Goal: Information Seeking & Learning: Check status

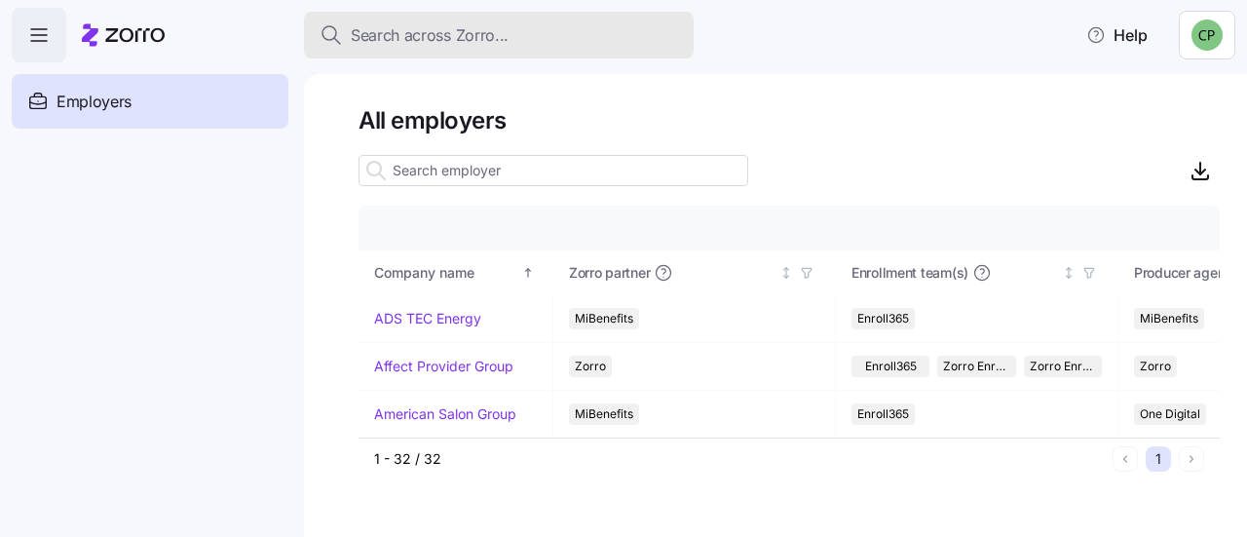
click at [425, 42] on span "Search across Zorro..." at bounding box center [430, 35] width 158 height 24
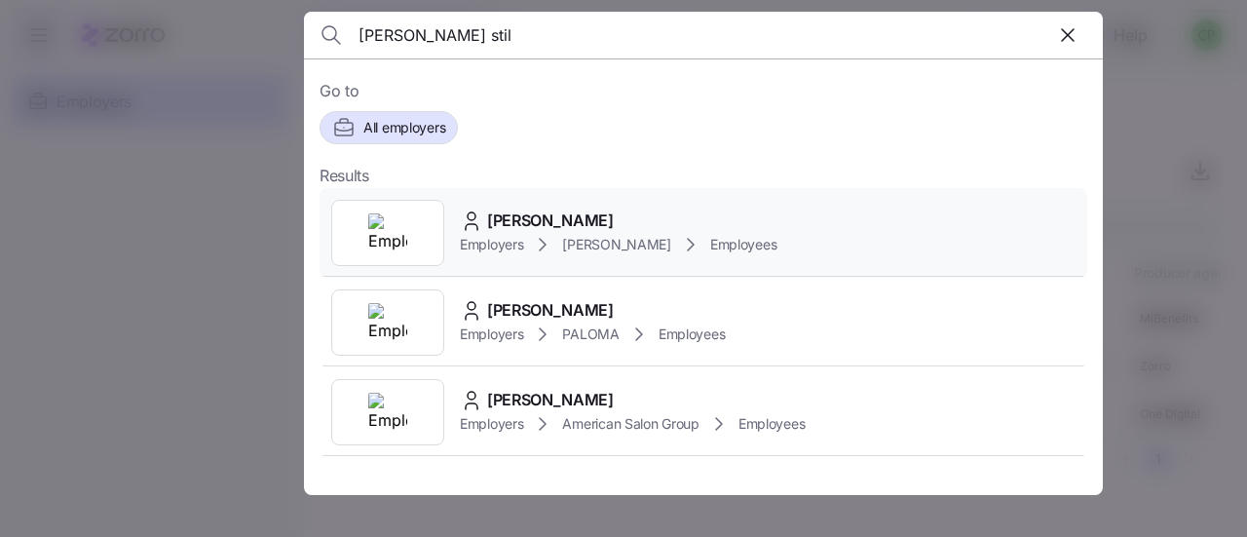
type input "[PERSON_NAME] stil"
click at [514, 227] on span "[PERSON_NAME]" at bounding box center [550, 220] width 127 height 24
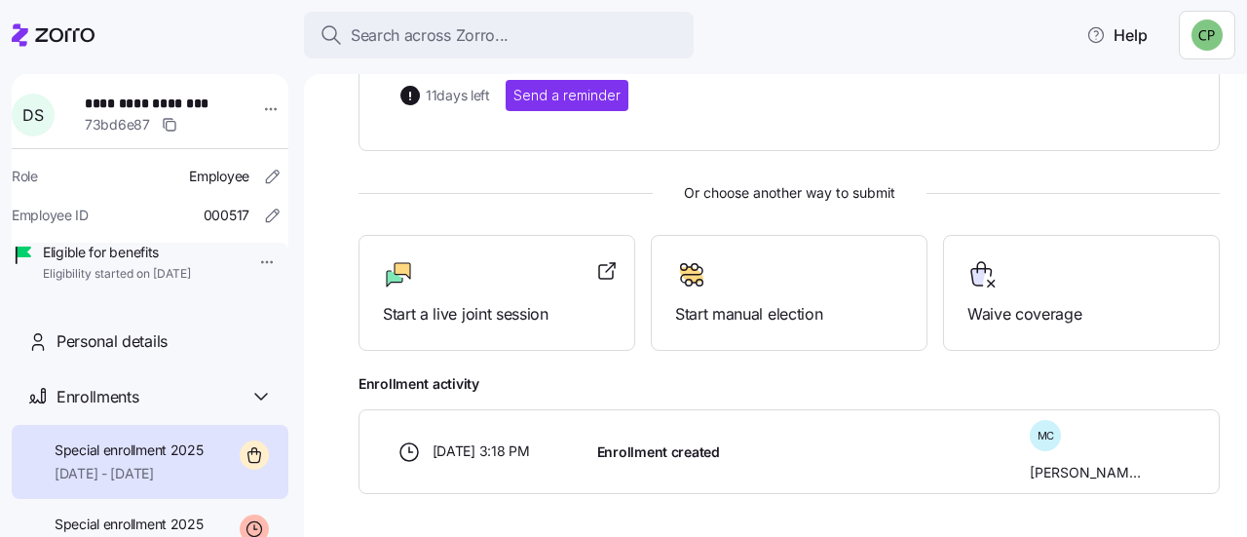
scroll to position [479, 0]
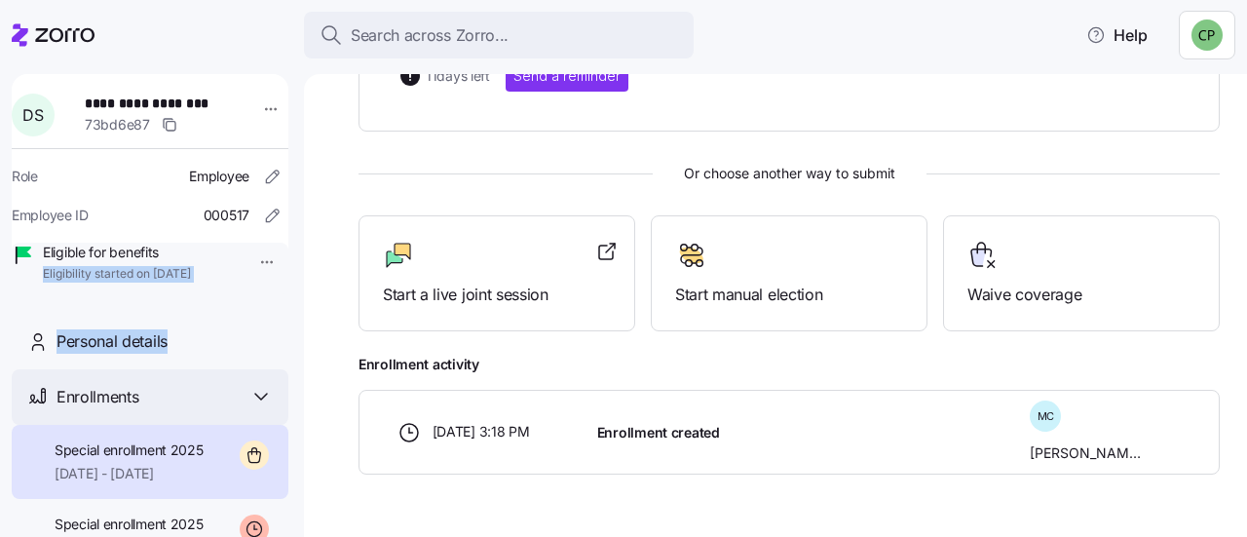
drag, startPoint x: 273, startPoint y: 259, endPoint x: 286, endPoint y: 433, distance: 174.8
click at [249, 395] on div "**********" at bounding box center [150, 315] width 277 height 483
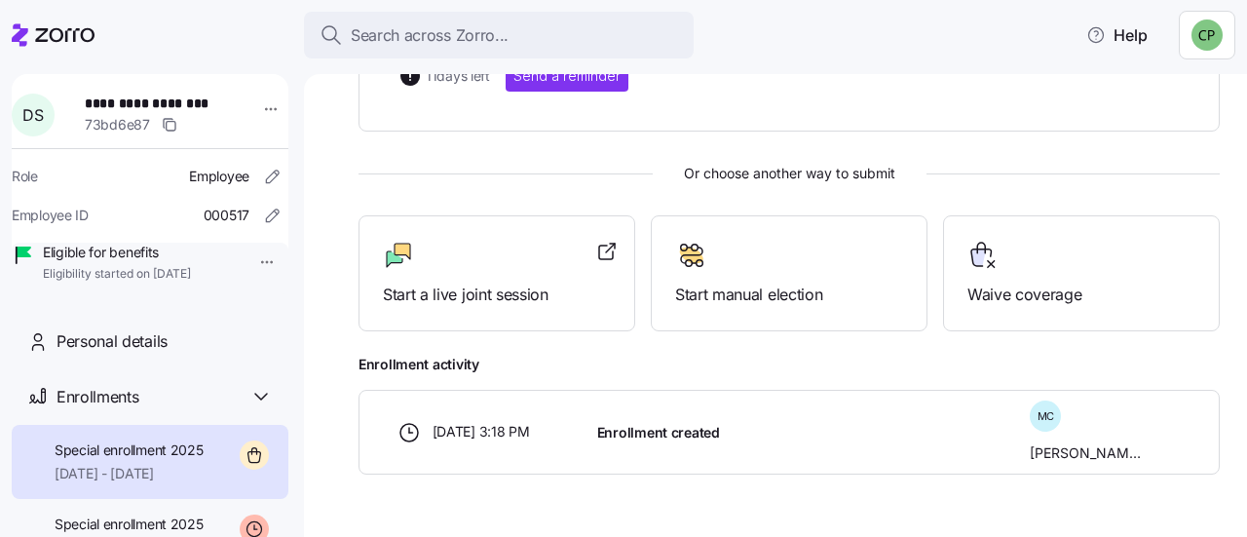
click at [327, 451] on div "**********" at bounding box center [775, 305] width 943 height 463
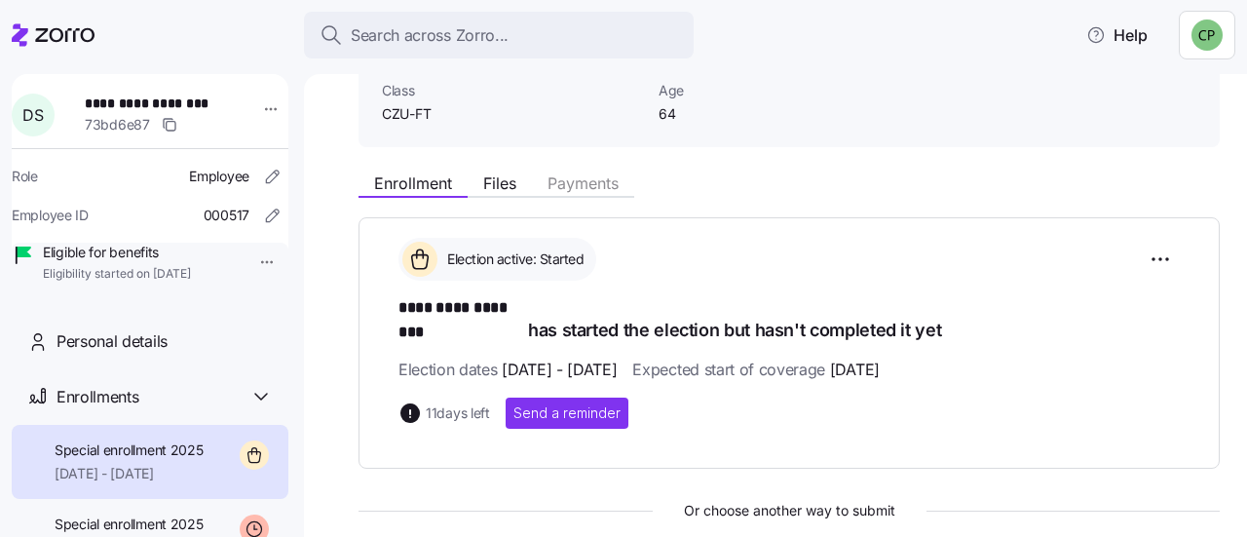
scroll to position [136, 0]
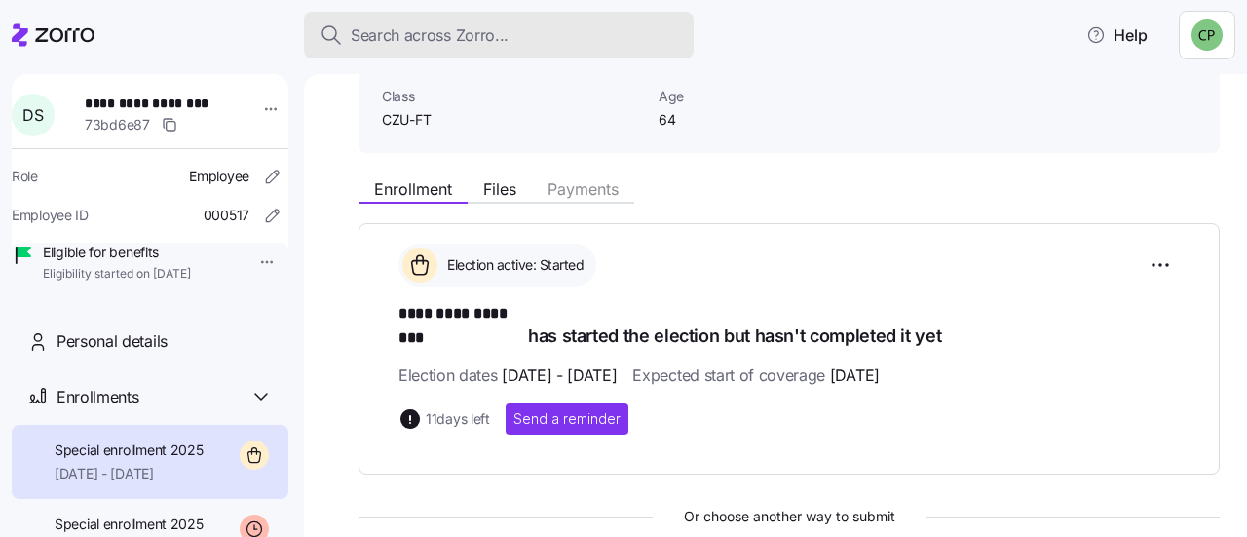
click at [383, 26] on span "Search across Zorro..." at bounding box center [430, 35] width 158 height 24
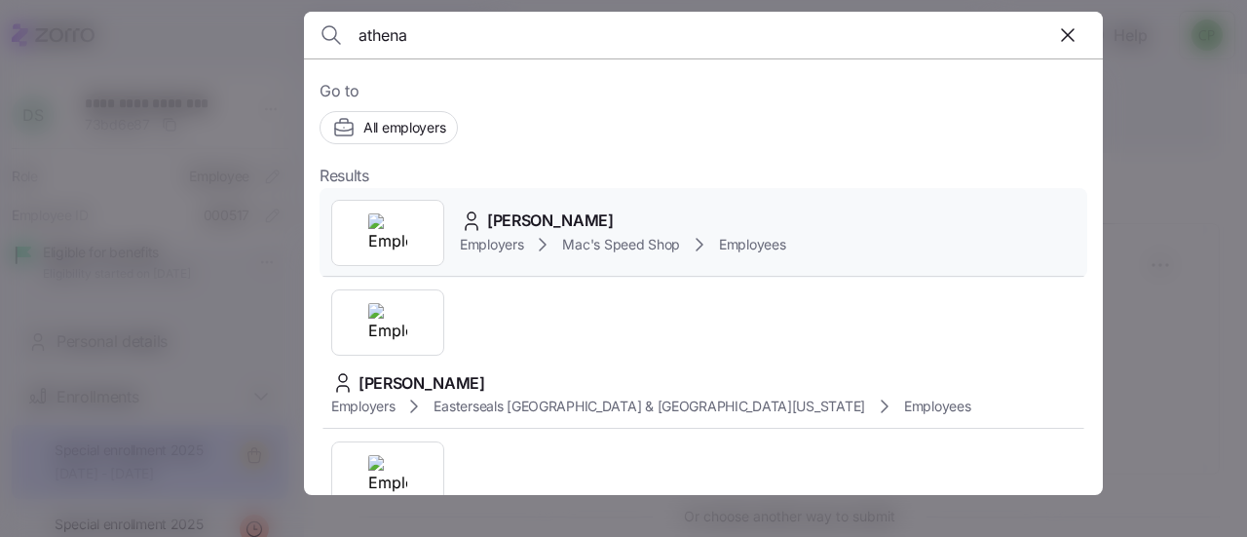
type input "athena"
click at [495, 228] on span "[PERSON_NAME]" at bounding box center [550, 220] width 127 height 24
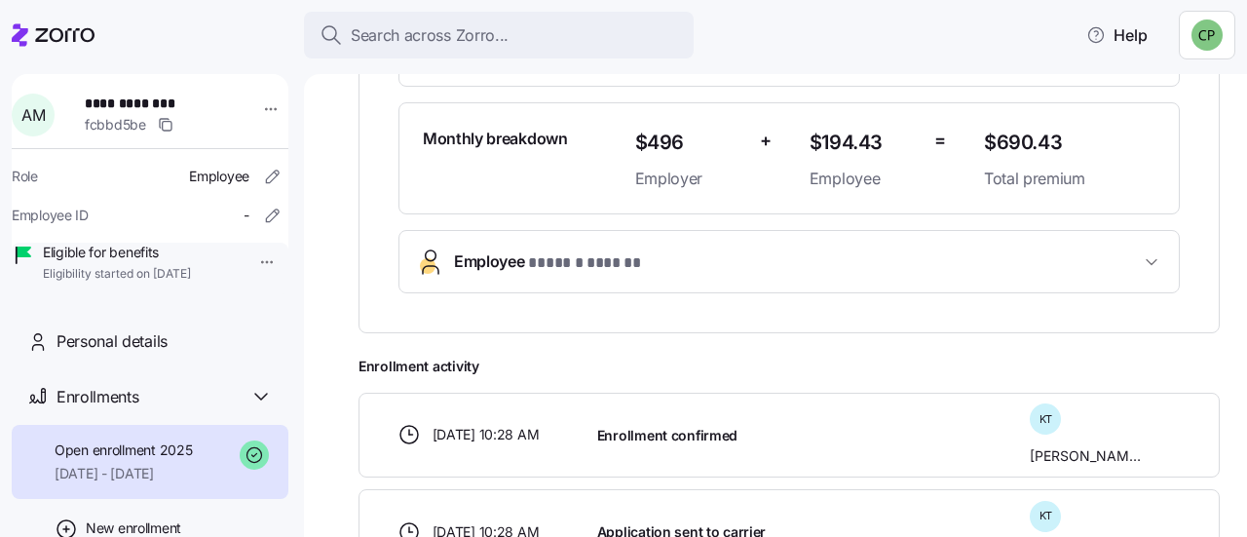
scroll to position [546, 0]
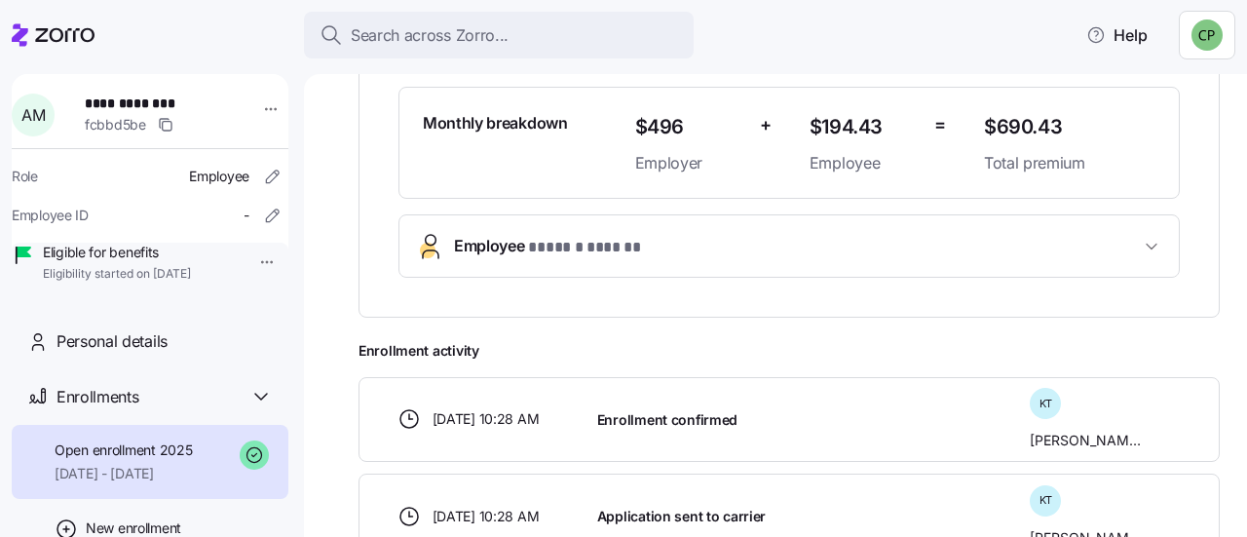
click at [985, 227] on button "Employee * ****** ****** *" at bounding box center [788, 245] width 779 height 61
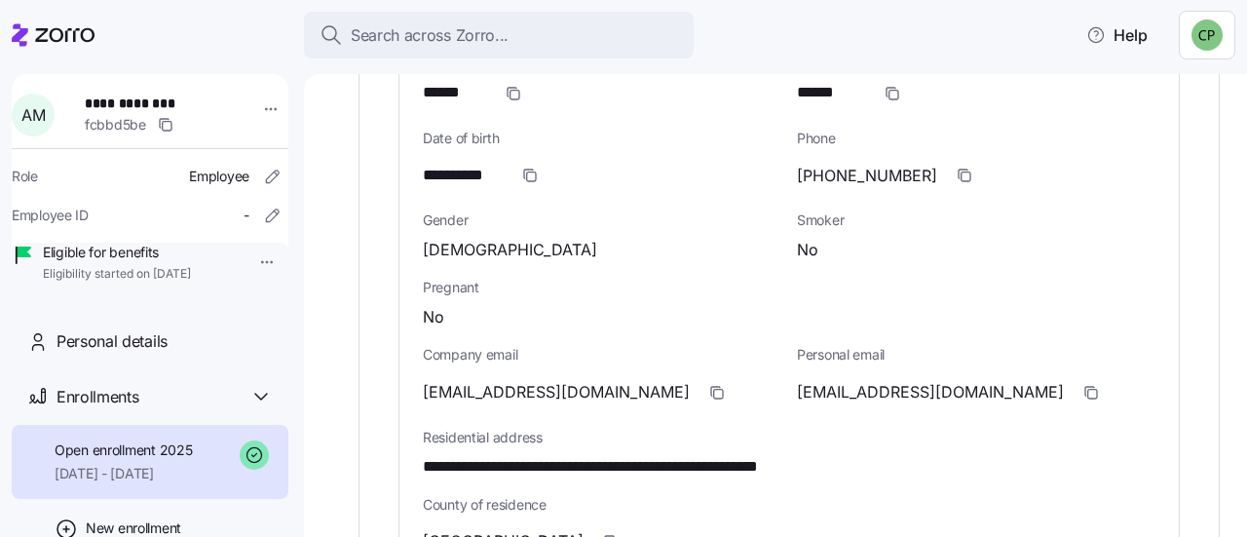
scroll to position [837, 0]
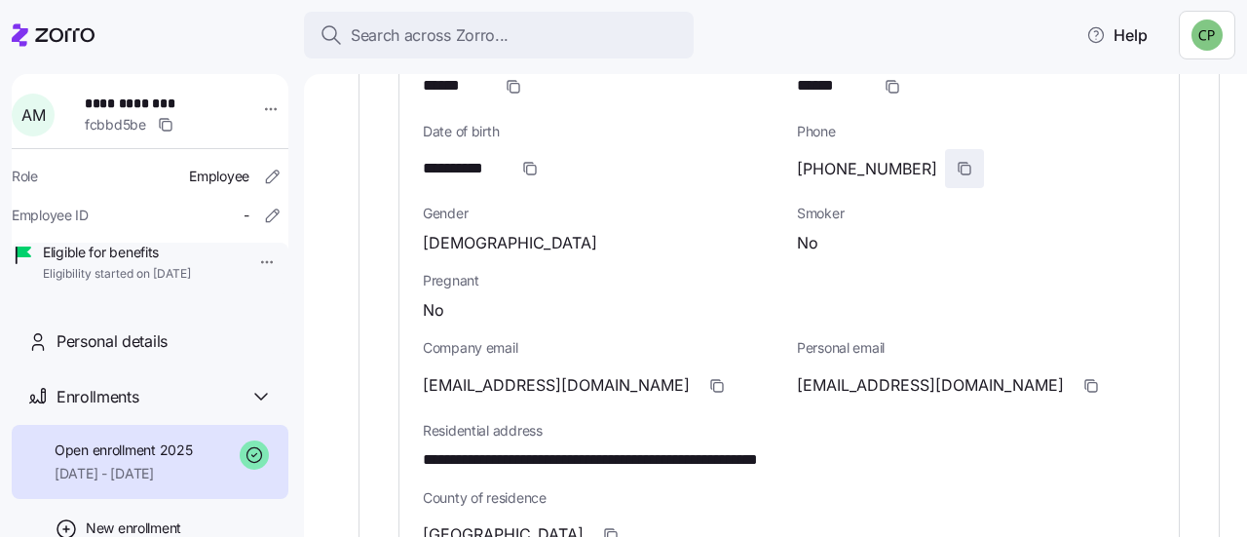
click at [956, 165] on icon "button" at bounding box center [964, 169] width 16 height 16
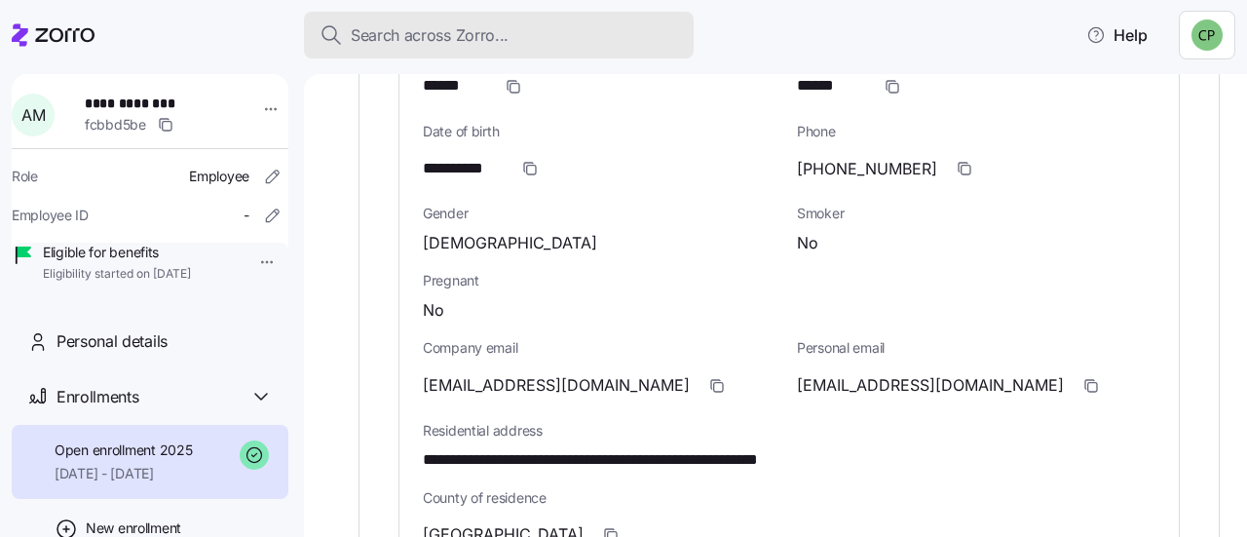
click at [397, 38] on span "Search across Zorro..." at bounding box center [430, 35] width 158 height 24
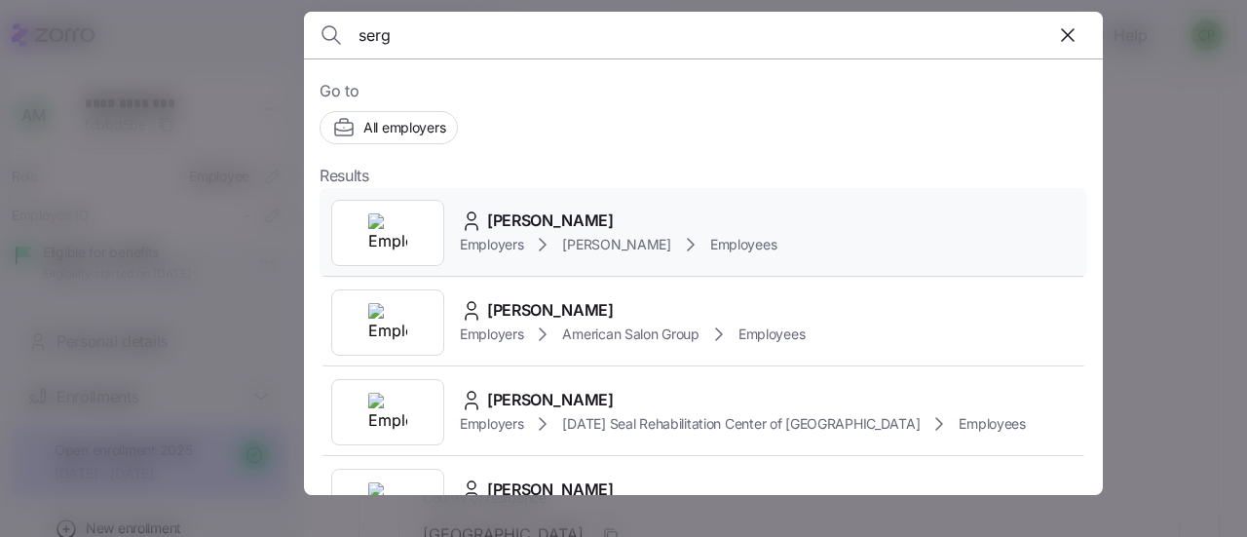
type input "serg"
click at [513, 243] on span "Employers" at bounding box center [491, 244] width 63 height 19
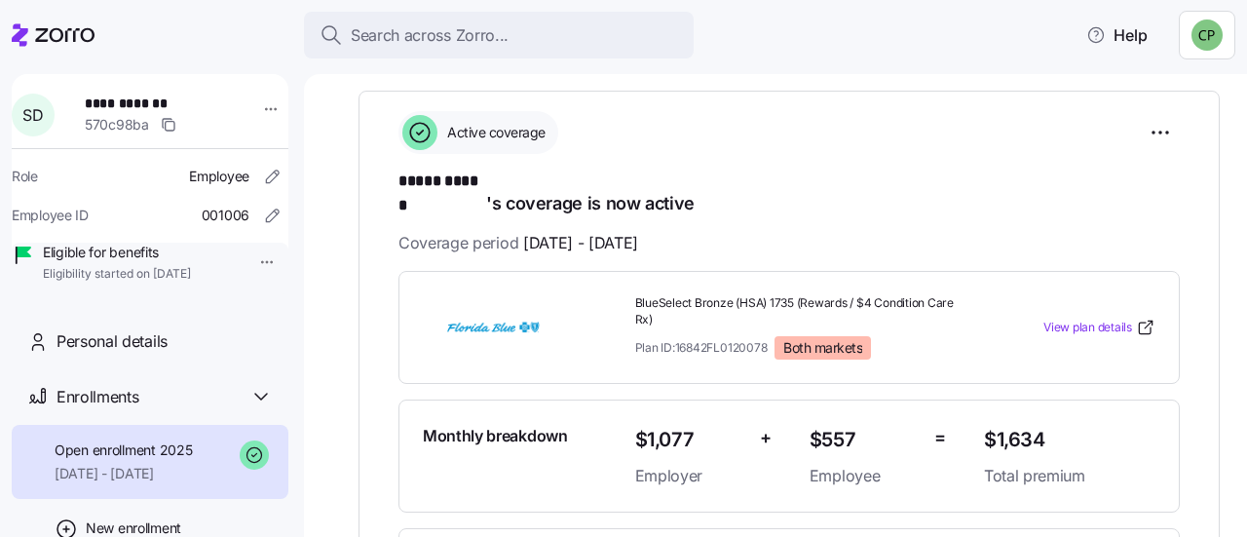
scroll to position [298, 0]
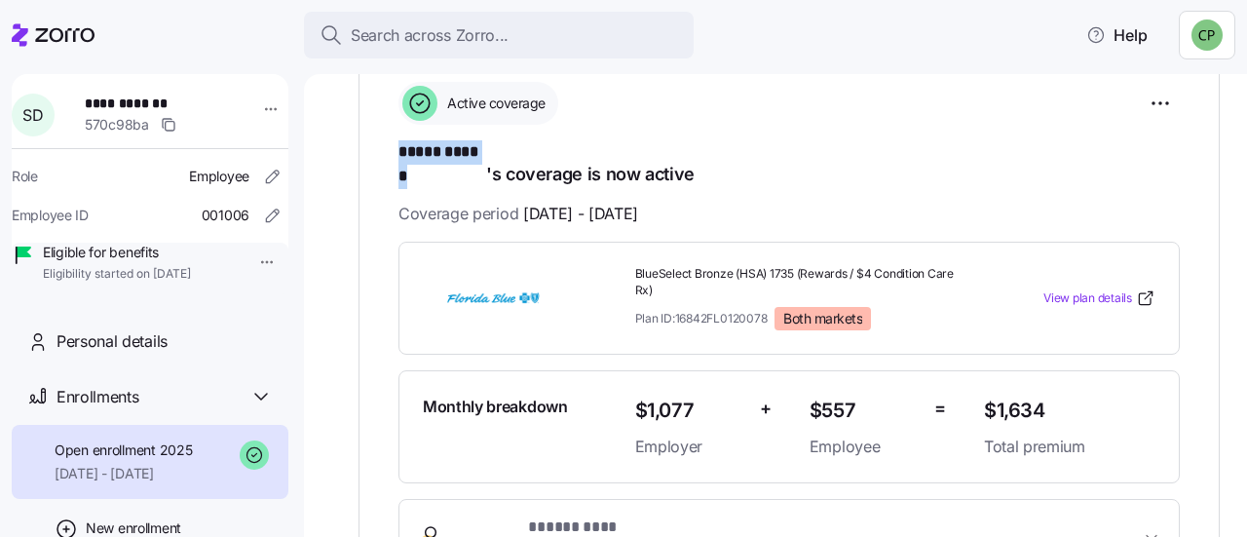
drag, startPoint x: 397, startPoint y: 149, endPoint x: 485, endPoint y: 163, distance: 88.7
click at [485, 163] on h1 "***** ****** 's coverage is now active" at bounding box center [788, 163] width 781 height 46
copy span "***** ******"
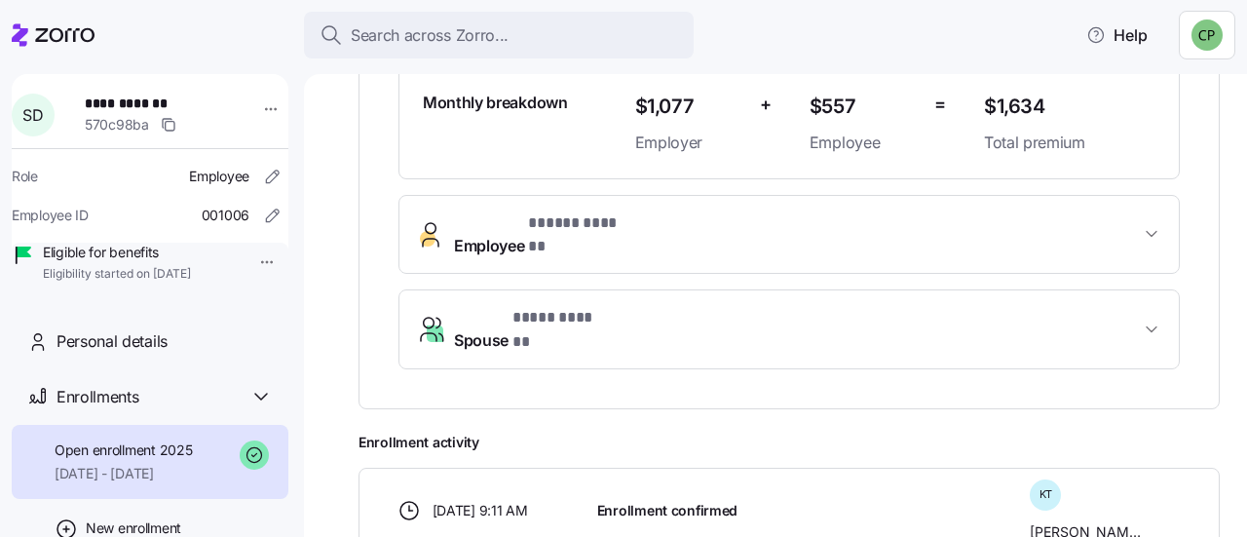
scroll to position [614, 0]
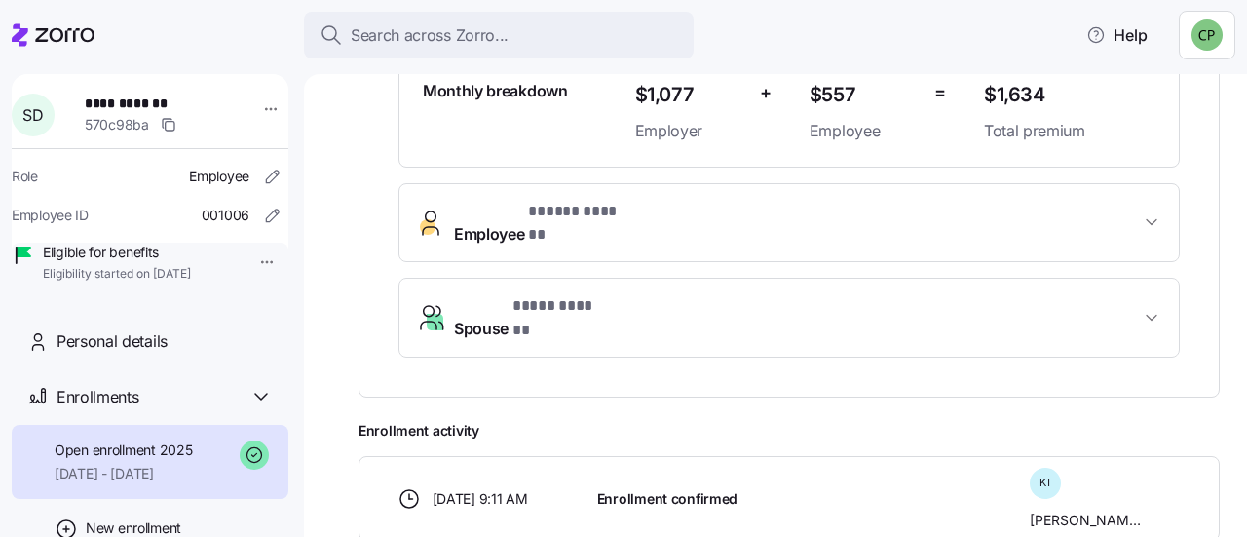
click at [1147, 204] on button "Employee * ***** ****** *" at bounding box center [788, 223] width 779 height 78
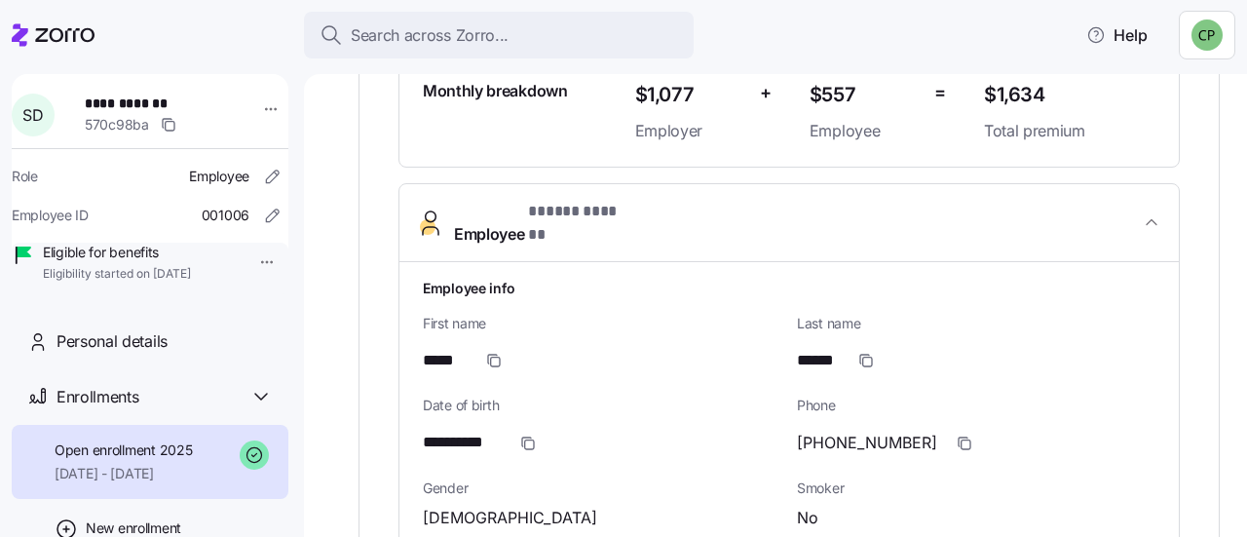
scroll to position [732, 0]
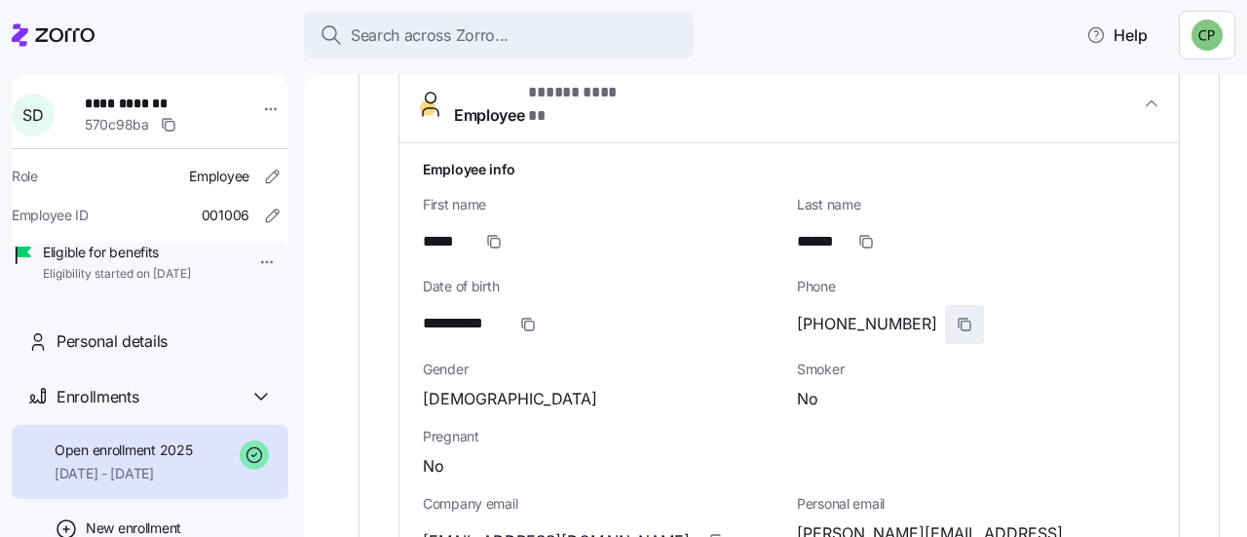
click at [946, 306] on span "button" at bounding box center [964, 324] width 37 height 37
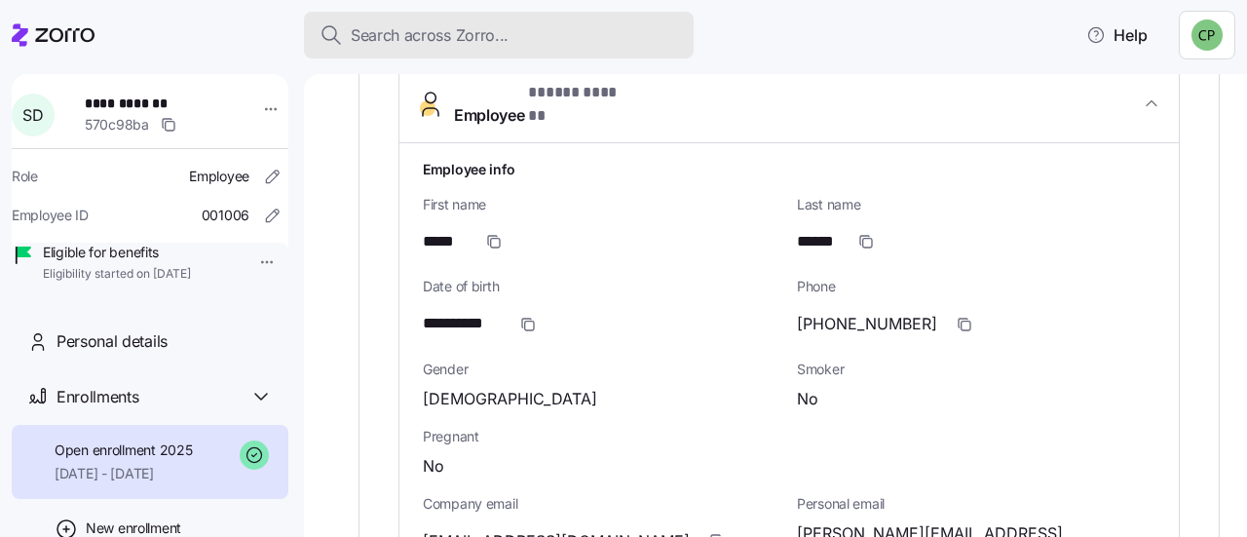
click at [504, 36] on span "Search across Zorro..." at bounding box center [430, 35] width 158 height 24
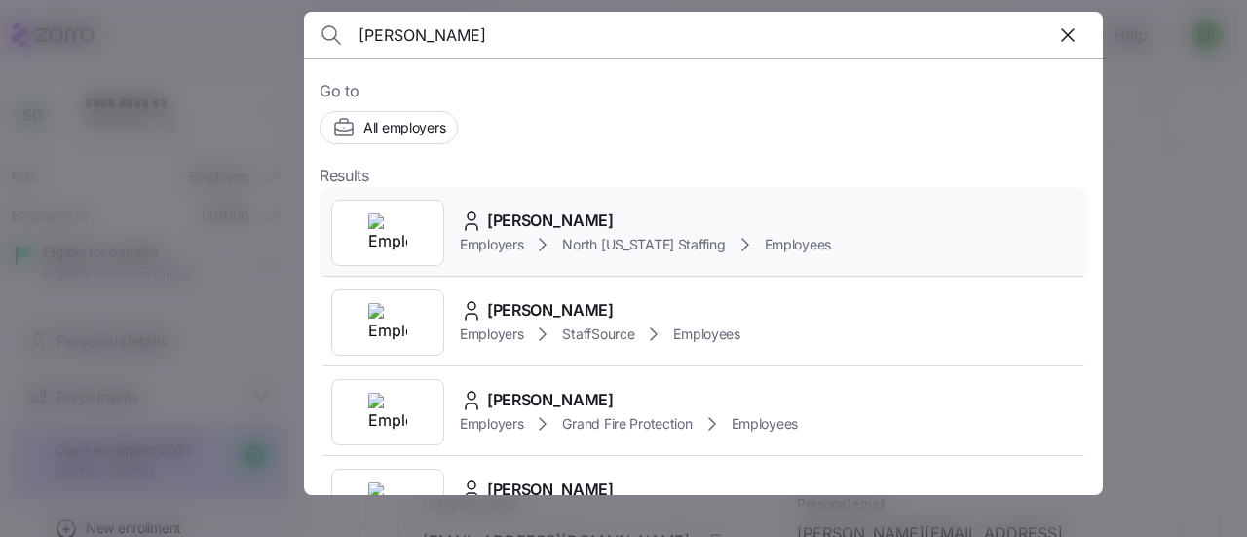
type input "[PERSON_NAME]"
click at [604, 211] on div "[PERSON_NAME]" at bounding box center [645, 220] width 371 height 24
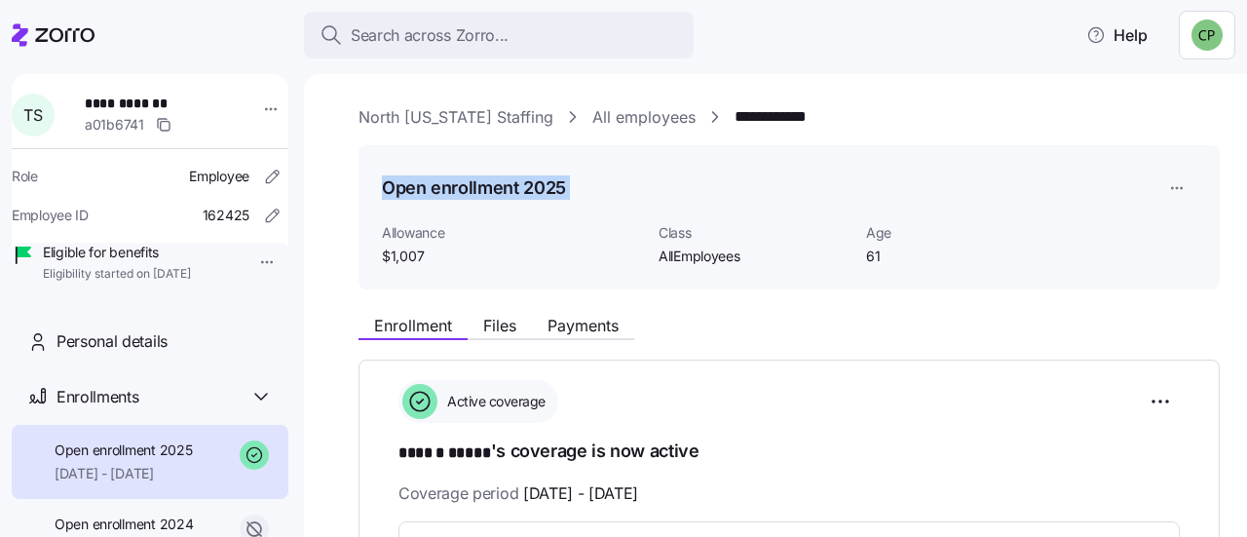
drag, startPoint x: 1230, startPoint y: 122, endPoint x: 1219, endPoint y: 161, distance: 40.4
click at [1219, 161] on div "**********" at bounding box center [775, 305] width 943 height 463
click at [1147, 316] on div "Enrollment Files Payments" at bounding box center [788, 322] width 861 height 35
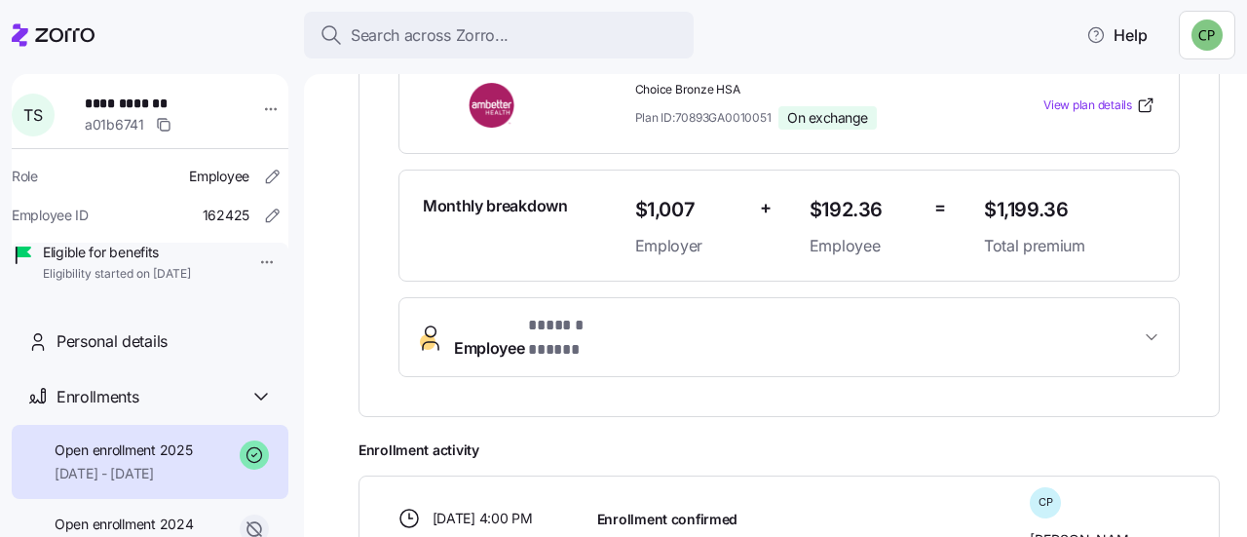
scroll to position [469, 0]
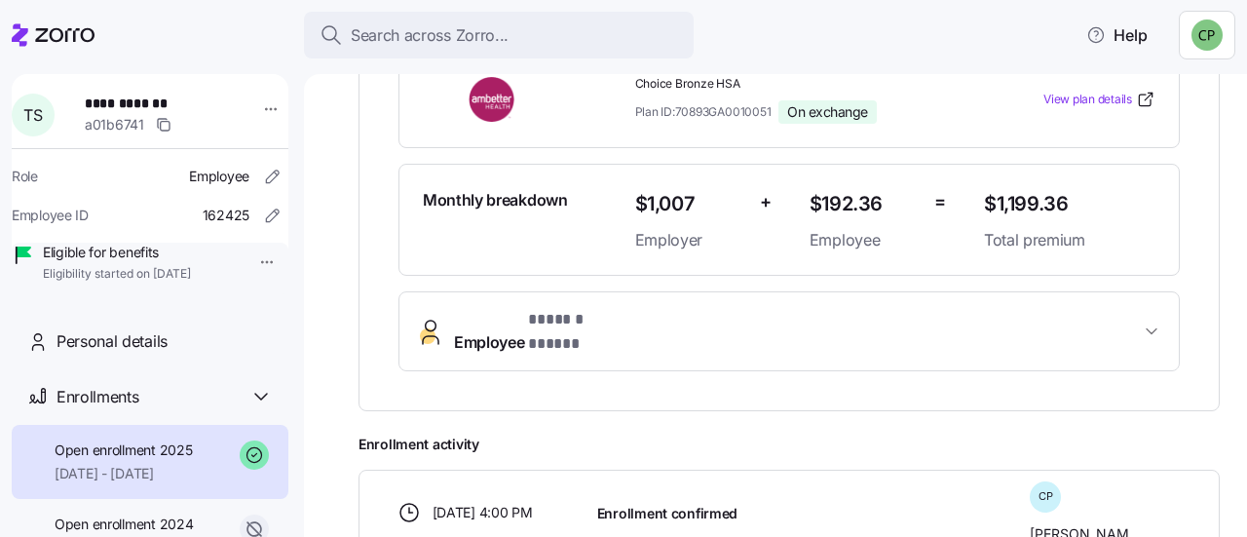
click at [1057, 308] on span "Employee * ****** ***** *" at bounding box center [797, 331] width 686 height 47
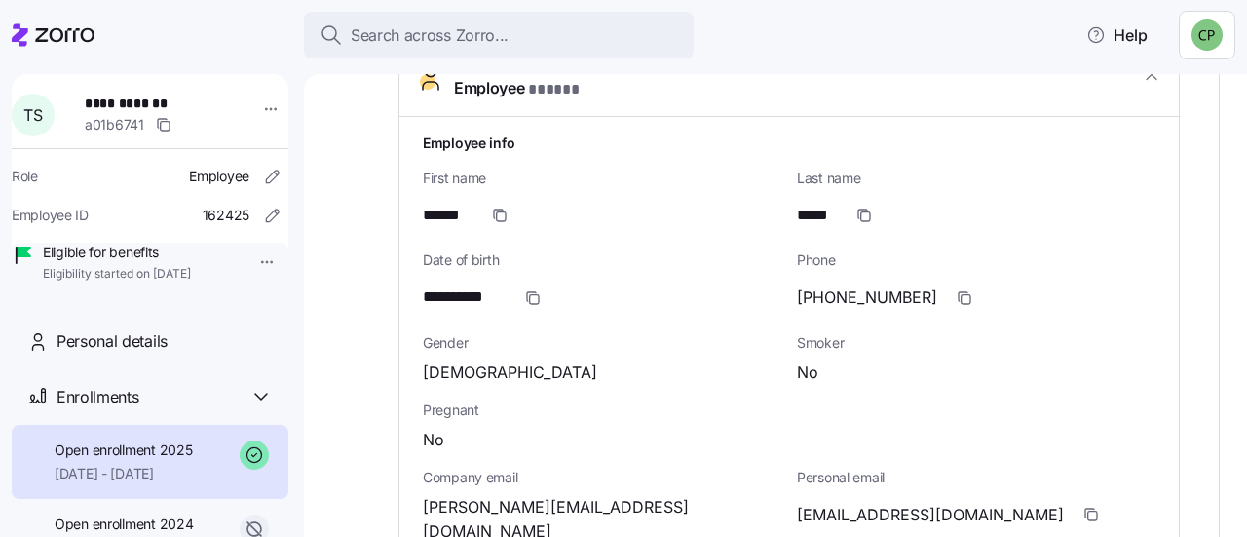
scroll to position [746, 0]
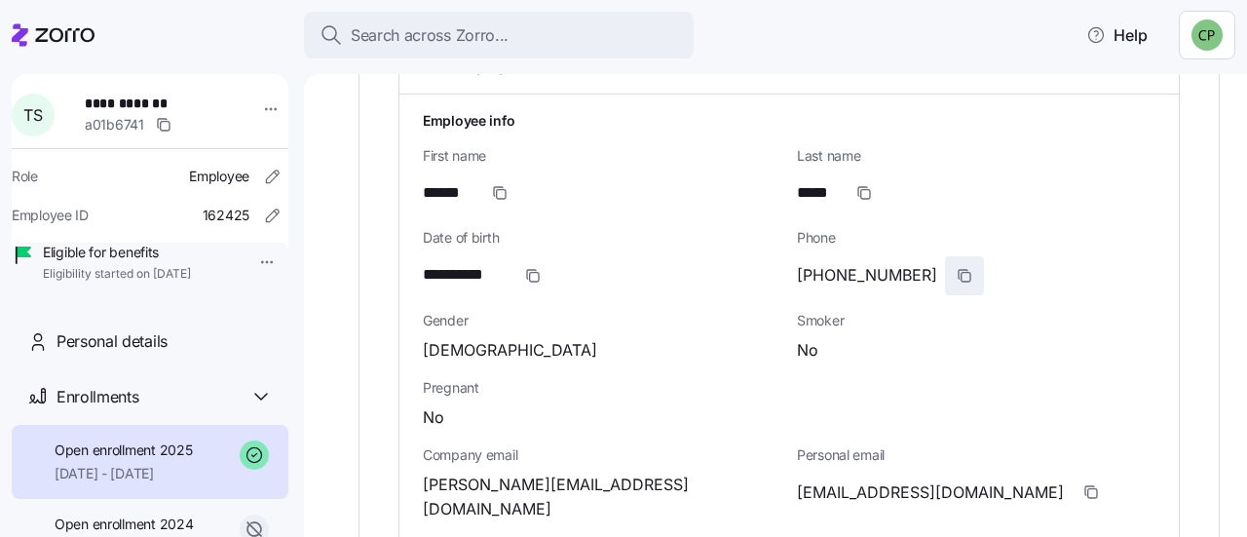
click at [961, 272] on icon "button" at bounding box center [965, 276] width 9 height 9
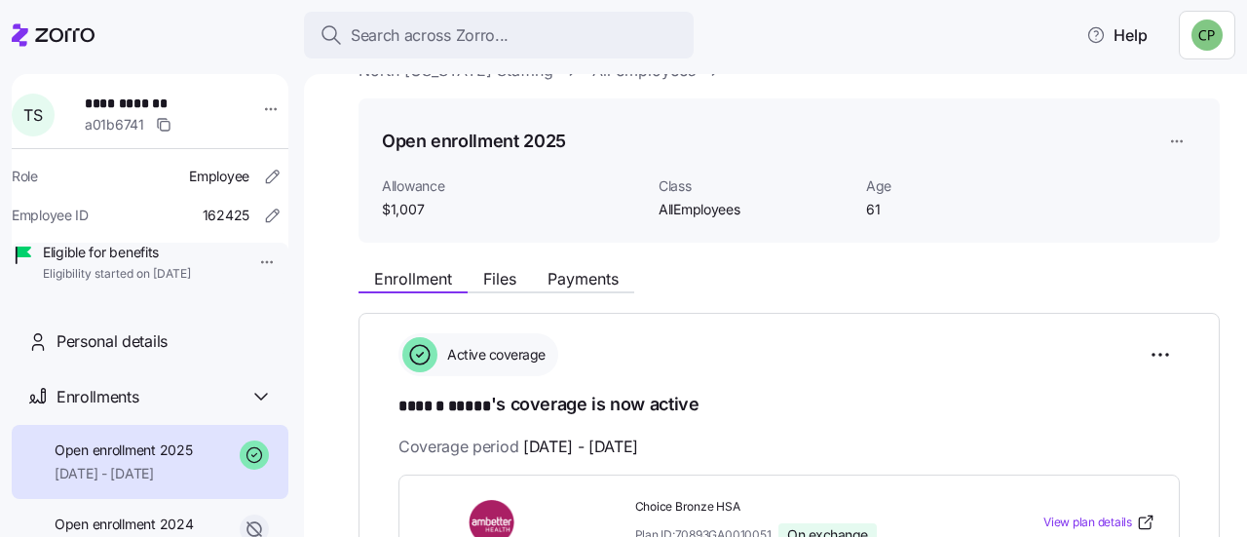
scroll to position [0, 0]
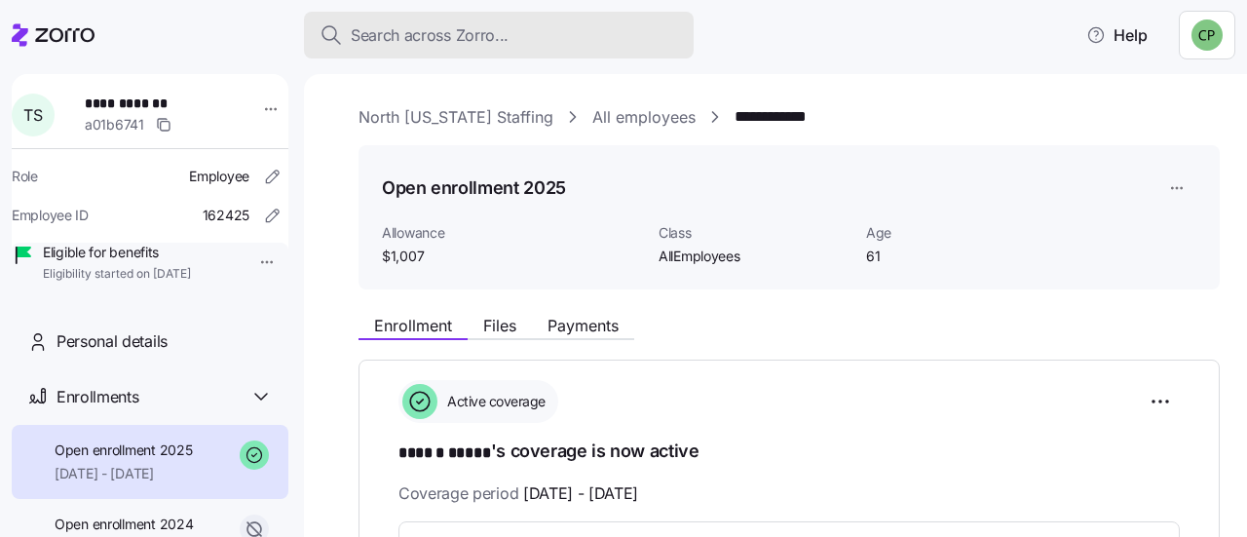
click at [411, 56] on button "Search across Zorro..." at bounding box center [499, 35] width 390 height 47
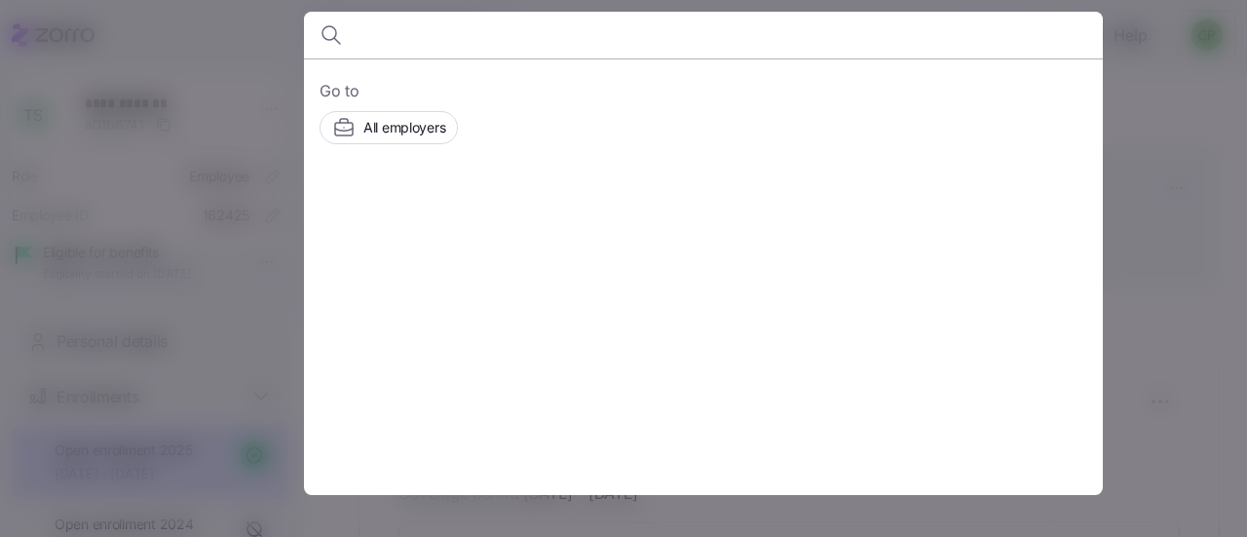
type input "h"
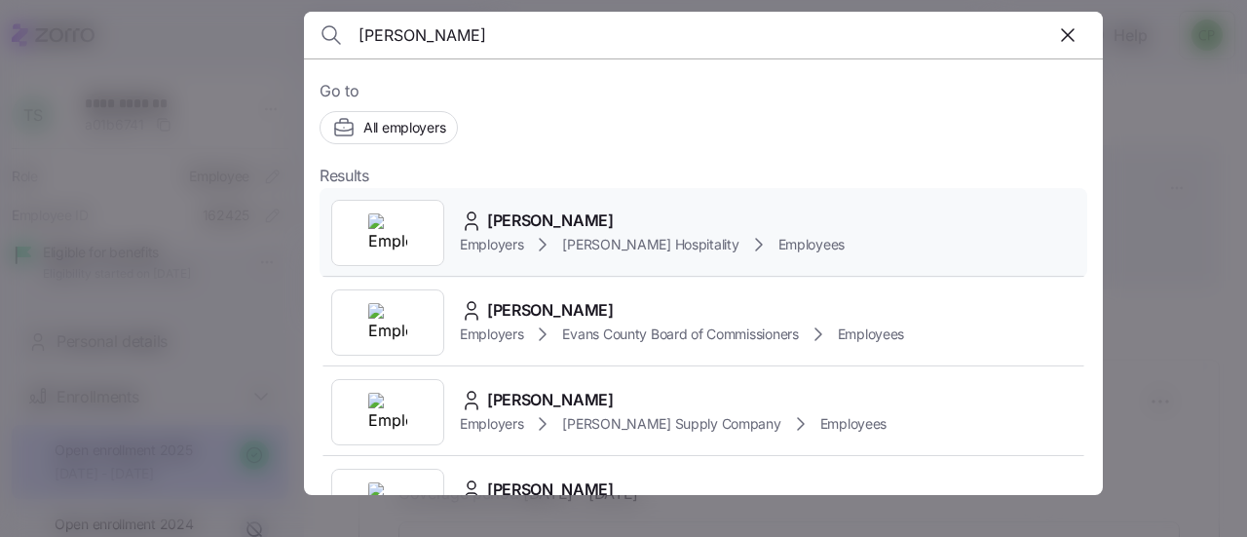
type input "[PERSON_NAME]"
click at [590, 222] on span "[PERSON_NAME]" at bounding box center [550, 220] width 127 height 24
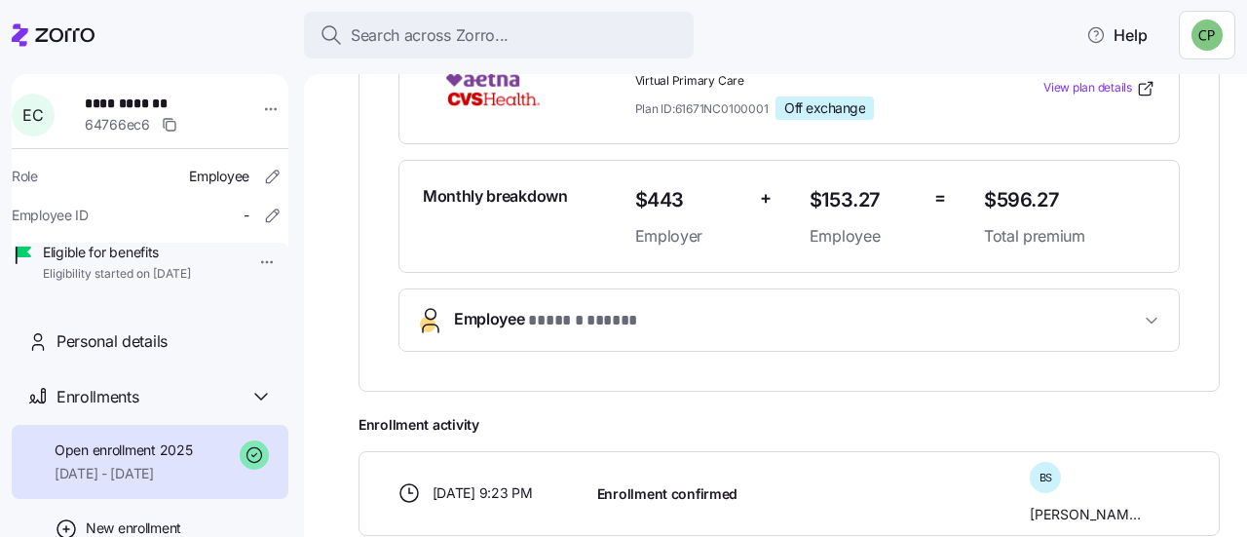
scroll to position [482, 0]
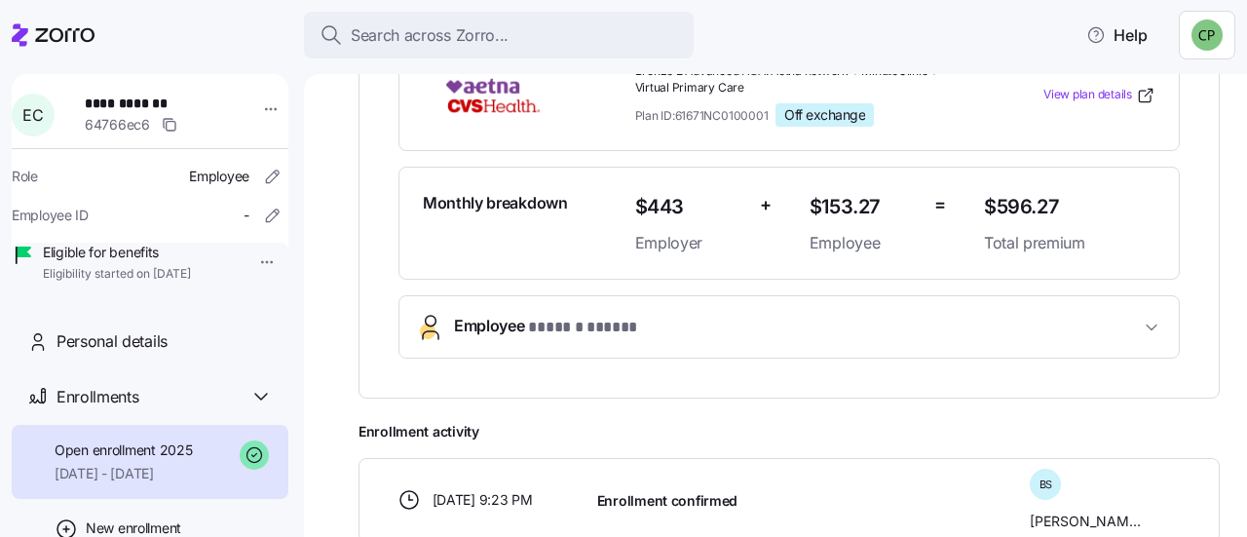
click at [880, 340] on button "Employee * ****** ***** *" at bounding box center [788, 326] width 779 height 61
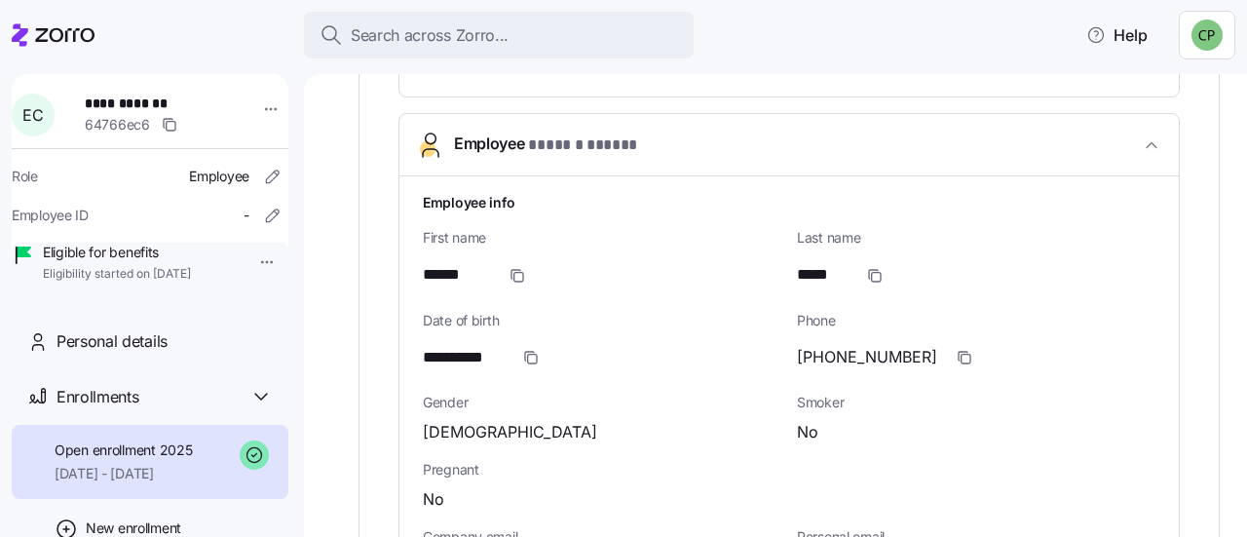
scroll to position [710, 0]
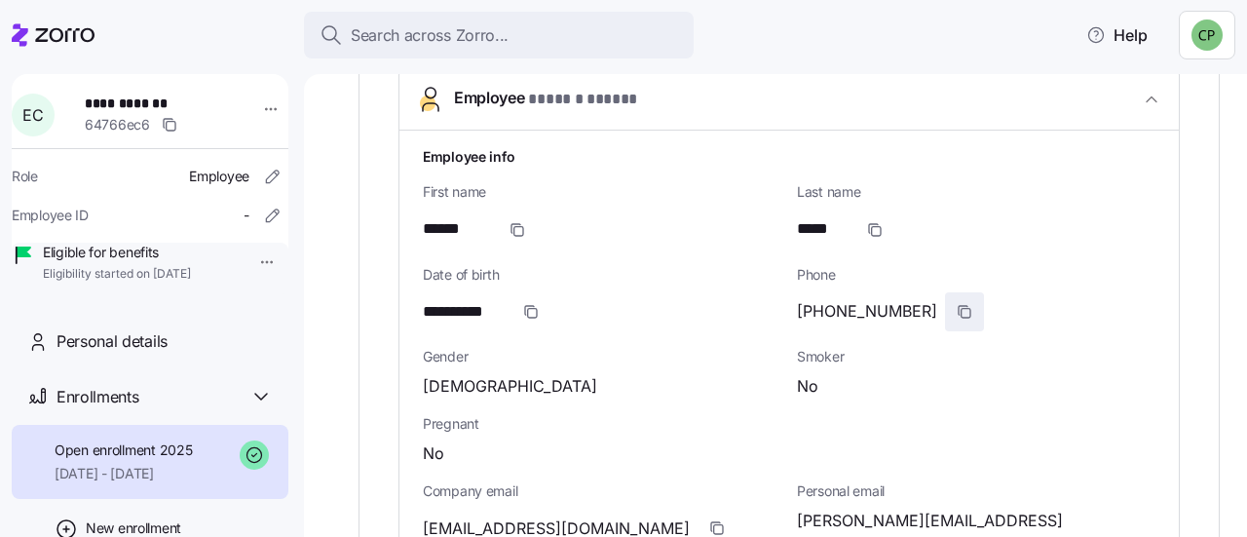
click at [961, 311] on icon "button" at bounding box center [965, 313] width 9 height 9
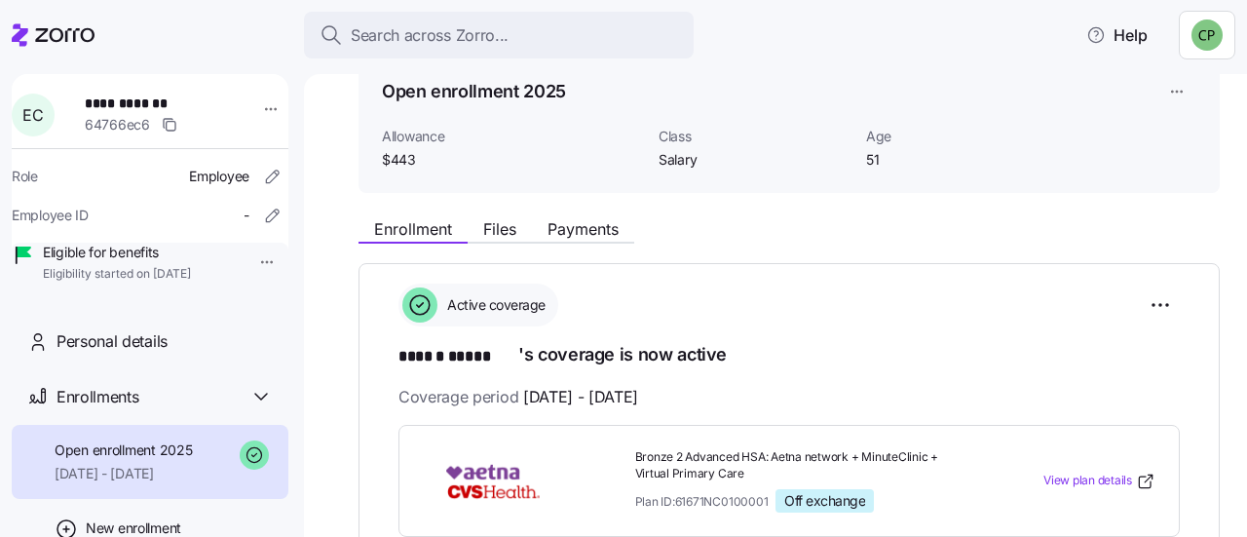
scroll to position [0, 0]
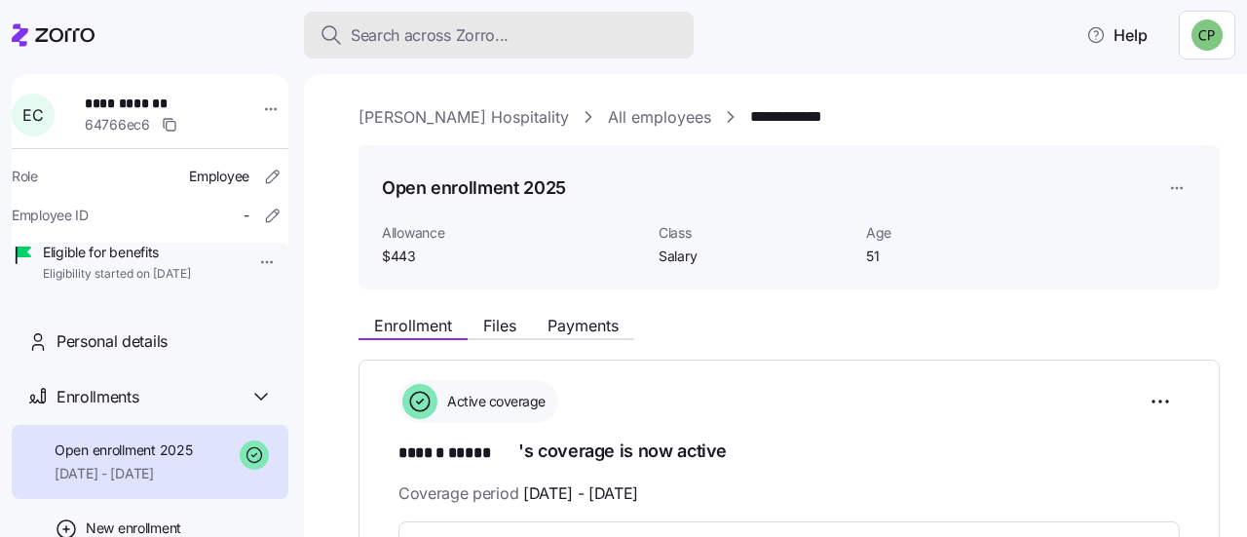
click at [515, 27] on div "Search across Zorro..." at bounding box center [498, 35] width 358 height 24
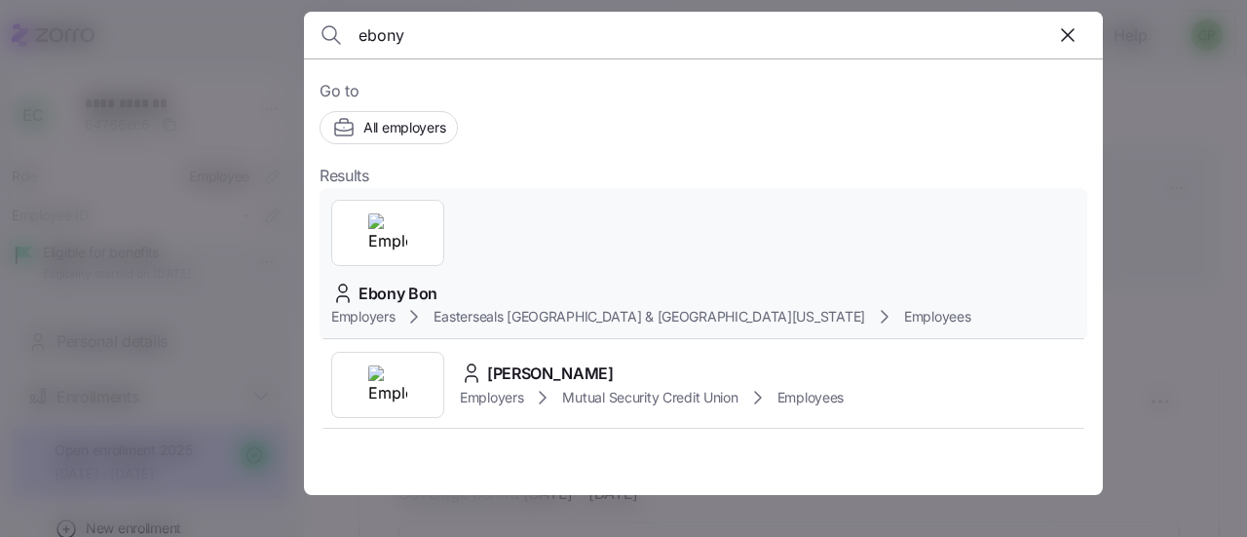
type input "ebony"
click at [504, 205] on div "Ebony Bon Employers [GEOGRAPHIC_DATA] [GEOGRAPHIC_DATA] & [GEOGRAPHIC_DATA][US_…" at bounding box center [702, 264] width 767 height 153
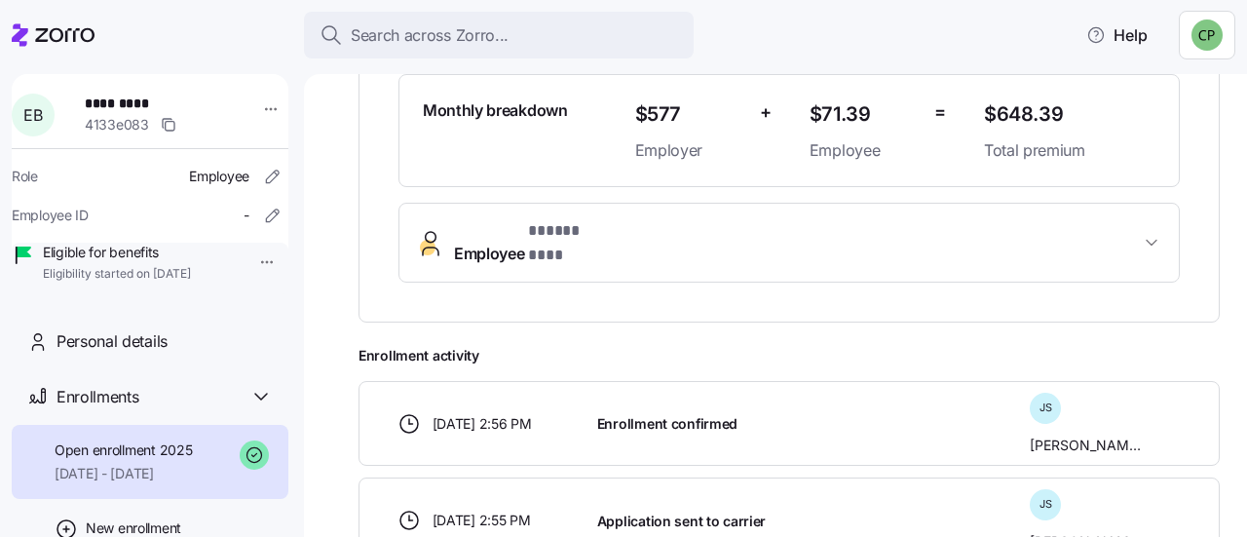
scroll to position [578, 0]
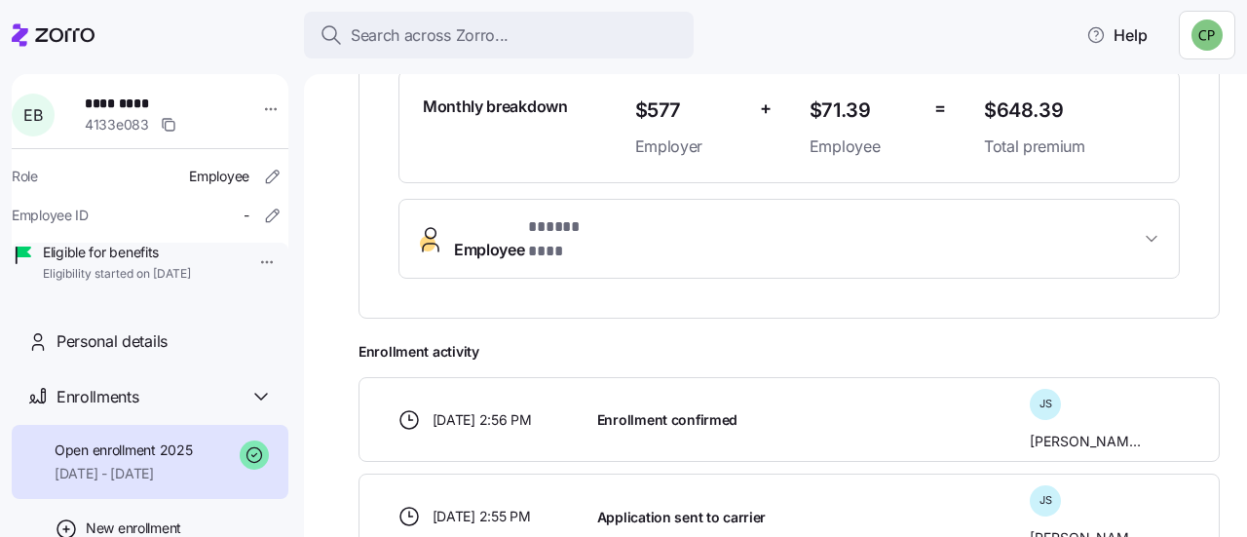
click at [764, 229] on span "Employee * ***** *** *" at bounding box center [797, 238] width 686 height 47
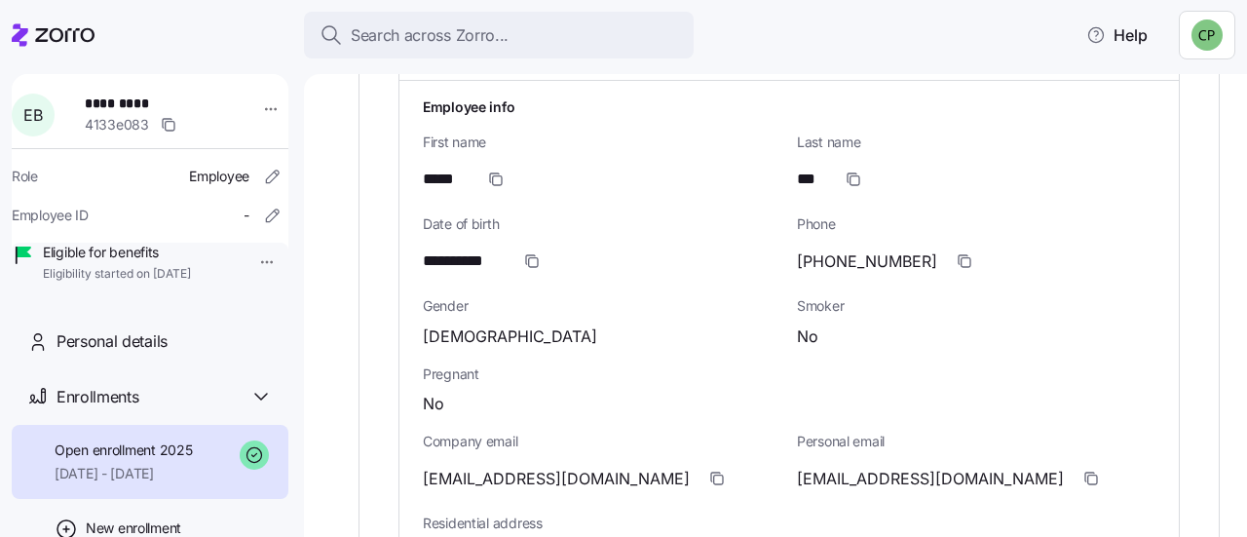
scroll to position [786, 0]
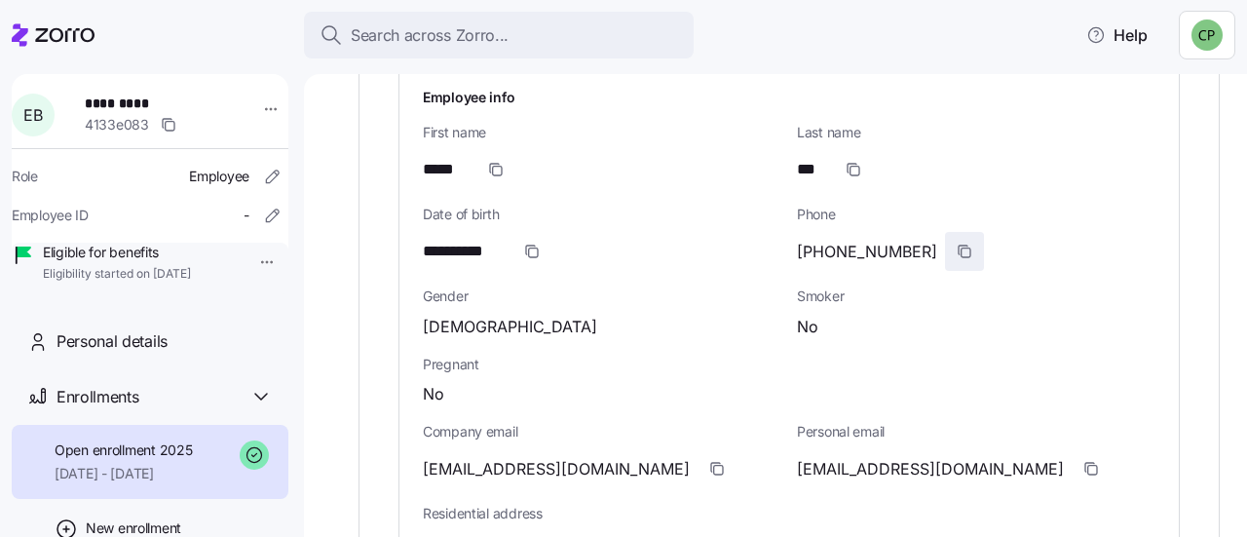
click at [956, 243] on icon "button" at bounding box center [964, 251] width 16 height 16
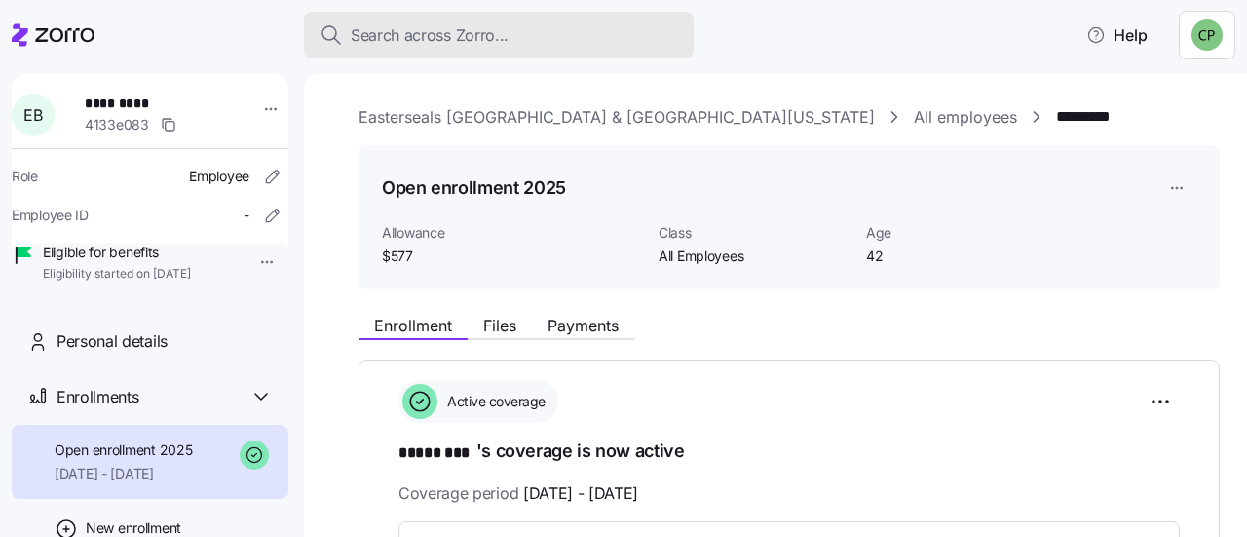
click at [407, 33] on span "Search across Zorro..." at bounding box center [430, 35] width 158 height 24
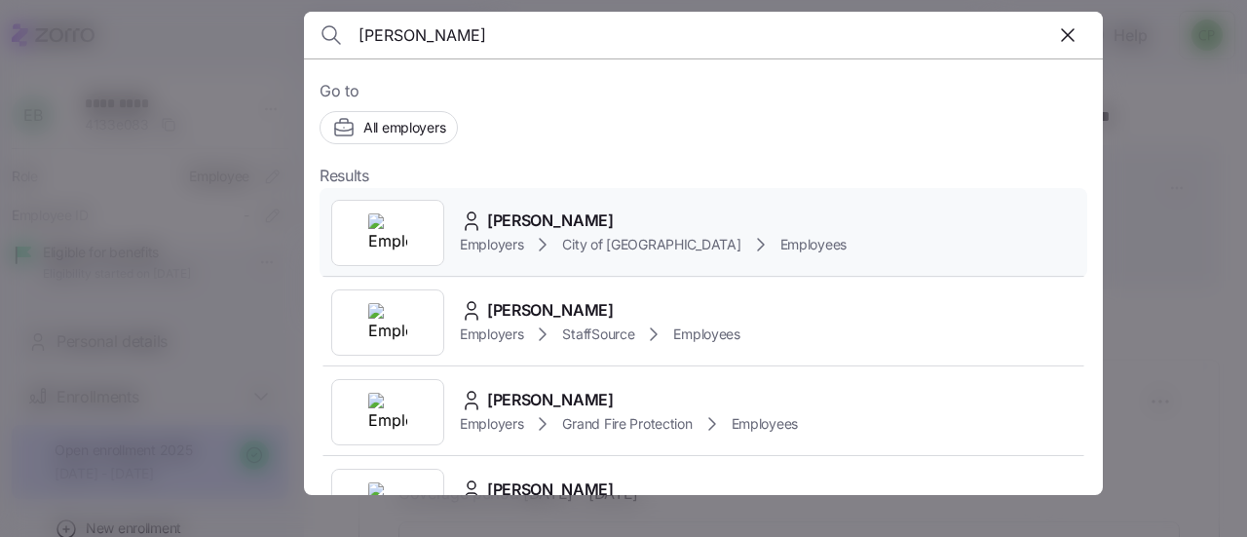
type input "[PERSON_NAME]"
drag, startPoint x: 569, startPoint y: 233, endPoint x: 573, endPoint y: 245, distance: 13.2
click at [573, 245] on span "City of [GEOGRAPHIC_DATA]" at bounding box center [651, 244] width 178 height 19
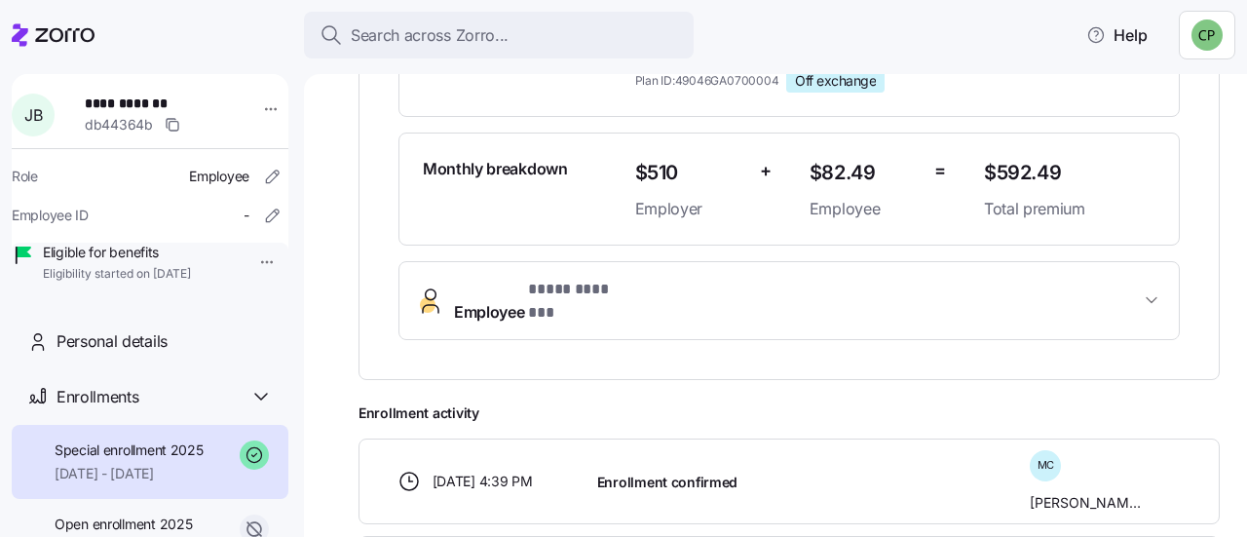
scroll to position [581, 0]
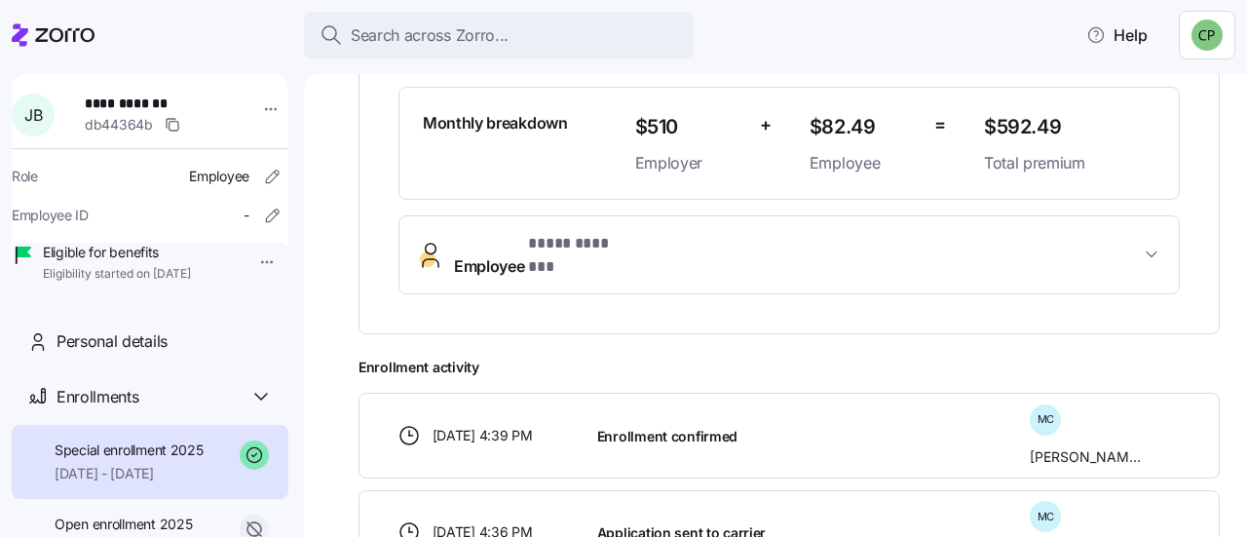
click at [902, 232] on span "Employee * **** ******* *" at bounding box center [797, 255] width 686 height 47
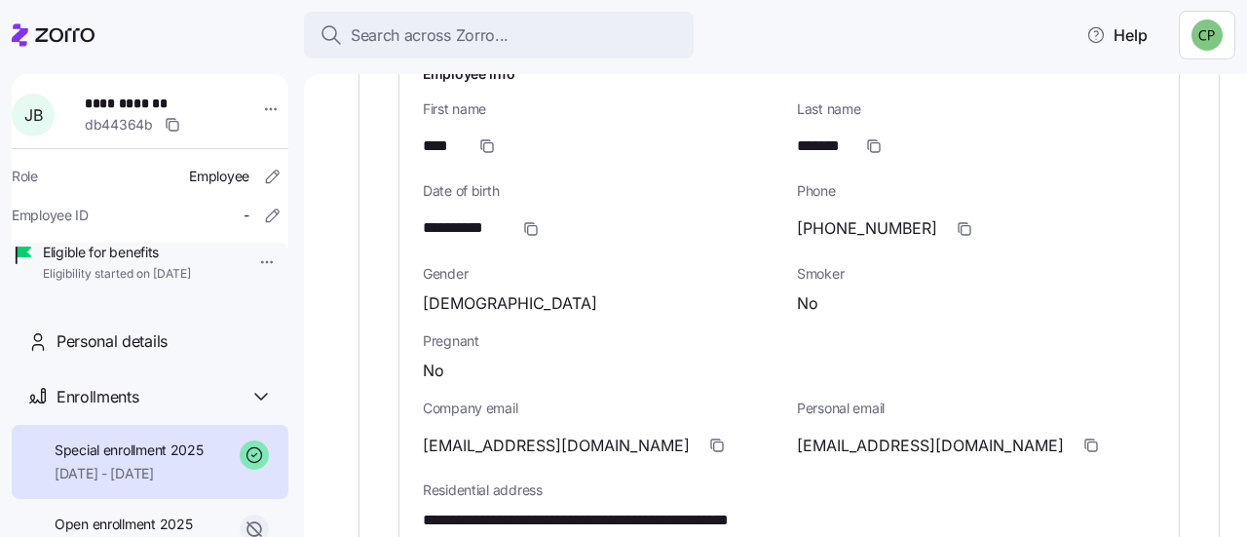
scroll to position [847, 0]
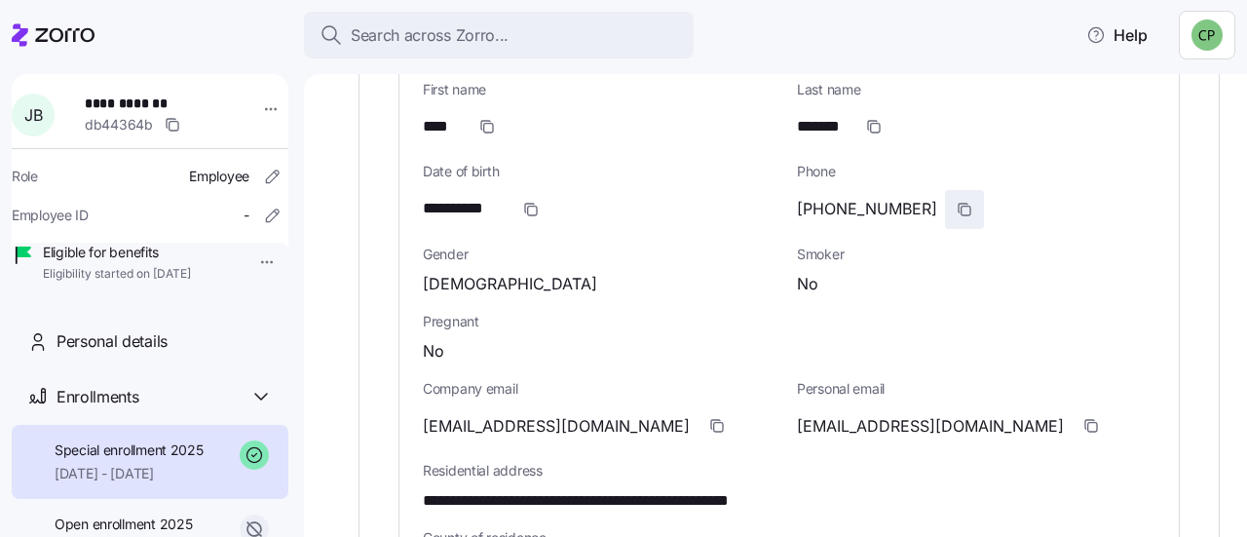
click at [961, 205] on icon "button" at bounding box center [965, 209] width 9 height 9
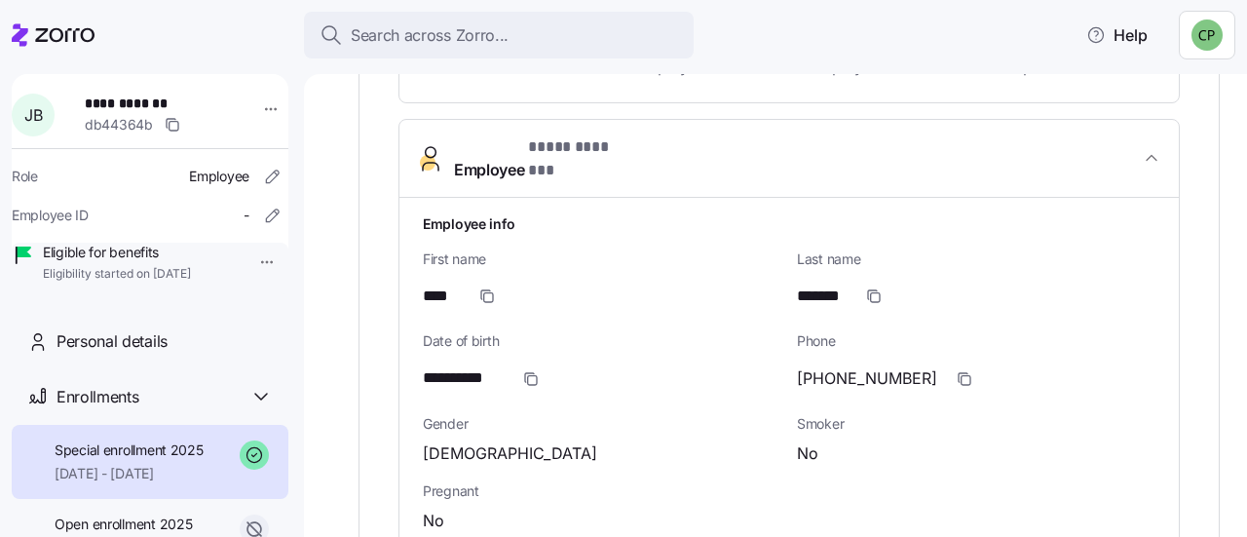
scroll to position [817, 0]
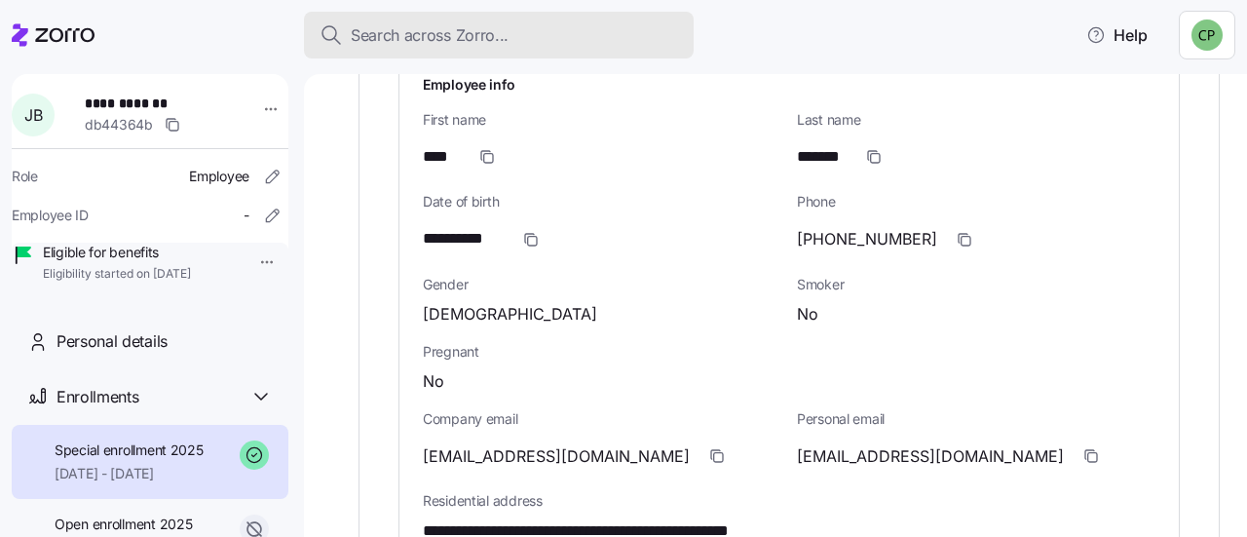
click at [403, 41] on span "Search across Zorro..." at bounding box center [430, 35] width 158 height 24
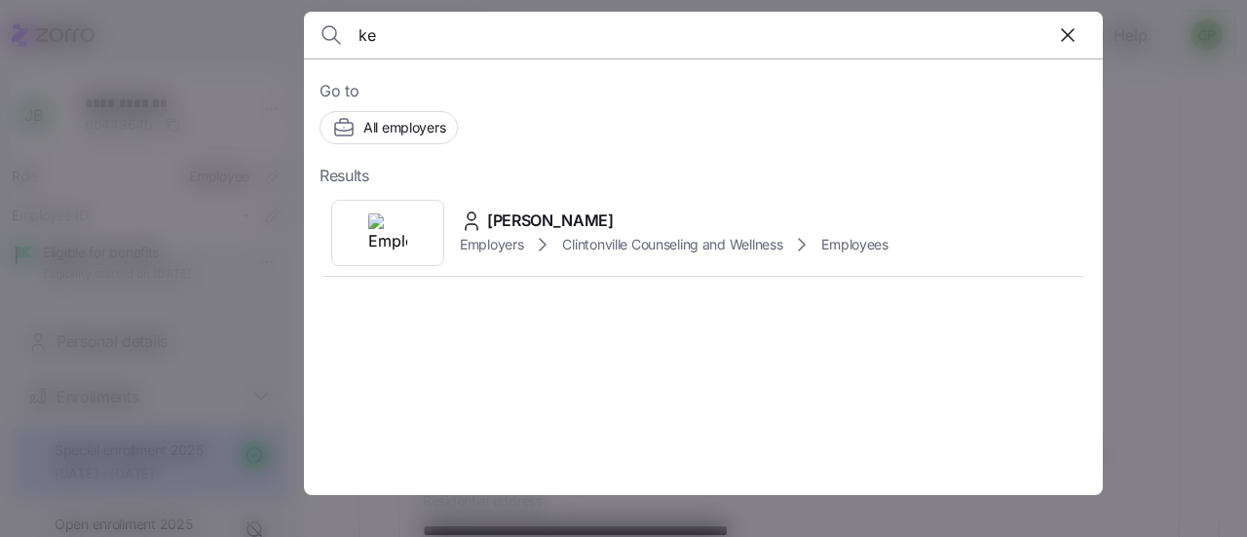
type input "k"
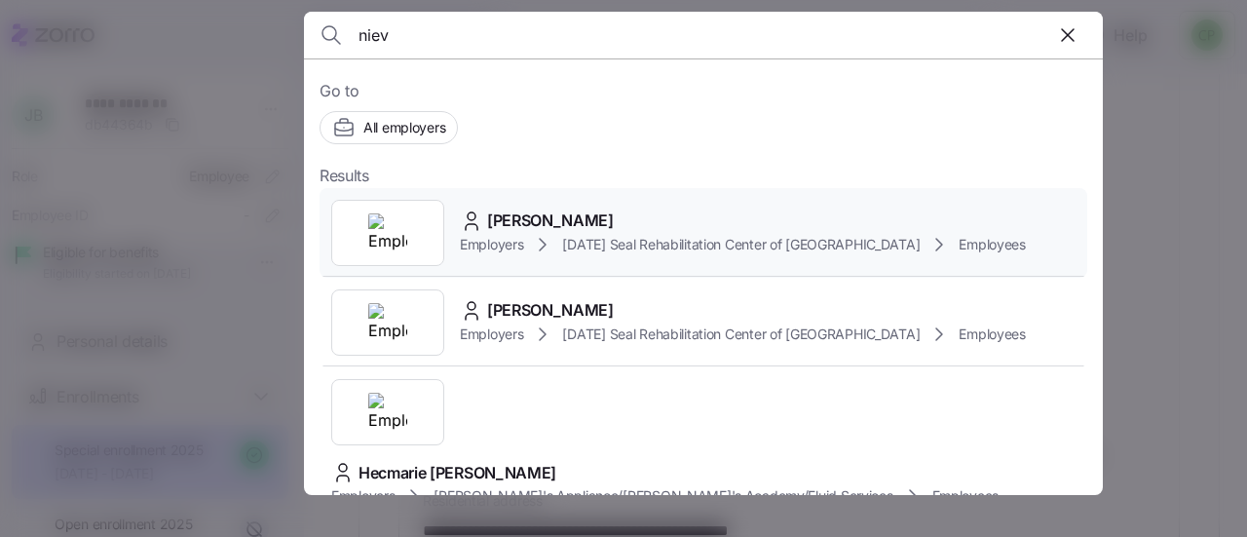
type input "niev"
click at [536, 225] on span "[PERSON_NAME]" at bounding box center [550, 220] width 127 height 24
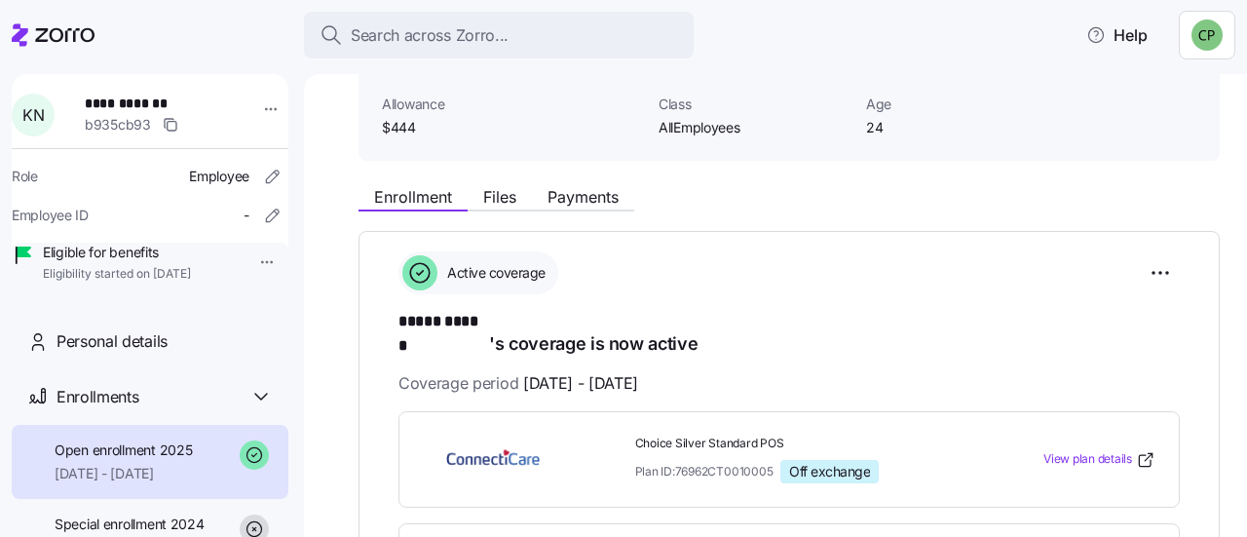
scroll to position [242, 0]
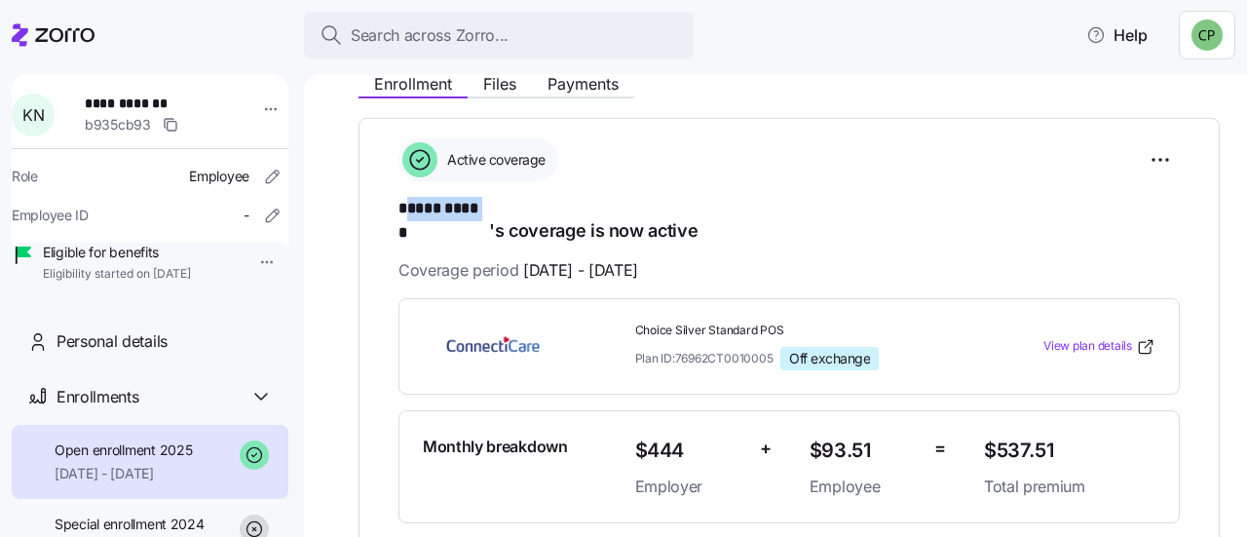
drag, startPoint x: 405, startPoint y: 209, endPoint x: 479, endPoint y: 208, distance: 74.0
click at [479, 208] on span "***** ******" at bounding box center [443, 209] width 91 height 24
drag, startPoint x: 401, startPoint y: 209, endPoint x: 490, endPoint y: 210, distance: 88.6
click at [490, 210] on h1 "***** ****** 's coverage is now active" at bounding box center [788, 220] width 781 height 46
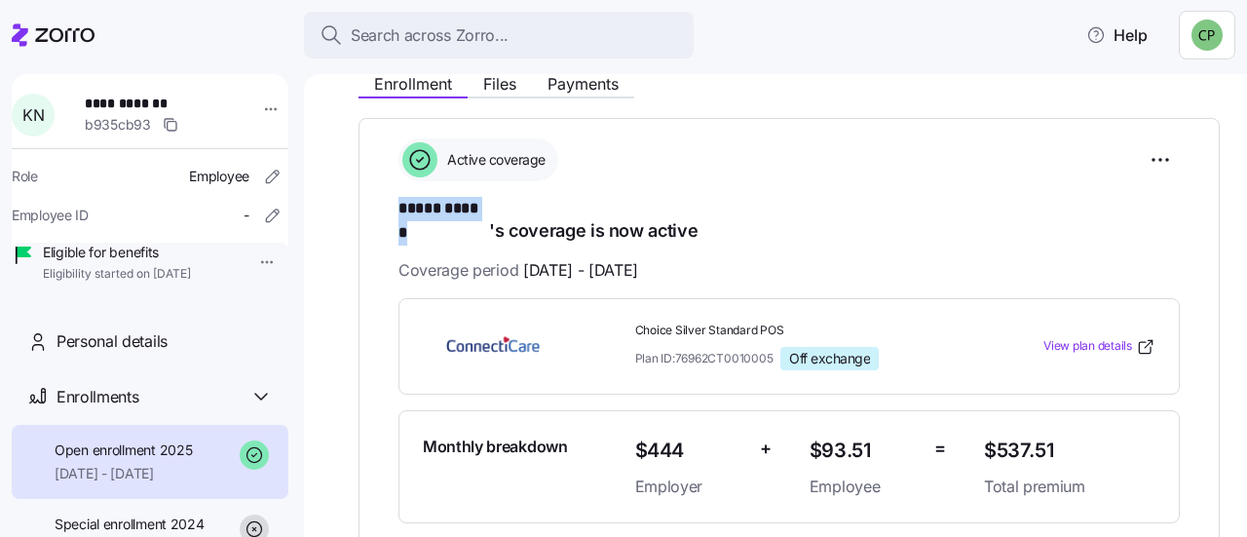
copy span "***** ******"
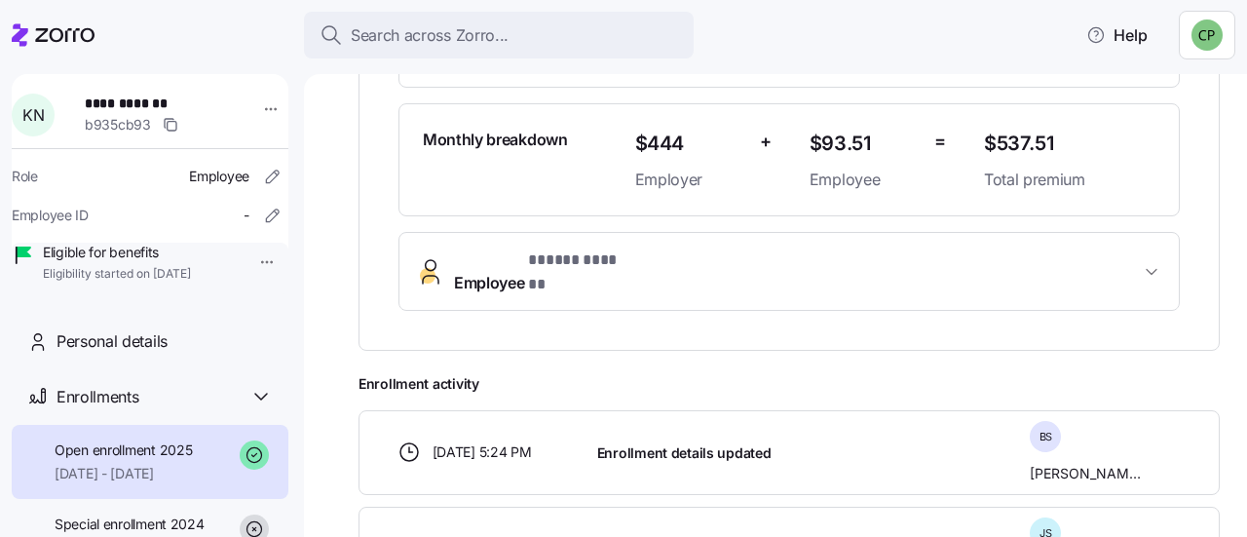
scroll to position [603, 0]
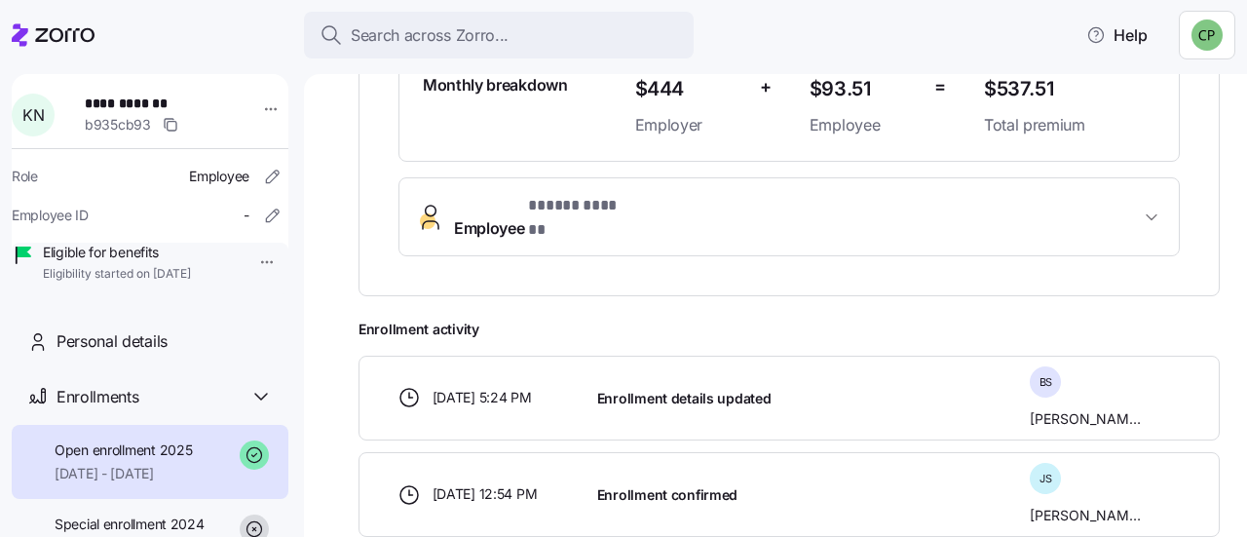
click at [947, 194] on span "Employee * ***** ****** *" at bounding box center [797, 217] width 686 height 47
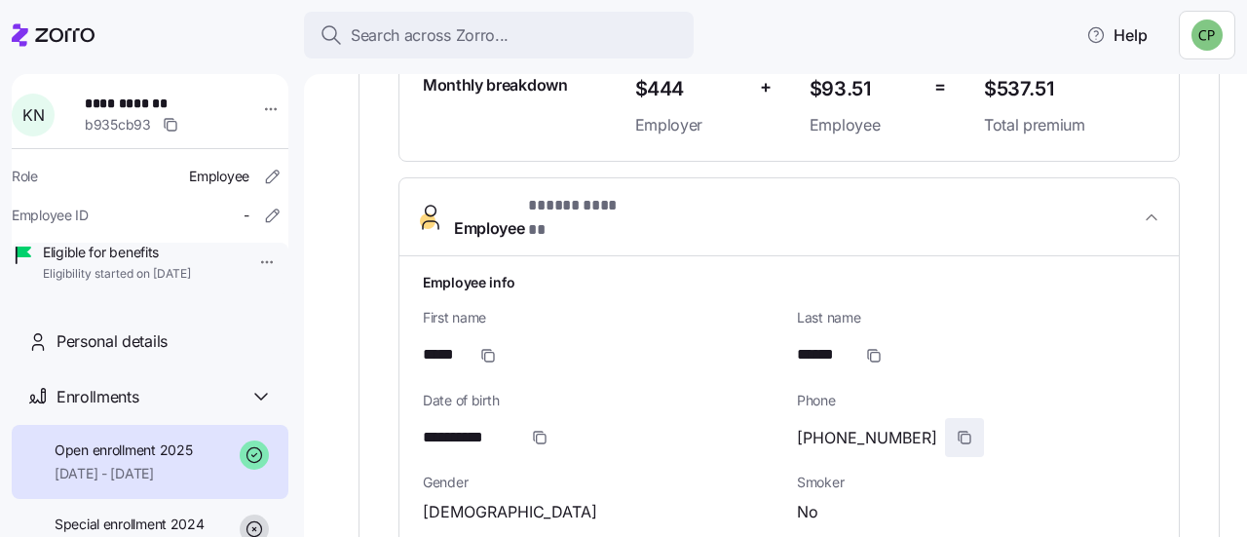
click at [946, 419] on span "button" at bounding box center [964, 437] width 37 height 37
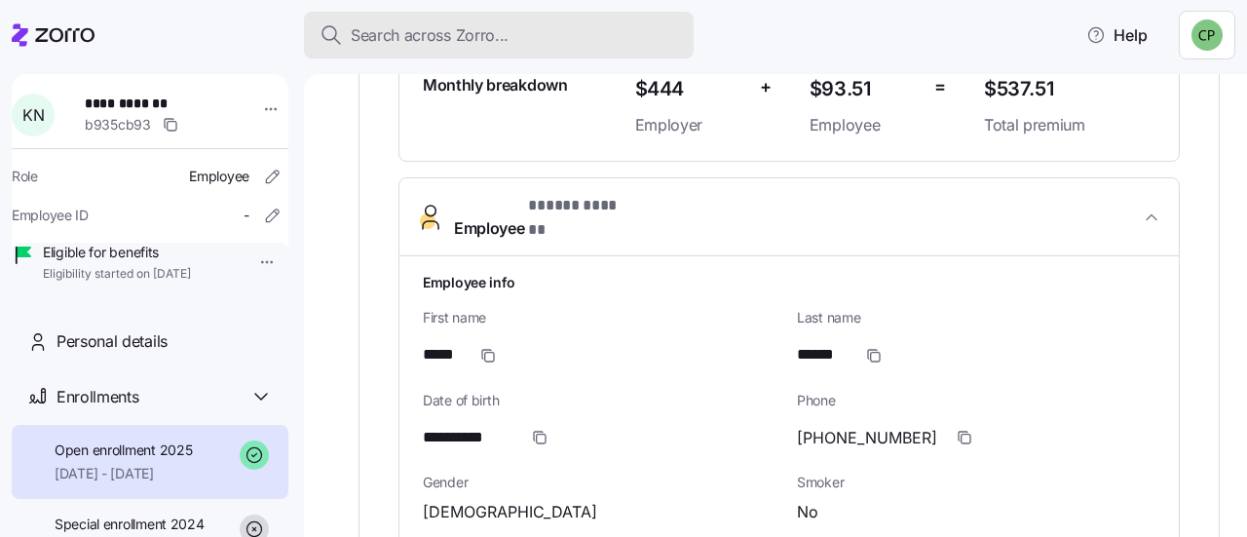
click at [492, 39] on span "Search across Zorro..." at bounding box center [430, 35] width 158 height 24
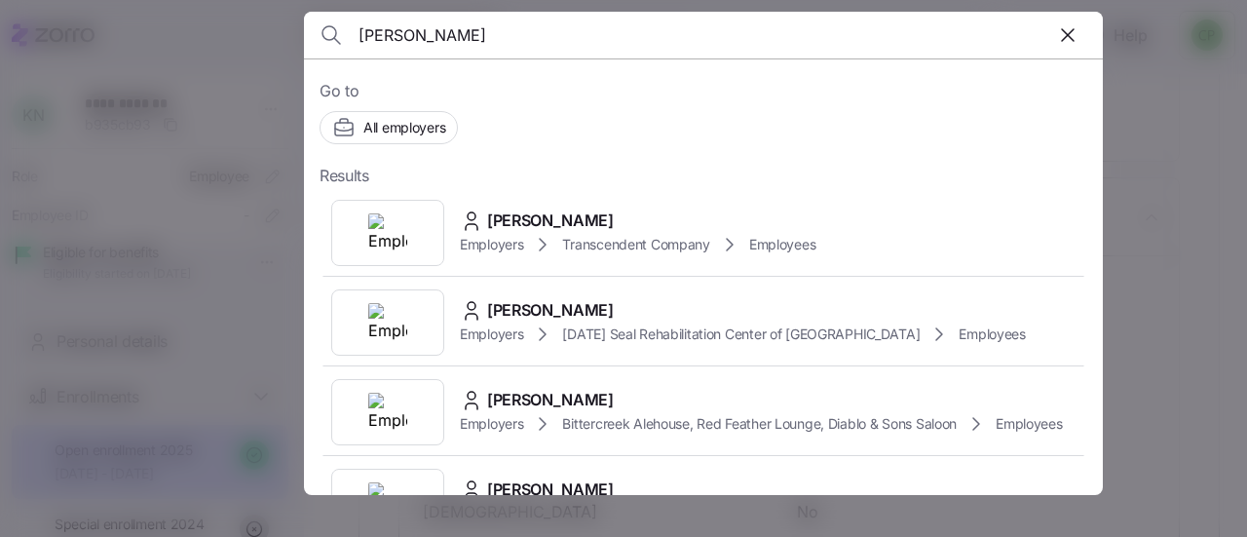
type input "[PERSON_NAME]"
click at [549, 255] on div "[PERSON_NAME] Employers Evans County Board of Commissioners Employees" at bounding box center [702, 233] width 767 height 90
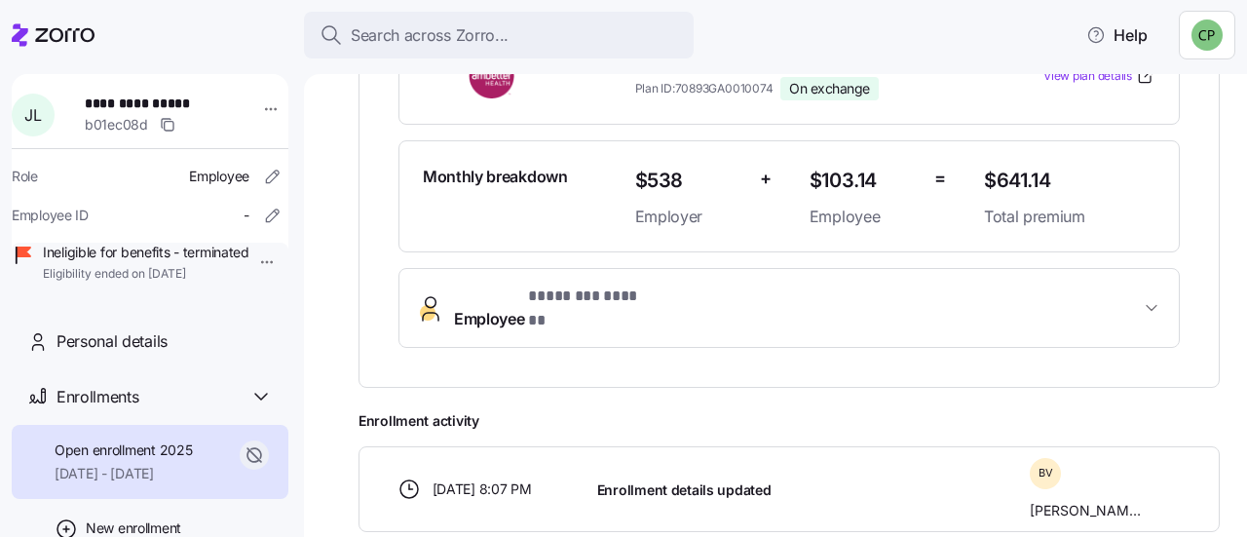
scroll to position [502, 0]
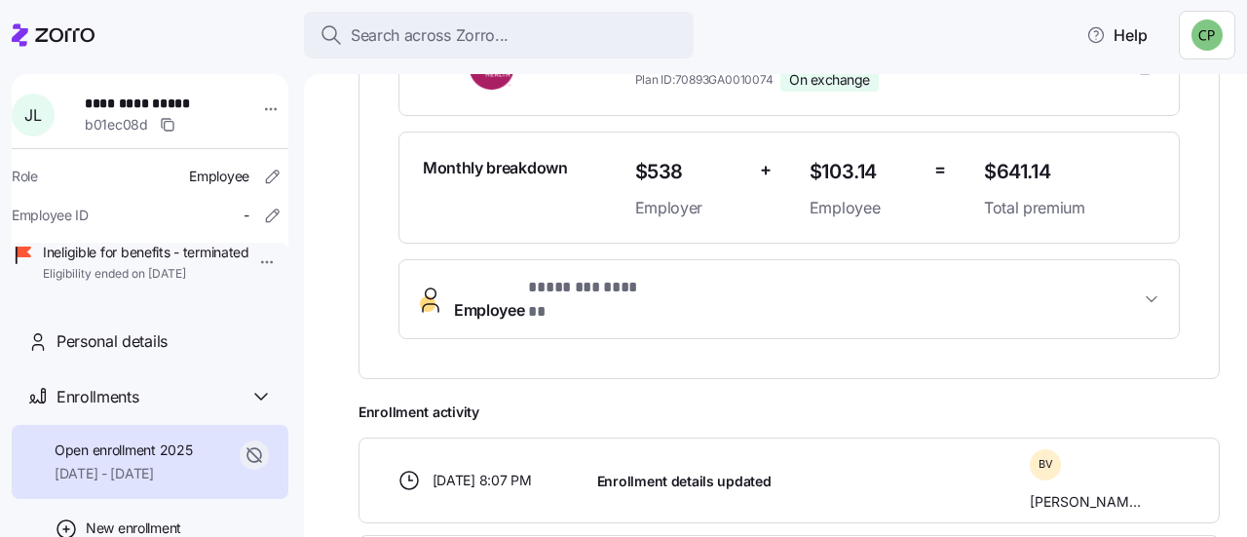
click at [1064, 291] on span "Employee * ******** ****** *" at bounding box center [797, 299] width 686 height 47
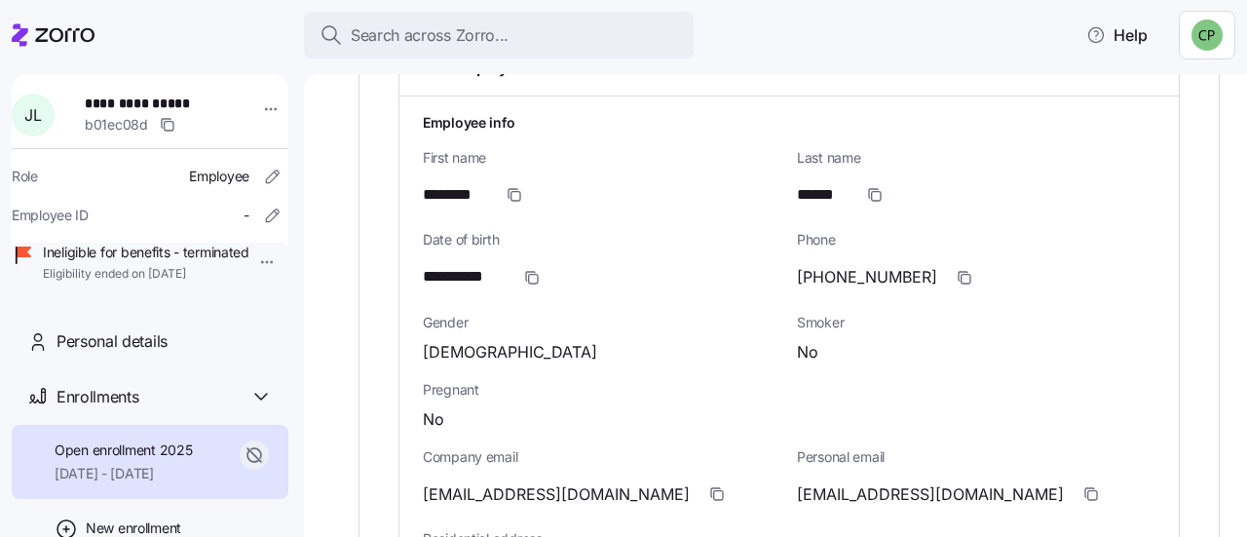
scroll to position [752, 0]
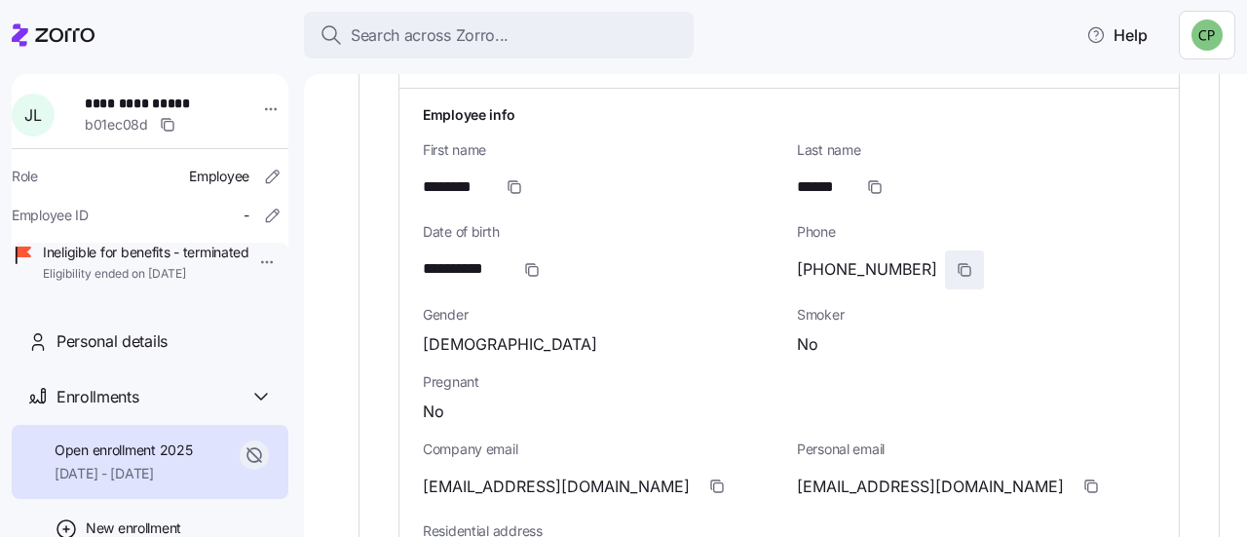
click at [946, 251] on span "button" at bounding box center [964, 269] width 37 height 37
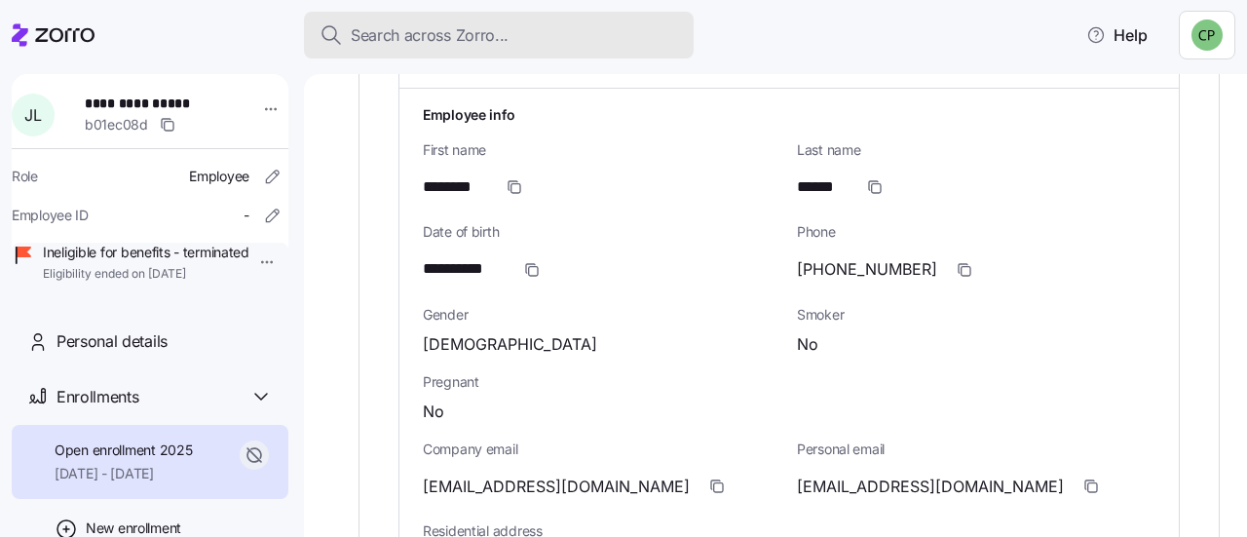
click at [367, 26] on span "Search across Zorro..." at bounding box center [430, 35] width 158 height 24
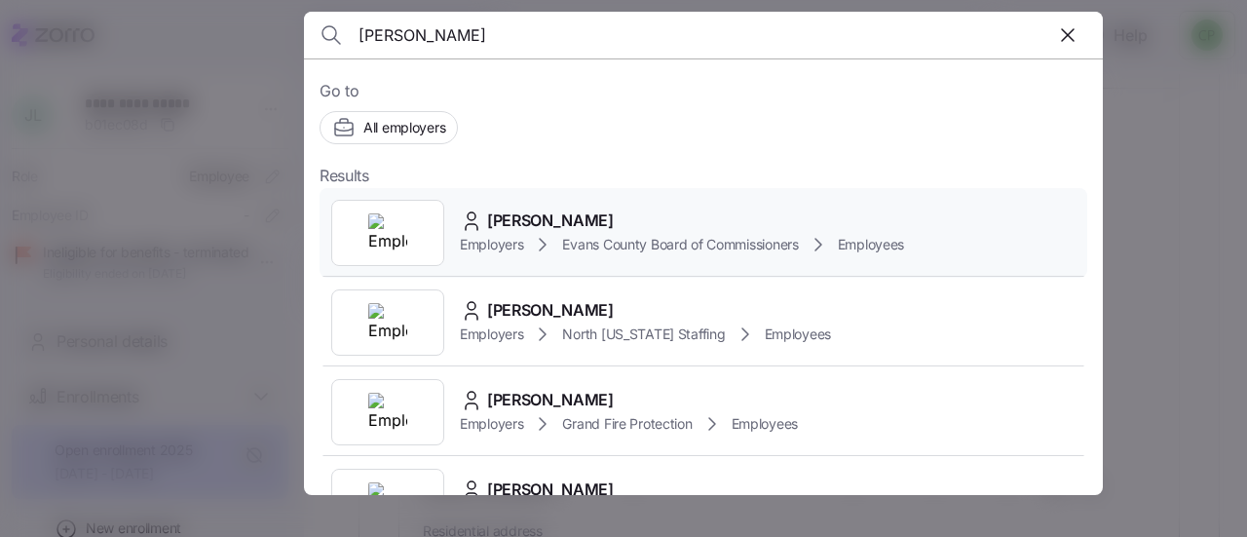
type input "[PERSON_NAME]"
click at [531, 227] on span "[PERSON_NAME]" at bounding box center [550, 220] width 127 height 24
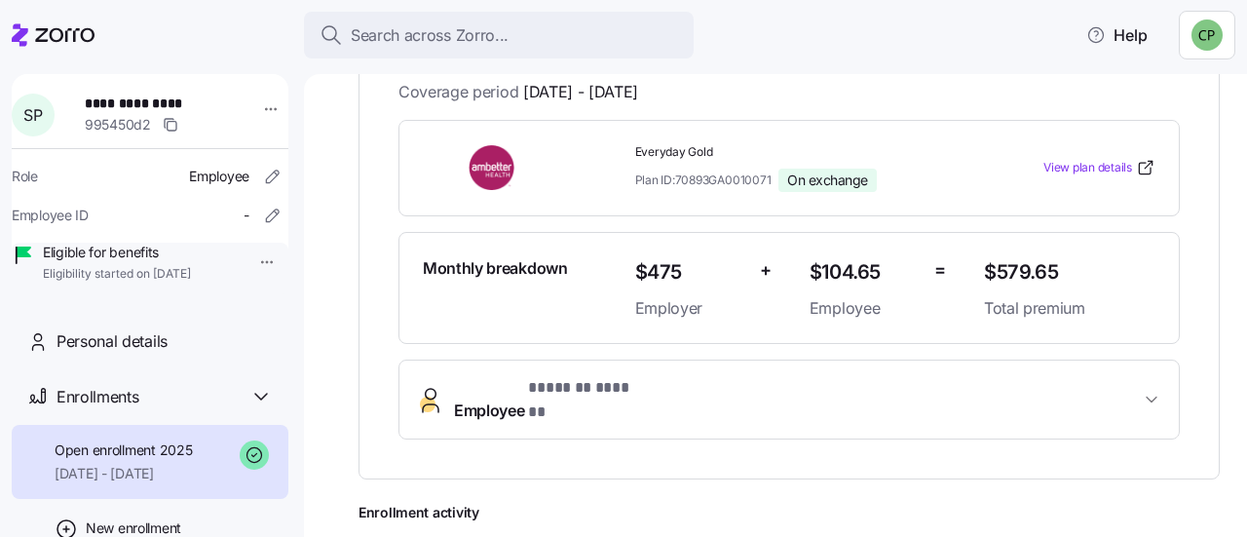
scroll to position [421, 0]
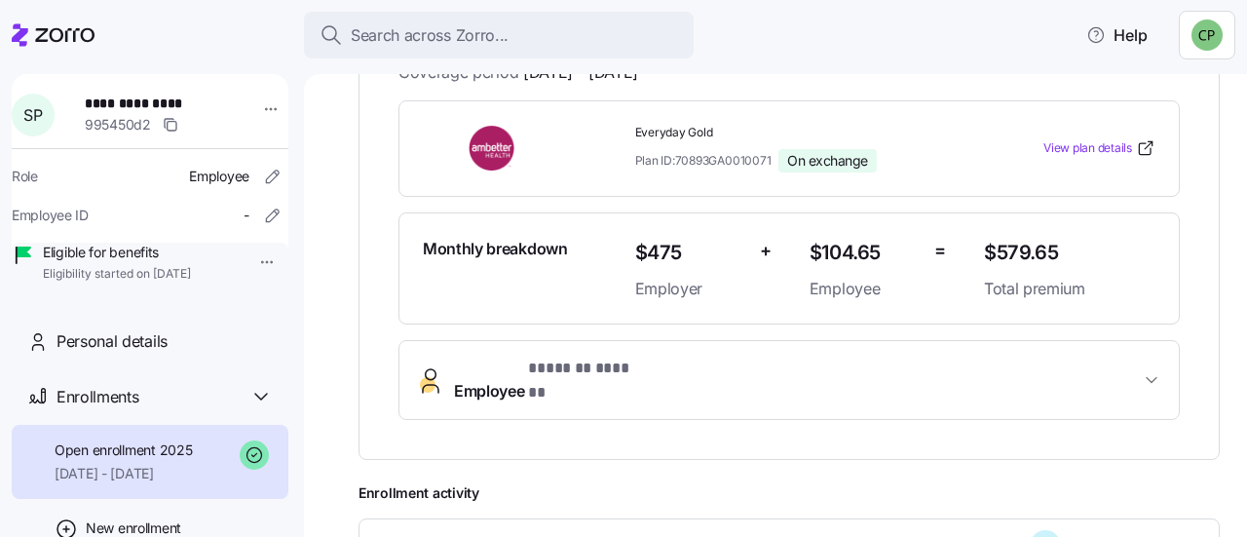
click at [980, 379] on span "Employee * ******* ****** *" at bounding box center [797, 379] width 686 height 47
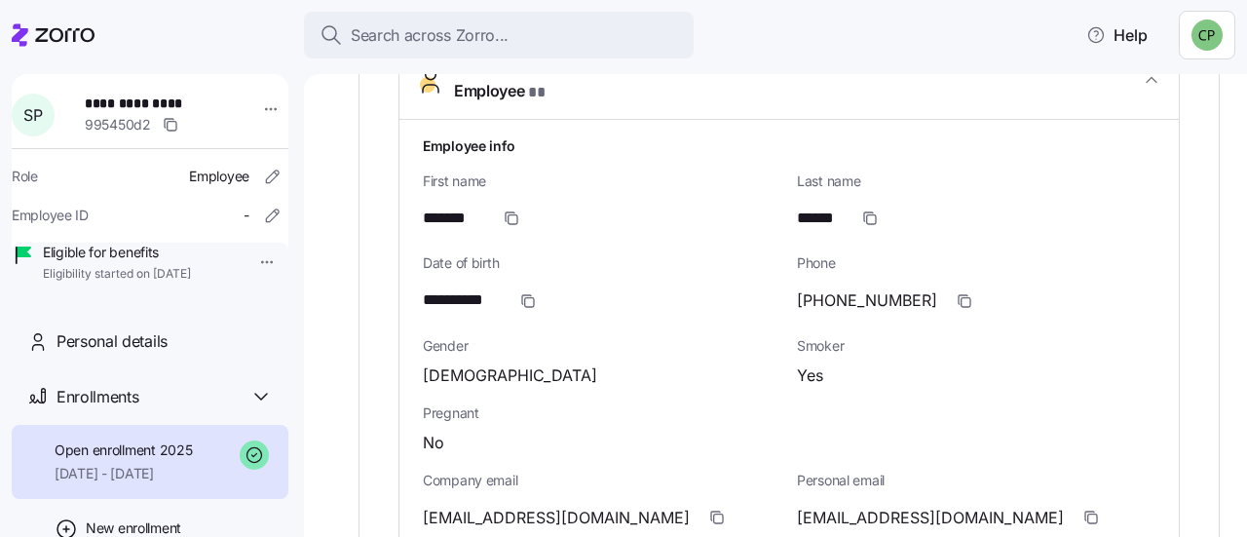
scroll to position [726, 0]
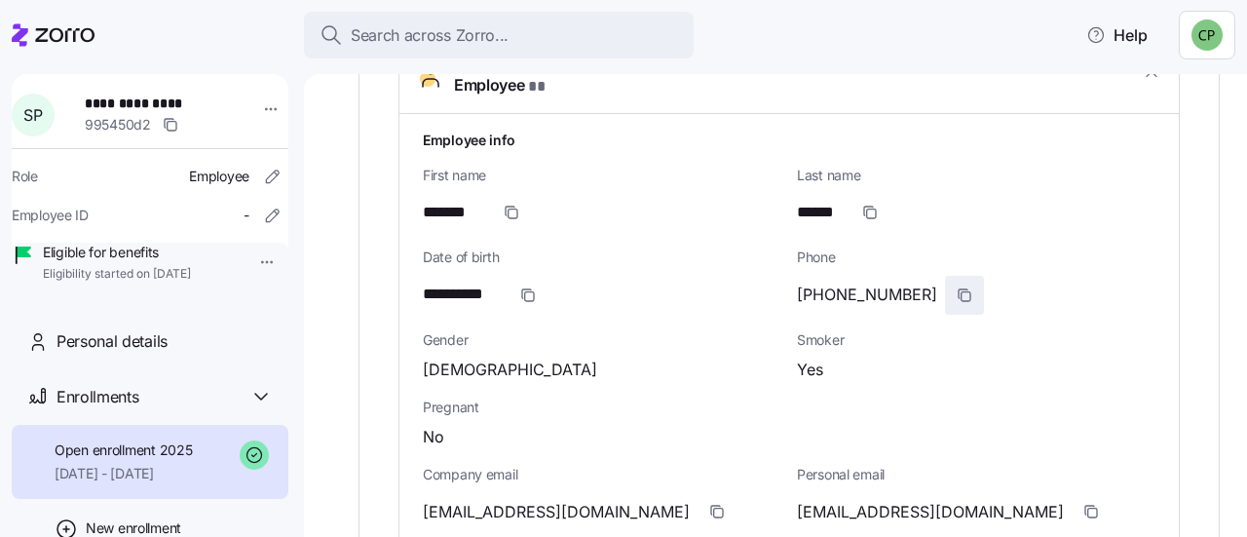
click at [956, 287] on icon "button" at bounding box center [964, 295] width 16 height 16
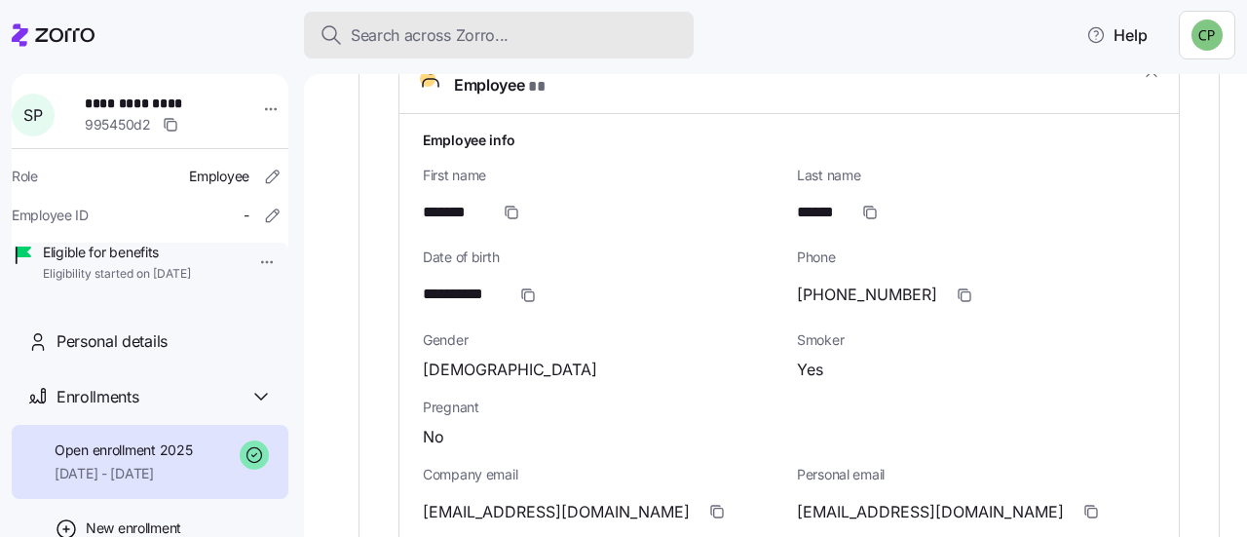
click at [493, 26] on span "Search across Zorro..." at bounding box center [430, 35] width 158 height 24
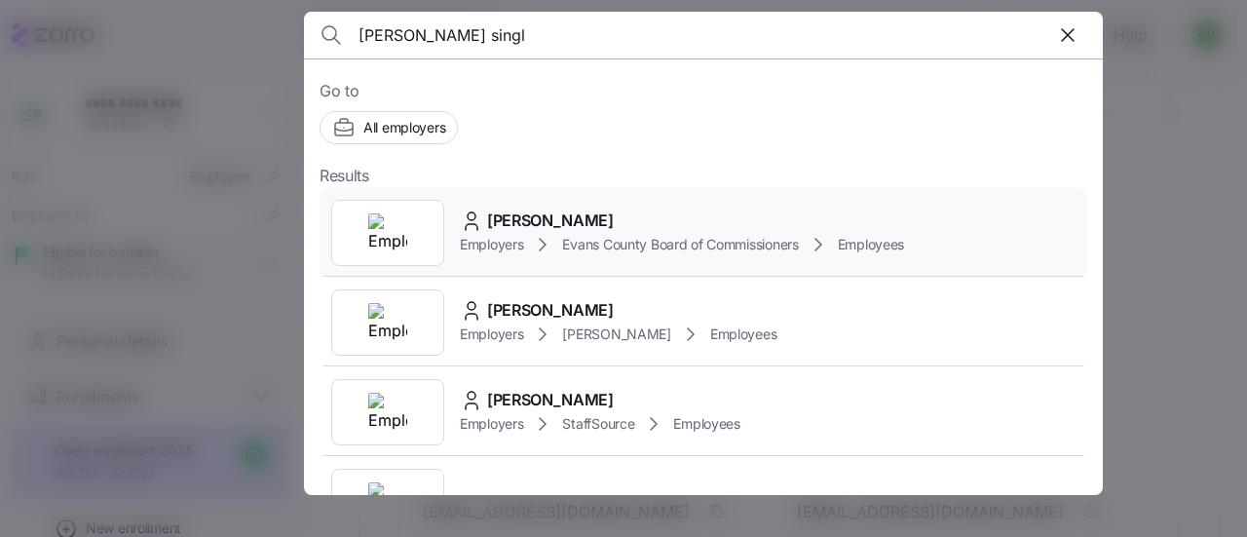
type input "[PERSON_NAME] singl"
click at [520, 215] on span "[PERSON_NAME]" at bounding box center [550, 220] width 127 height 24
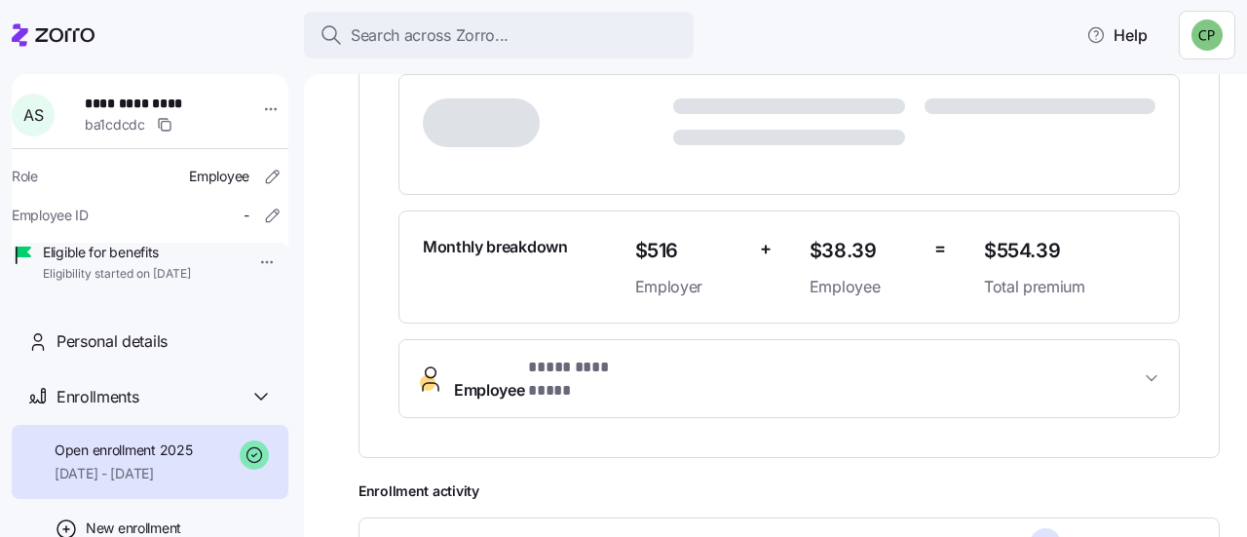
scroll to position [473, 0]
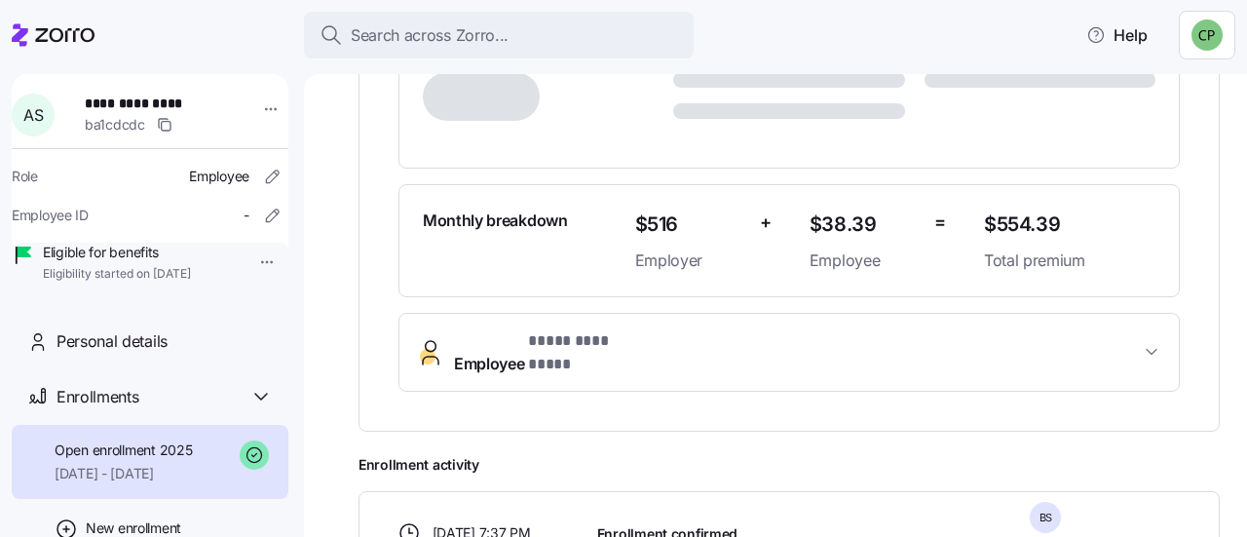
click at [1030, 336] on span "Employee * **** ********* *" at bounding box center [797, 352] width 686 height 47
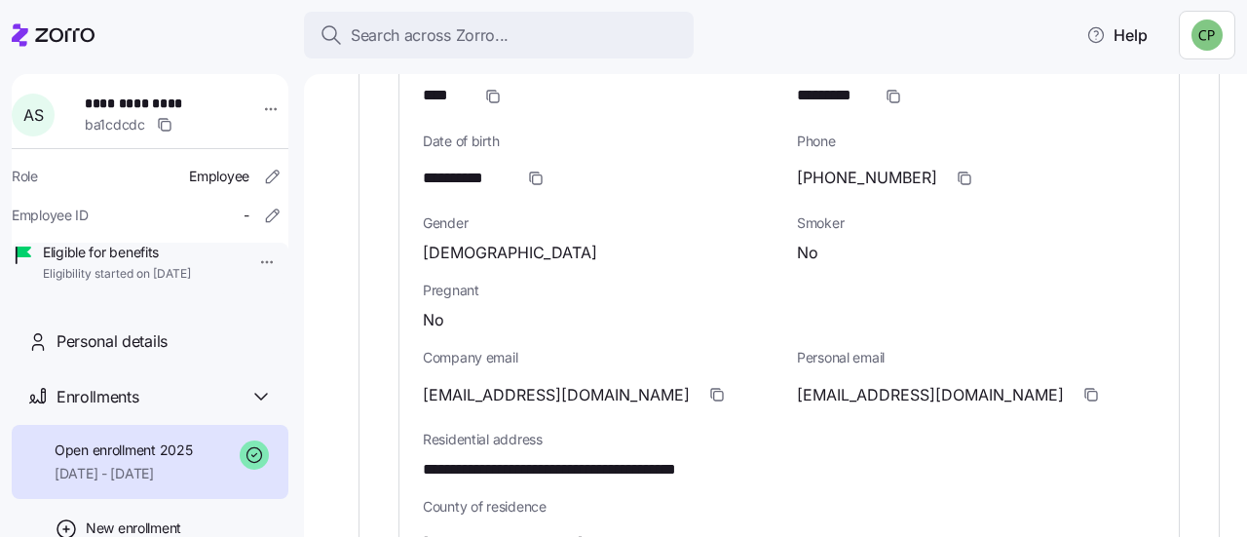
scroll to position [843, 0]
click at [961, 174] on icon "button" at bounding box center [965, 178] width 9 height 9
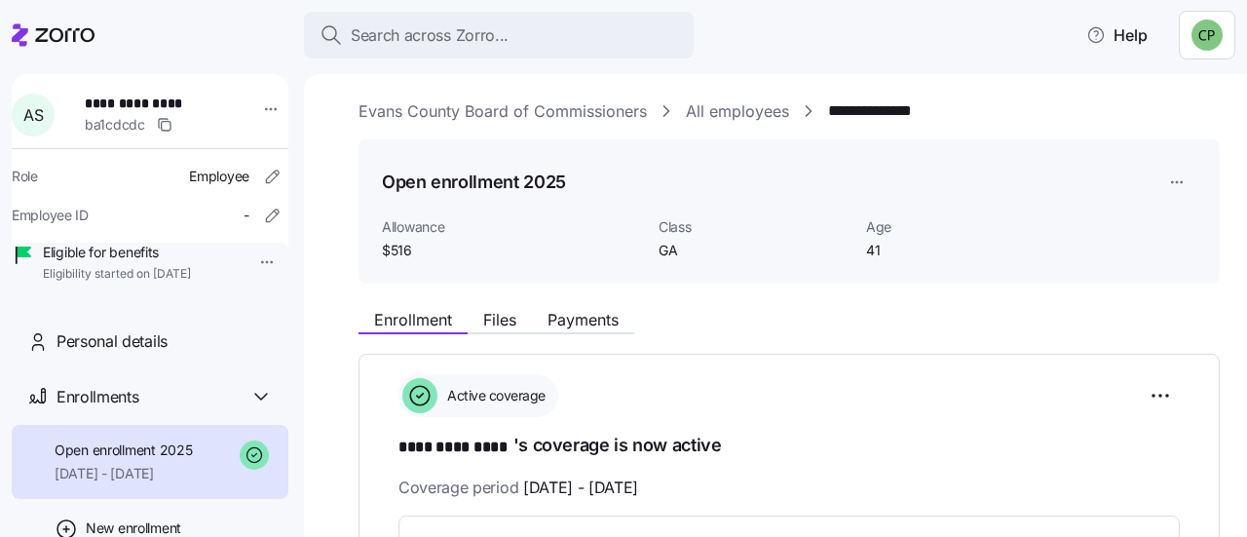
scroll to position [0, 0]
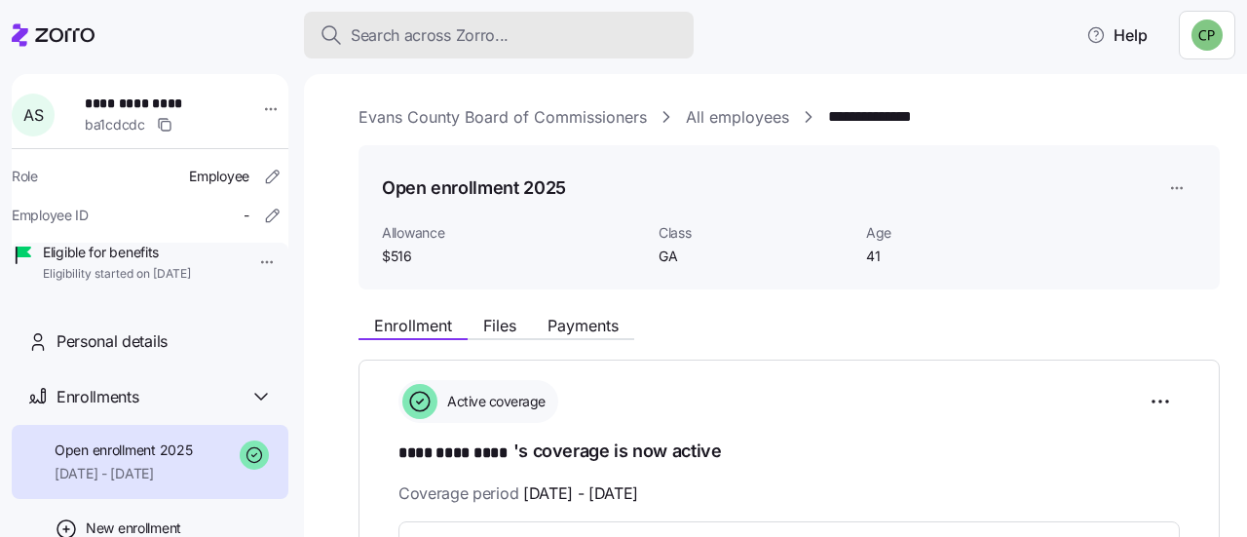
click at [497, 13] on button "Search across Zorro..." at bounding box center [499, 35] width 390 height 47
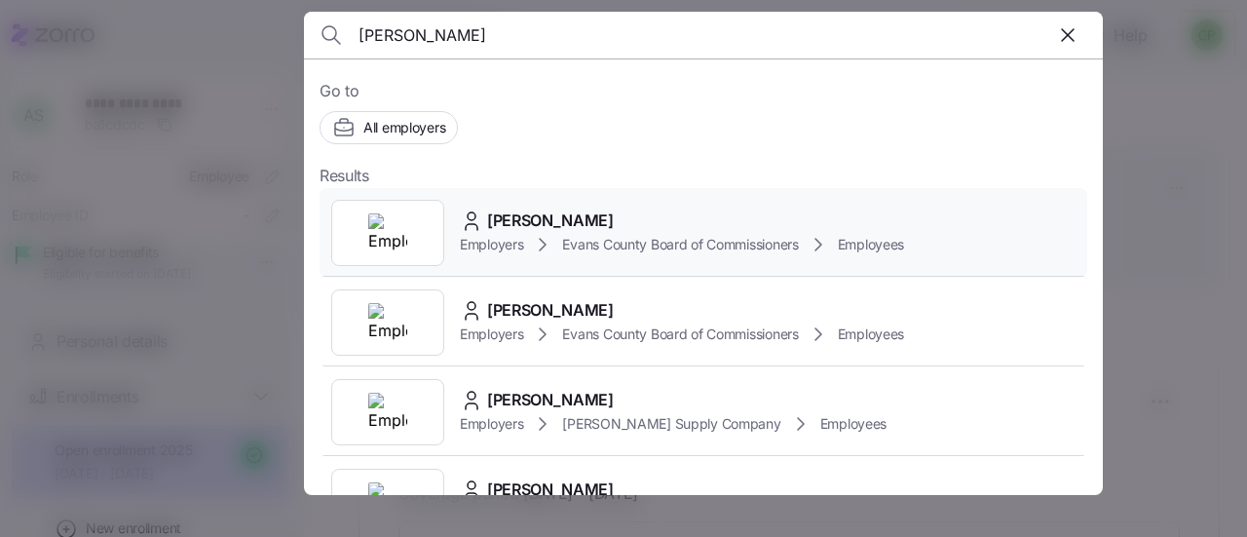
type input "[PERSON_NAME]"
click at [490, 221] on span "[PERSON_NAME]" at bounding box center [550, 220] width 127 height 24
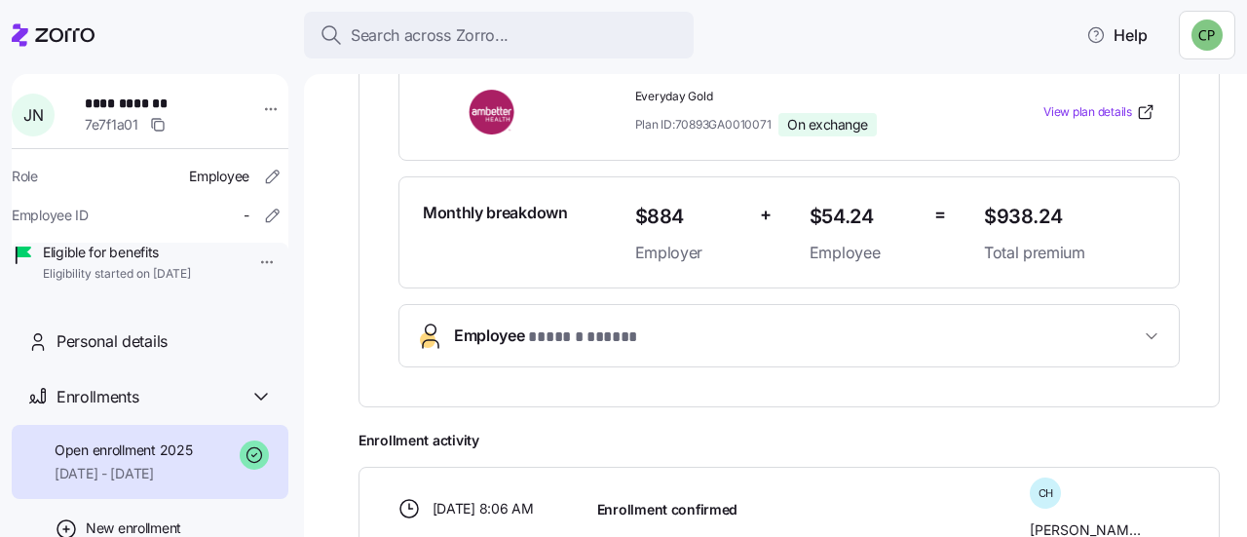
scroll to position [480, 0]
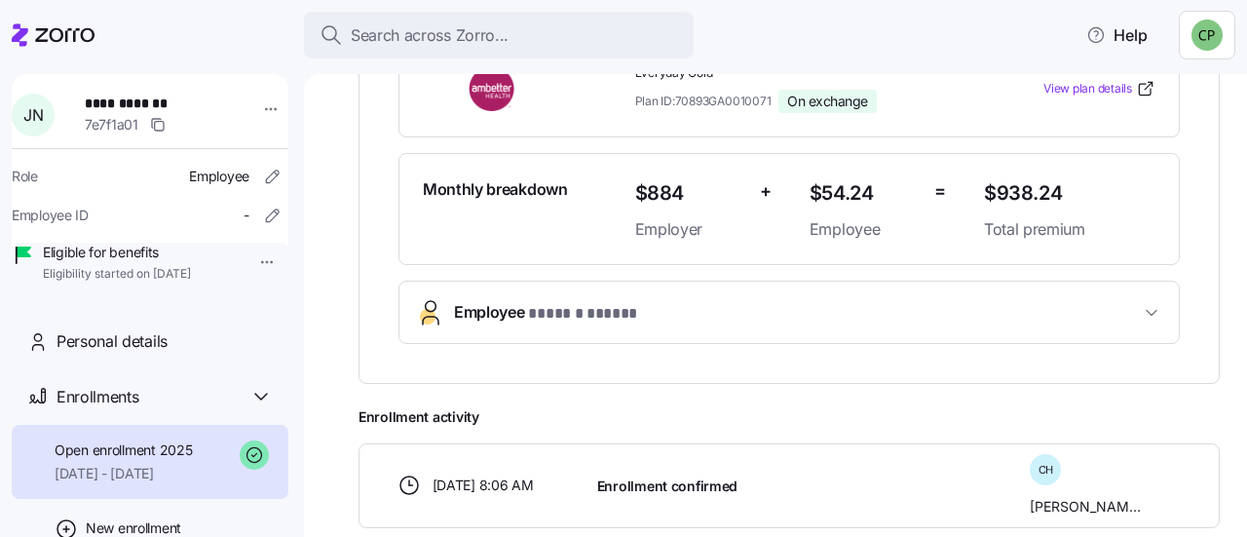
click at [1036, 309] on span "Employee * ****** ***** *" at bounding box center [797, 313] width 686 height 26
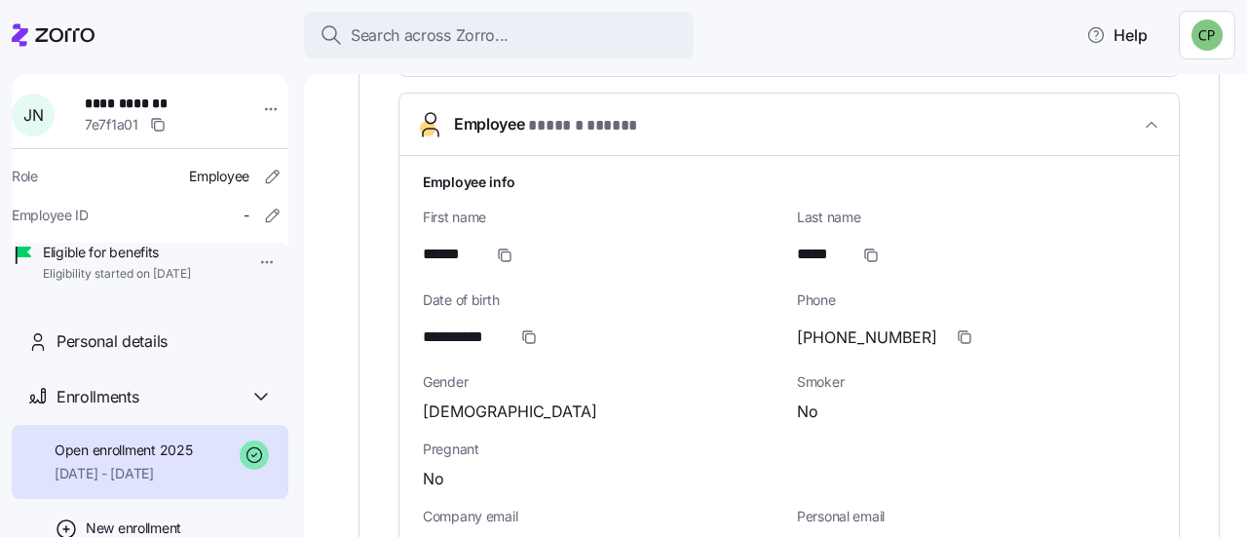
scroll to position [686, 0]
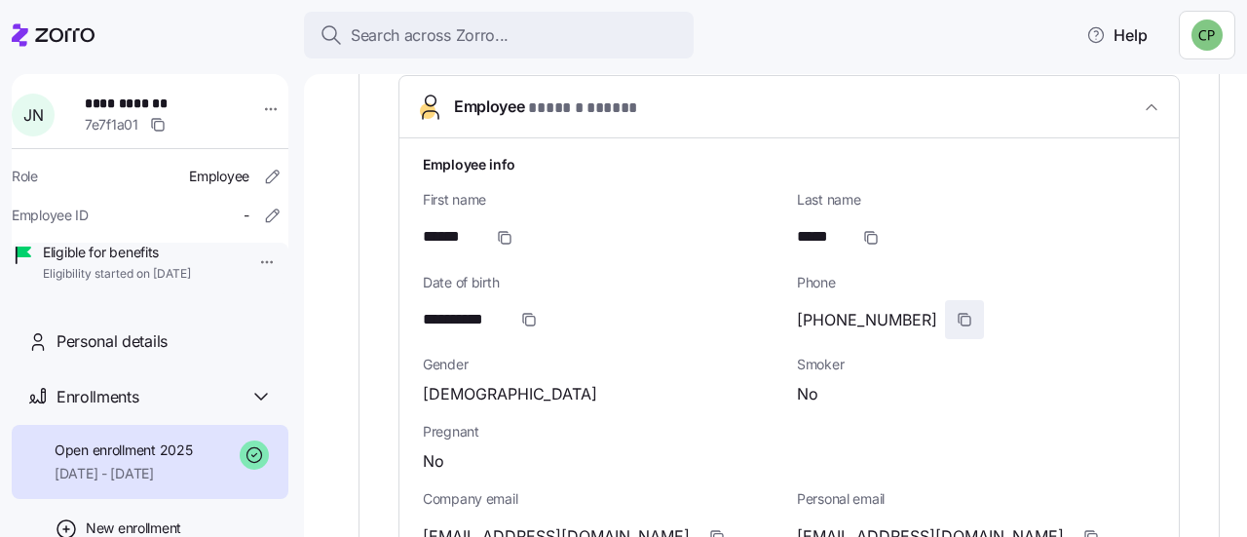
click at [956, 312] on icon "button" at bounding box center [964, 320] width 16 height 16
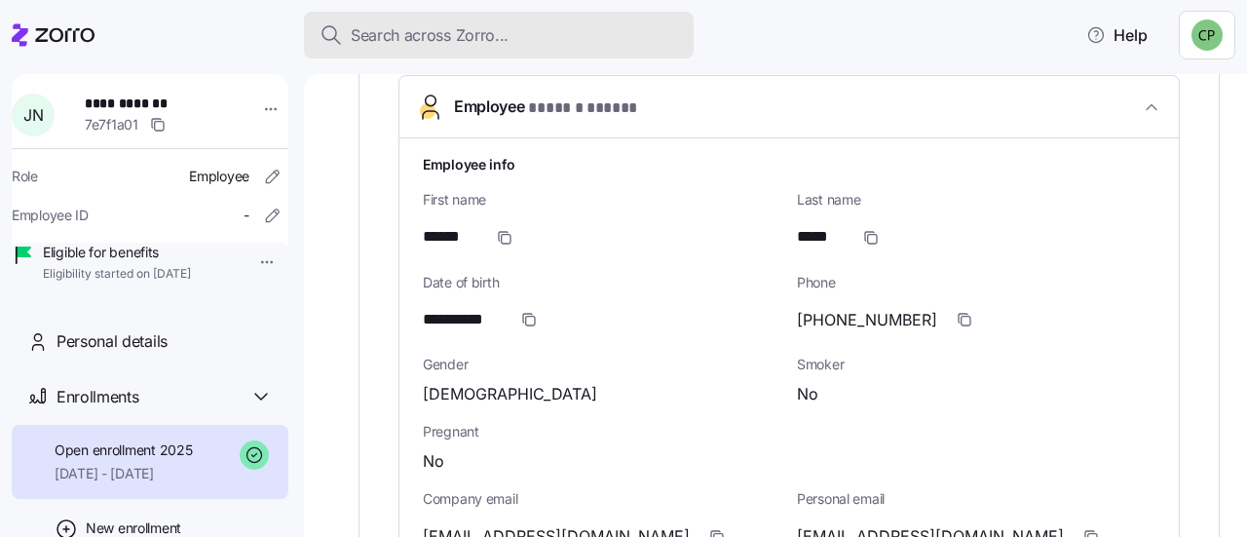
click at [442, 32] on span "Search across Zorro..." at bounding box center [430, 35] width 158 height 24
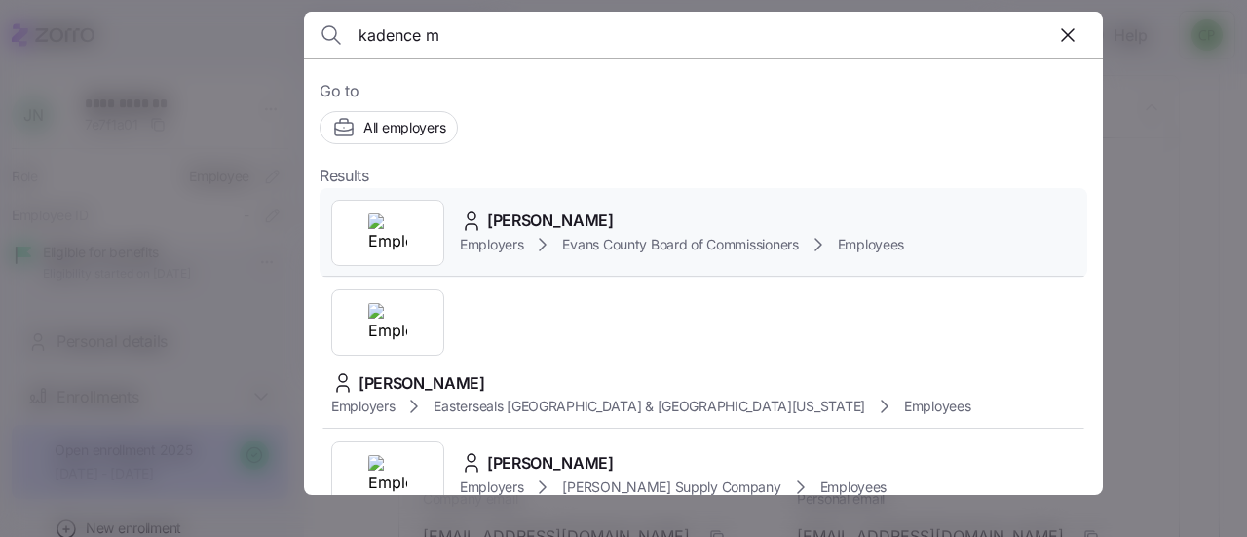
type input "kadence m"
click at [477, 225] on icon at bounding box center [471, 227] width 12 height 6
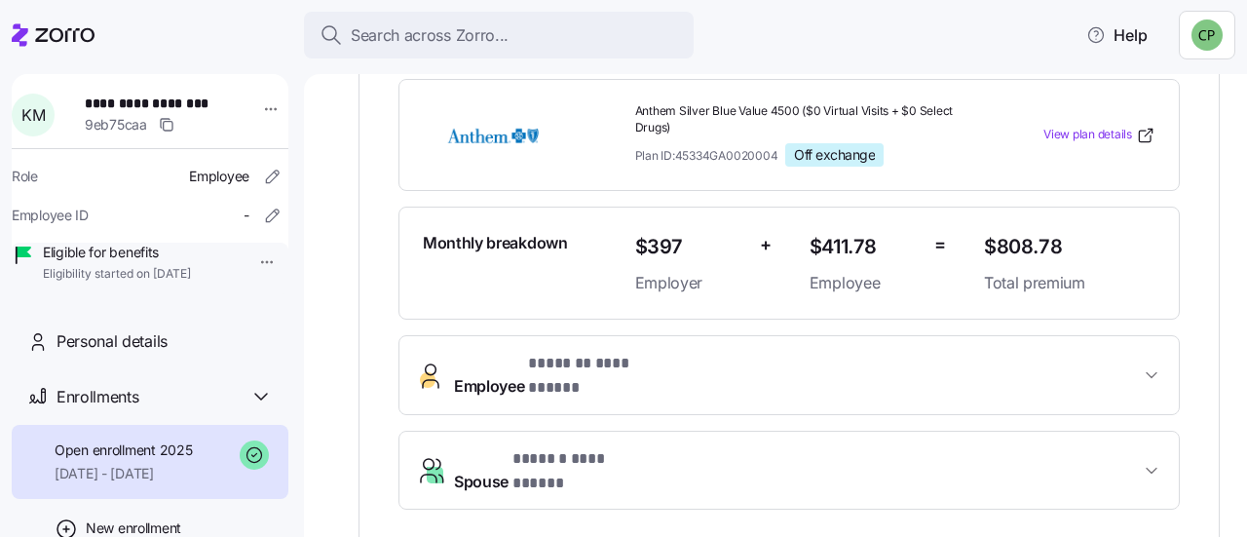
scroll to position [495, 0]
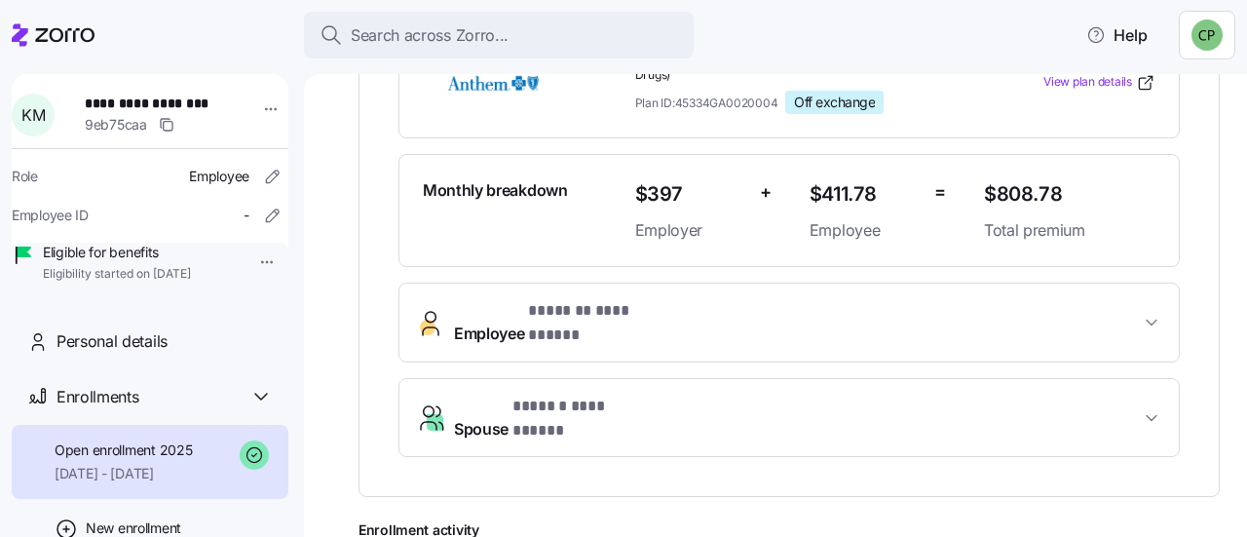
click at [834, 317] on span "**********" at bounding box center [797, 322] width 686 height 47
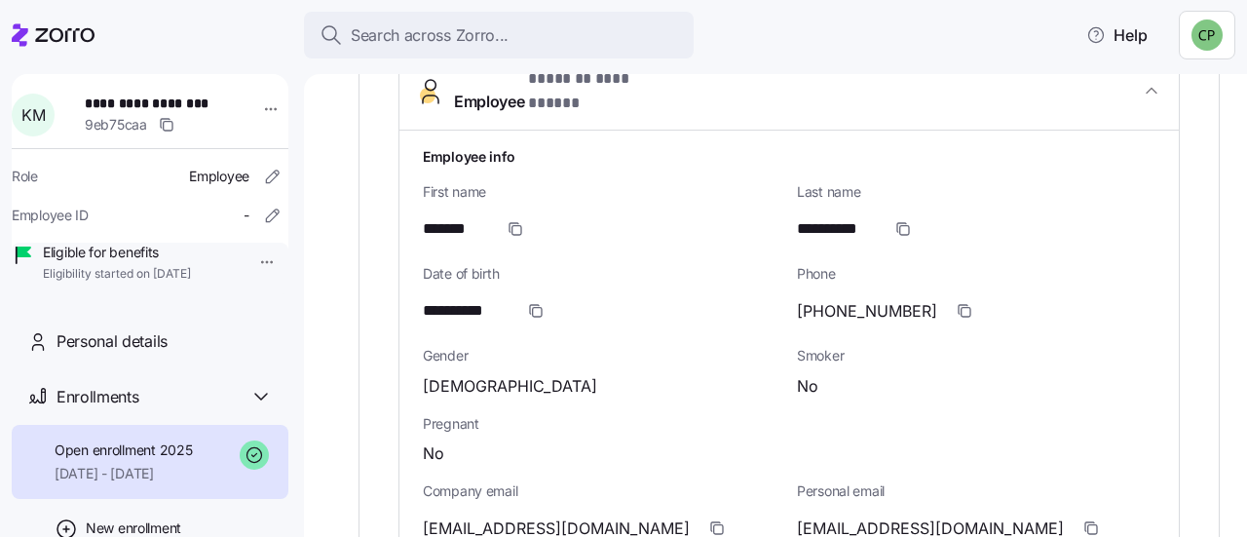
scroll to position [669, 0]
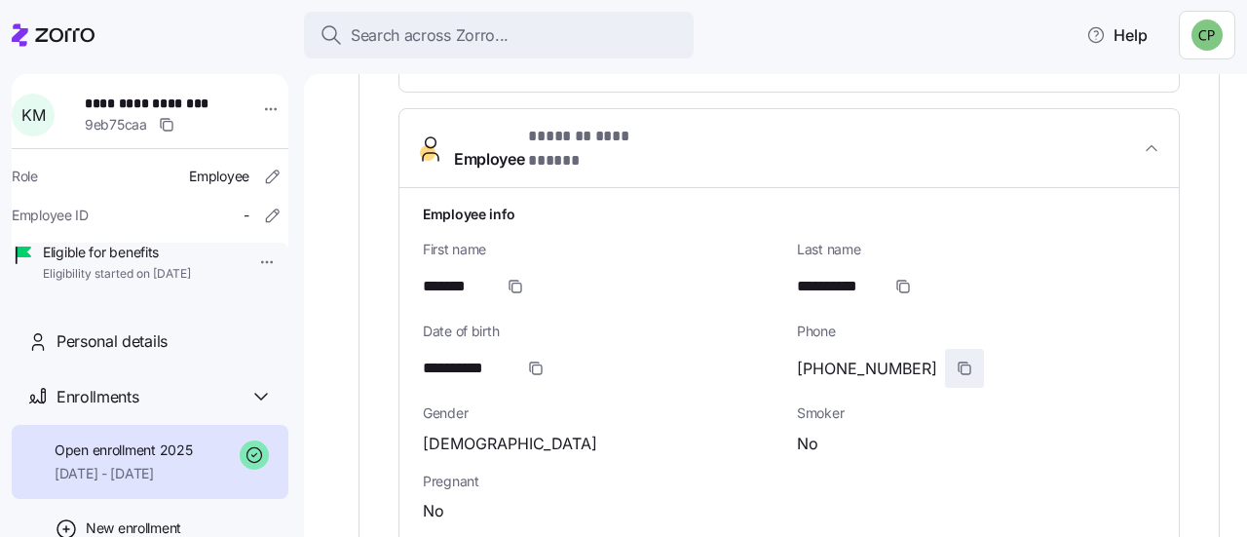
click at [961, 365] on icon "button" at bounding box center [965, 369] width 9 height 9
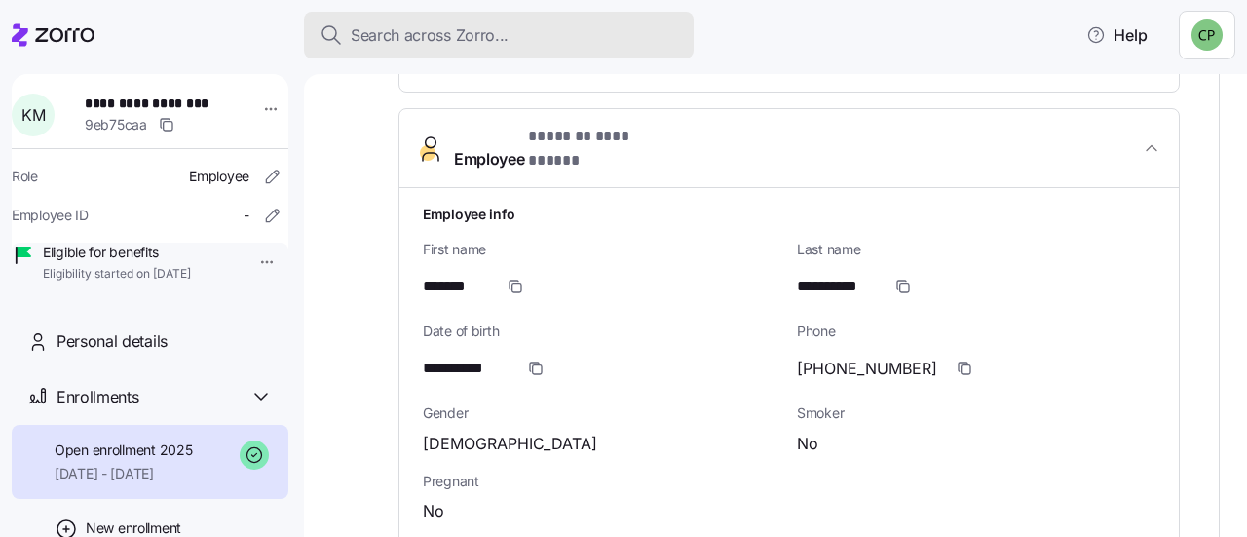
click at [402, 32] on span "Search across Zorro..." at bounding box center [430, 35] width 158 height 24
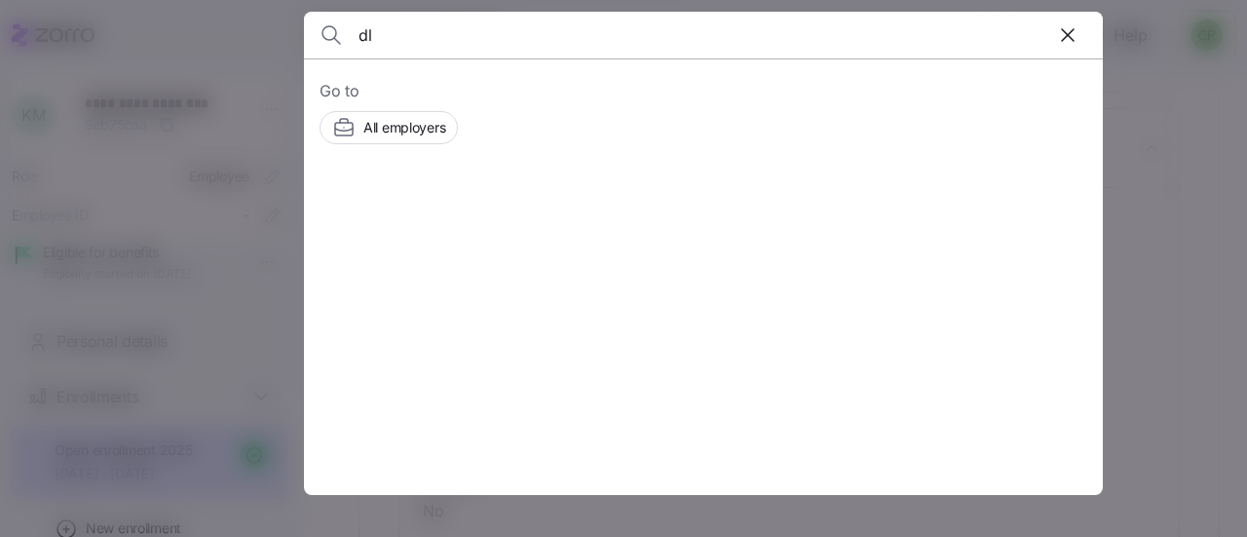
type input "d"
type input "[PERSON_NAME]"
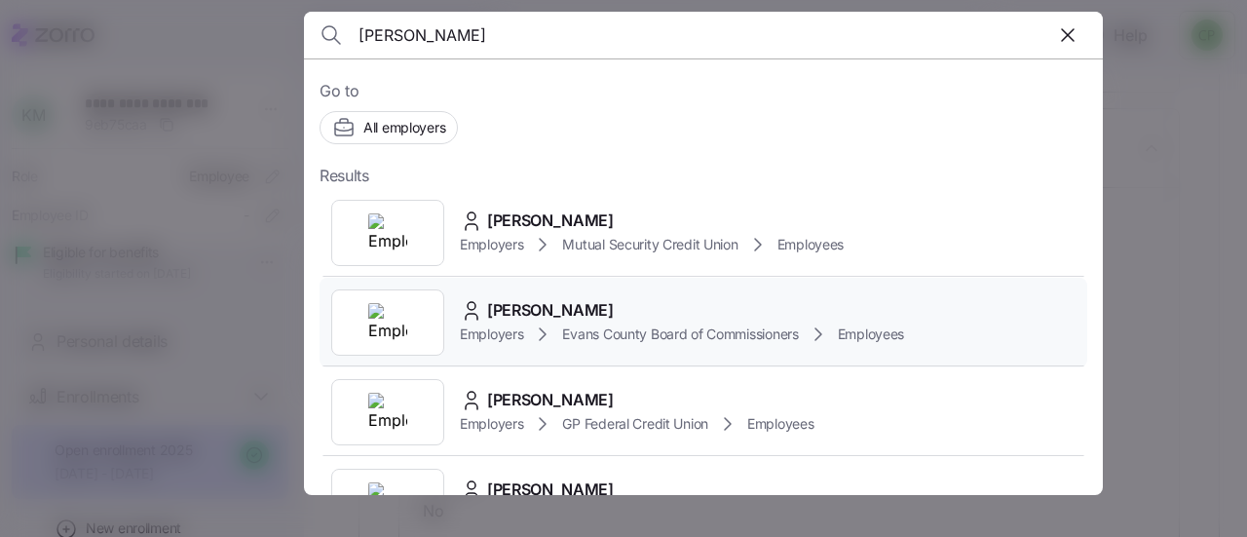
click at [545, 322] on icon at bounding box center [542, 333] width 23 height 23
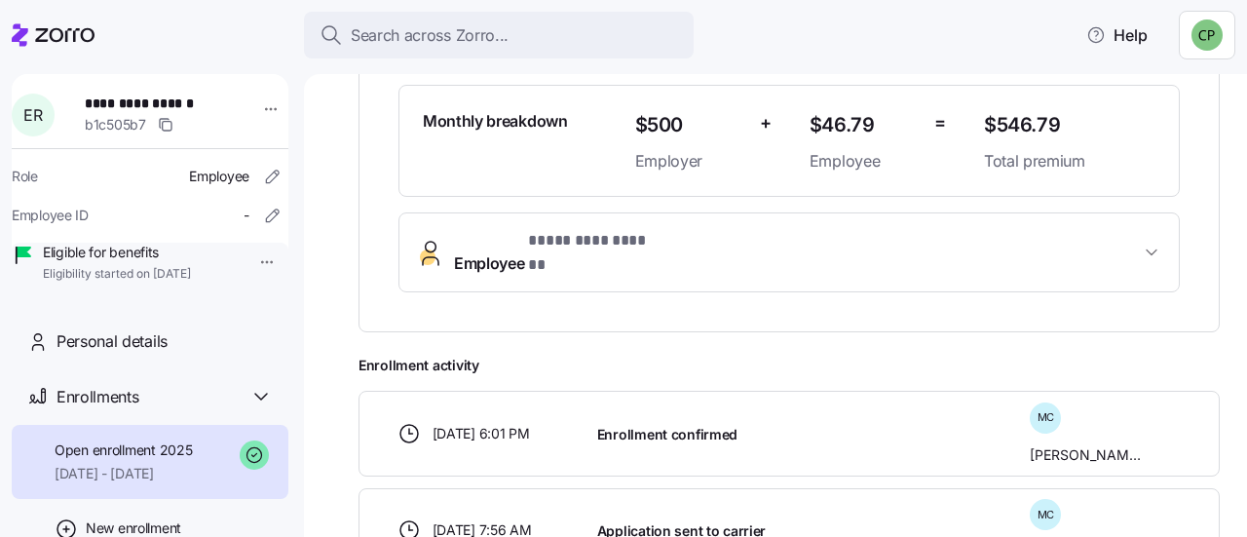
scroll to position [563, 0]
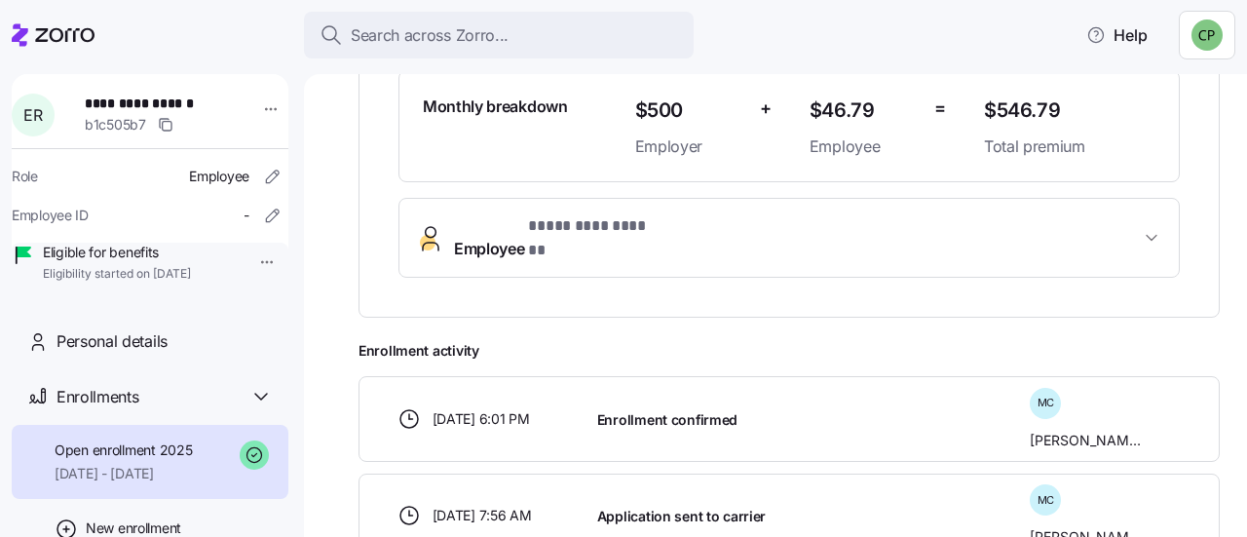
click at [1052, 222] on span "Employee * ********* ****** *" at bounding box center [797, 237] width 686 height 47
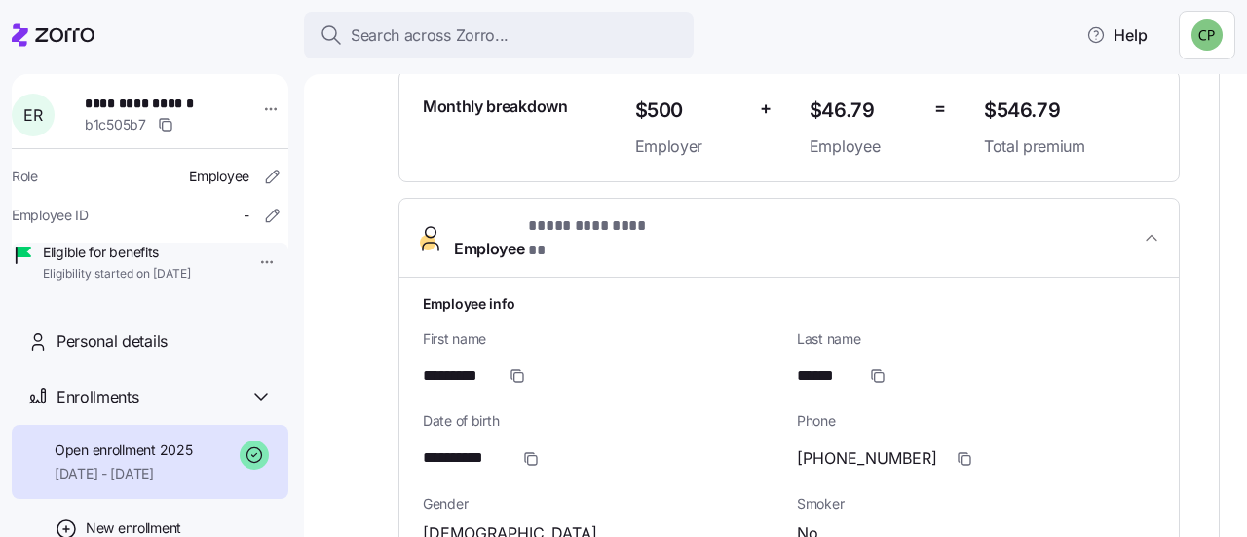
scroll to position [824, 0]
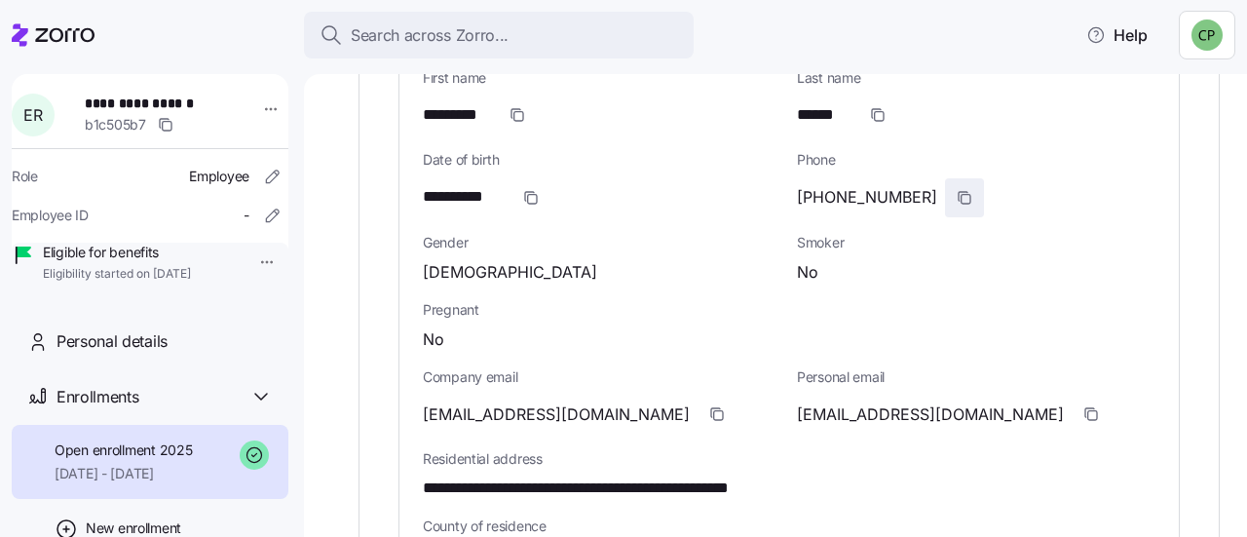
click at [946, 179] on span "button" at bounding box center [964, 197] width 37 height 37
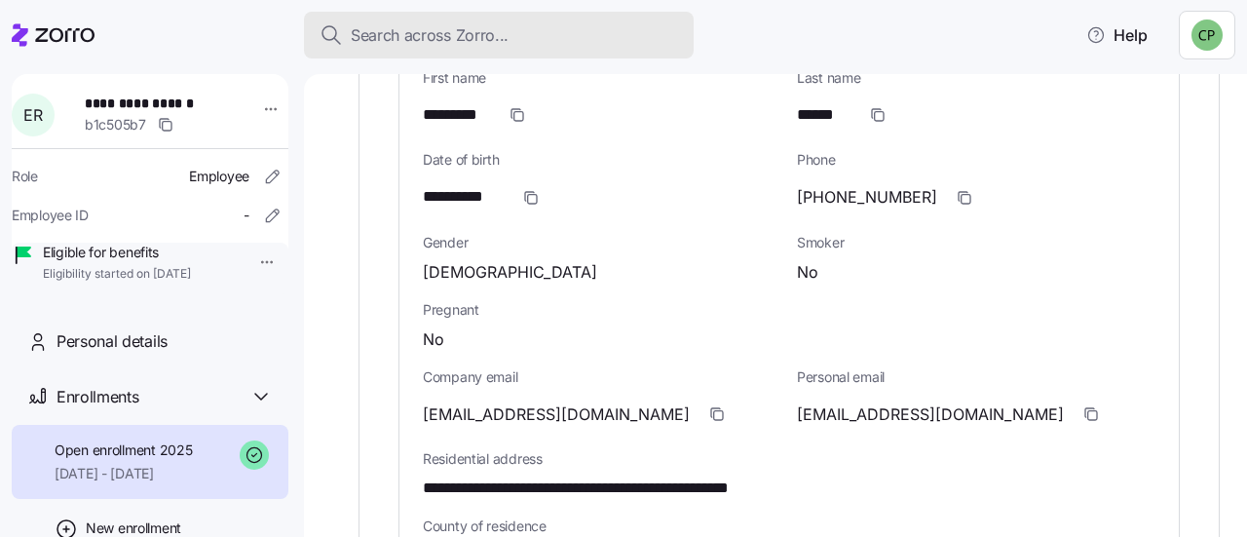
click at [430, 26] on span "Search across Zorro..." at bounding box center [430, 35] width 158 height 24
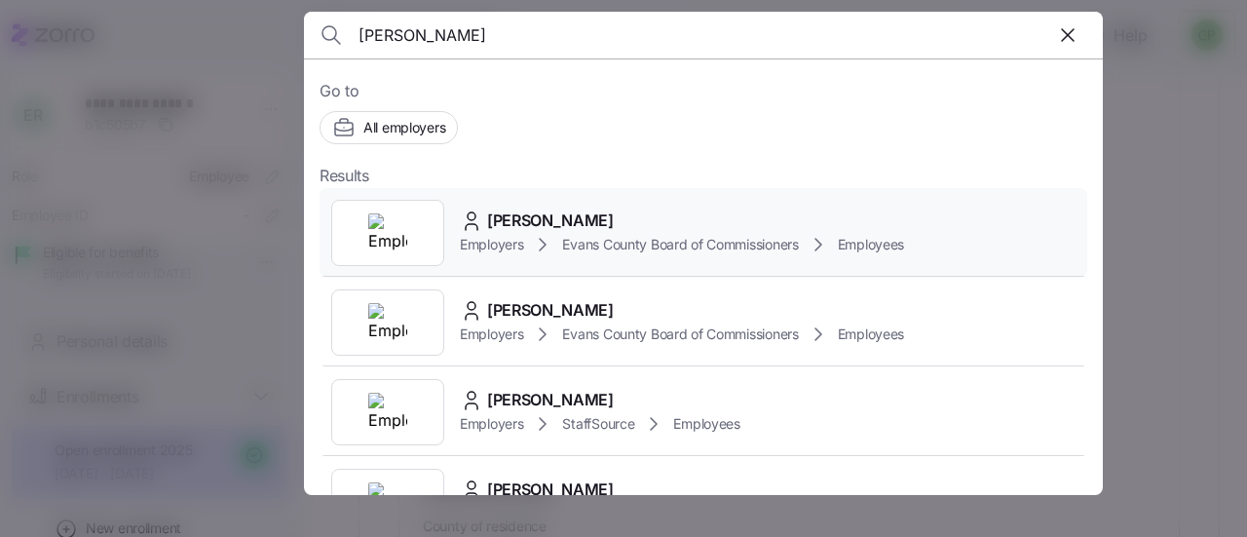
type input "[PERSON_NAME]"
click at [516, 239] on span "Employers" at bounding box center [491, 244] width 63 height 19
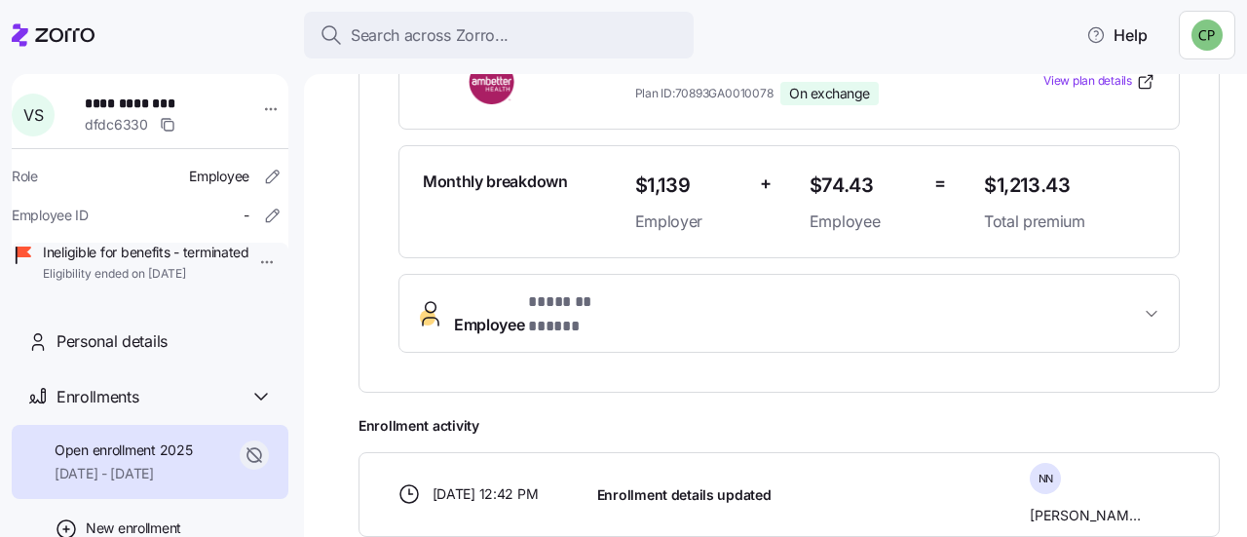
scroll to position [524, 0]
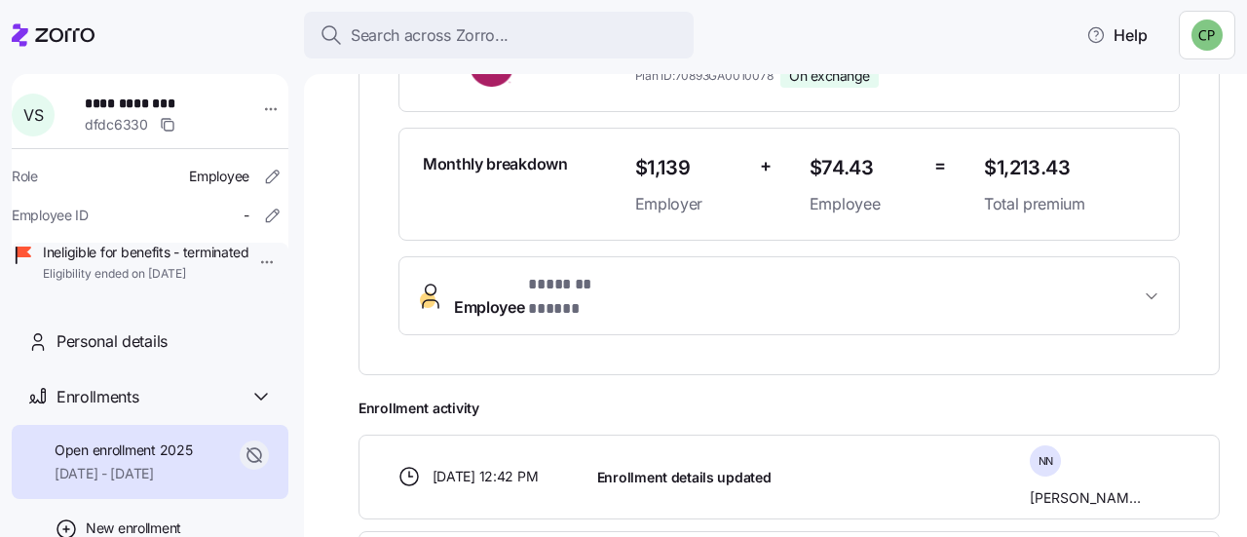
click at [949, 273] on span "Employee * ******* ***** *" at bounding box center [797, 296] width 686 height 47
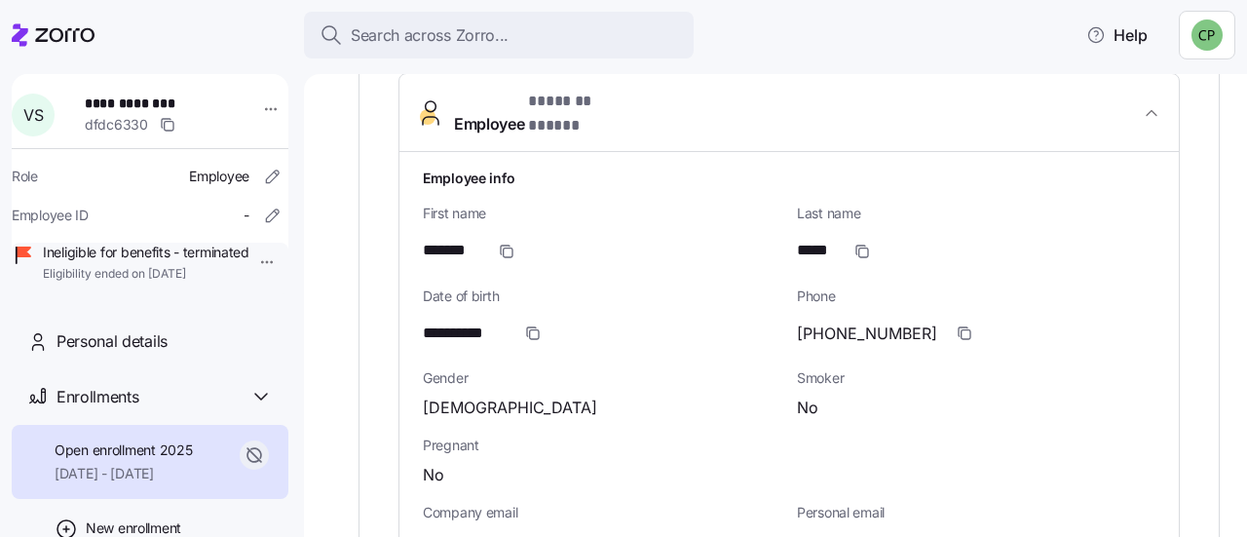
scroll to position [710, 0]
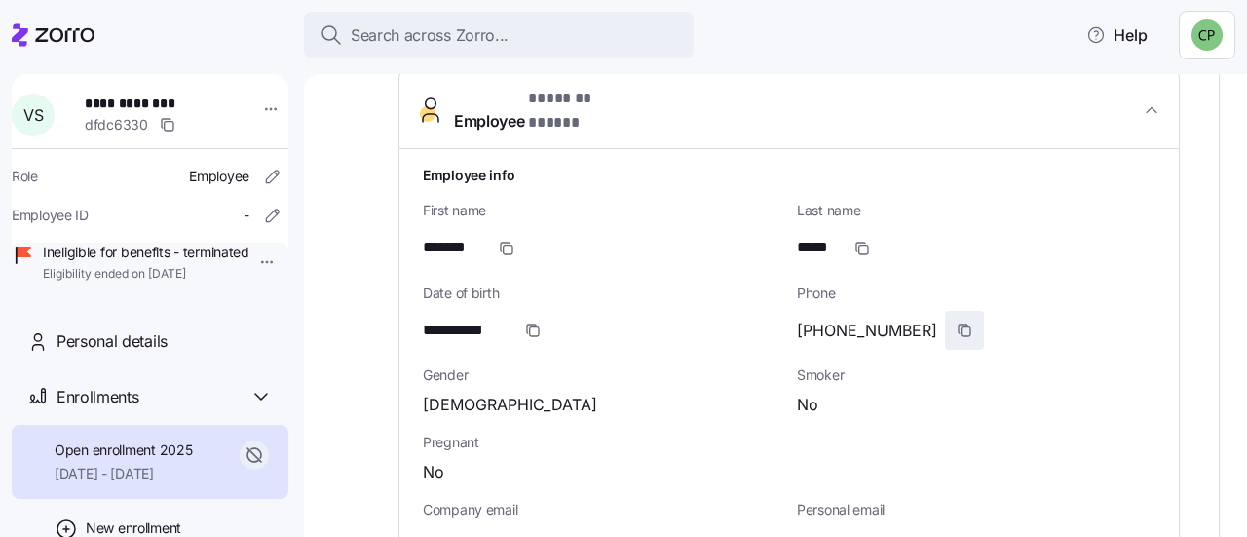
click at [956, 322] on icon "button" at bounding box center [964, 330] width 16 height 16
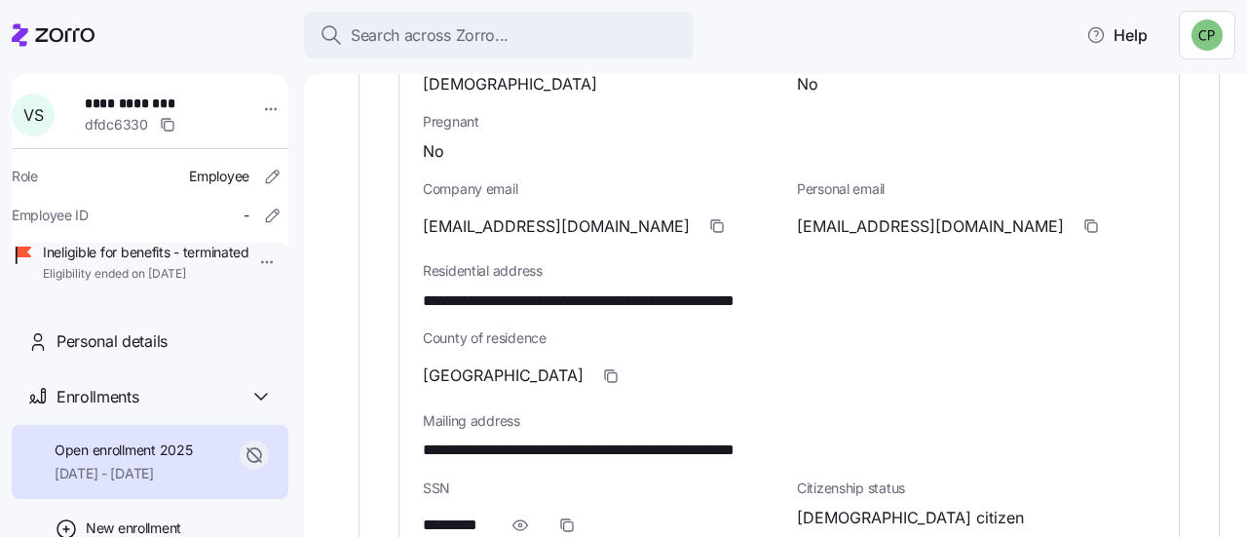
scroll to position [1040, 0]
